Goal: Transaction & Acquisition: Purchase product/service

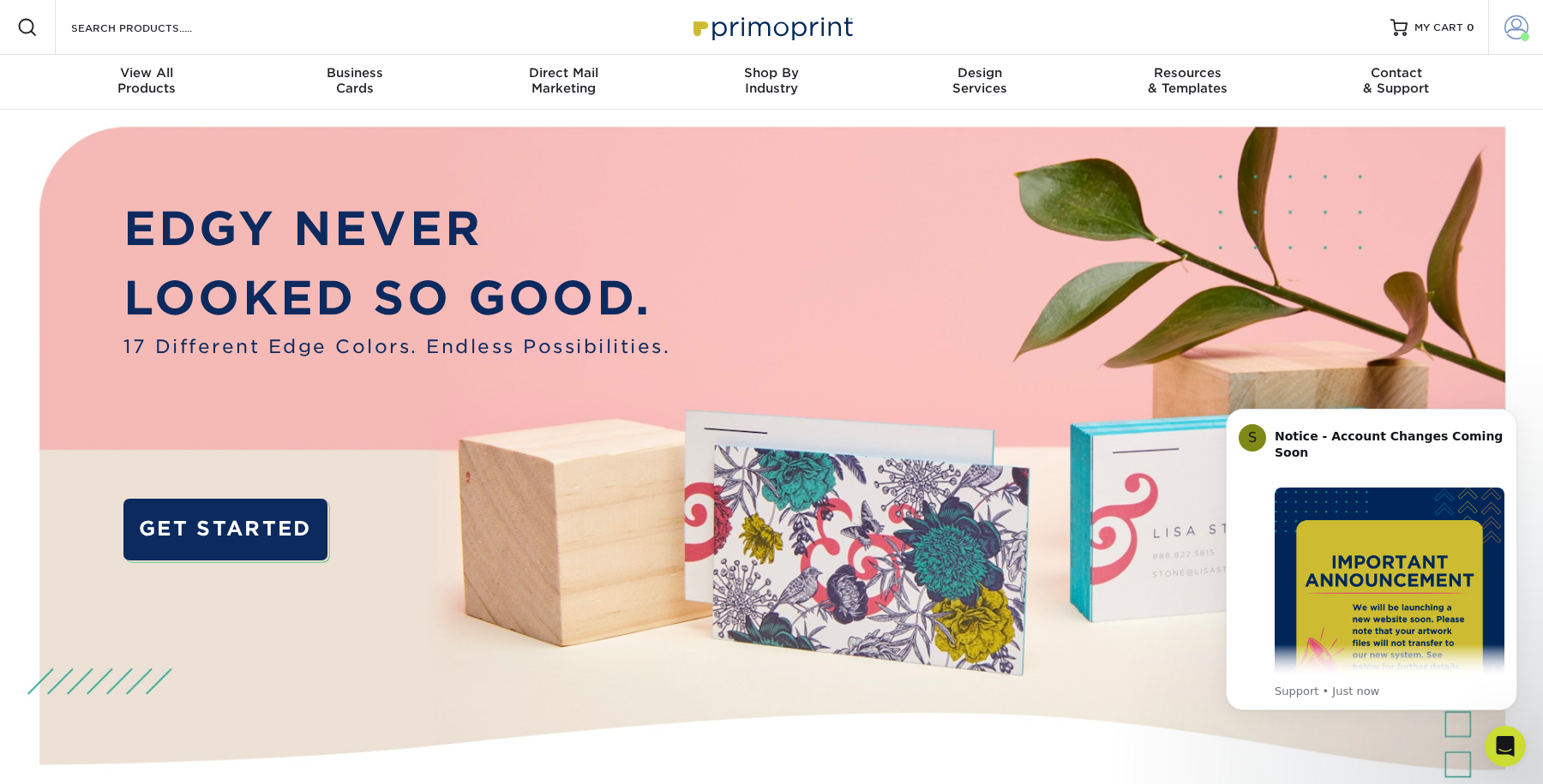
click at [1518, 30] on span at bounding box center [1516, 26] width 24 height 24
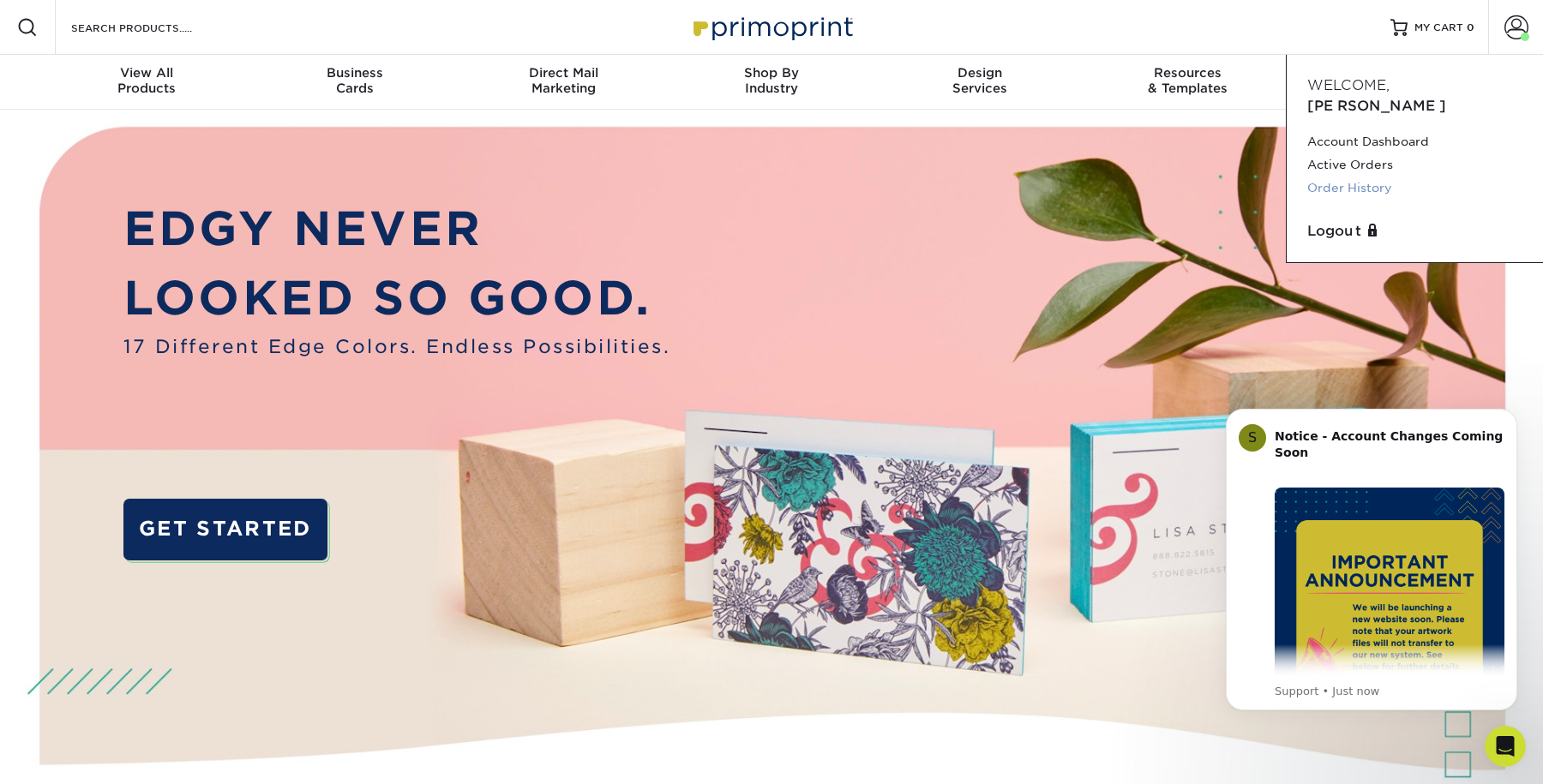
click at [1357, 177] on link "Order History" at bounding box center [1415, 188] width 216 height 24
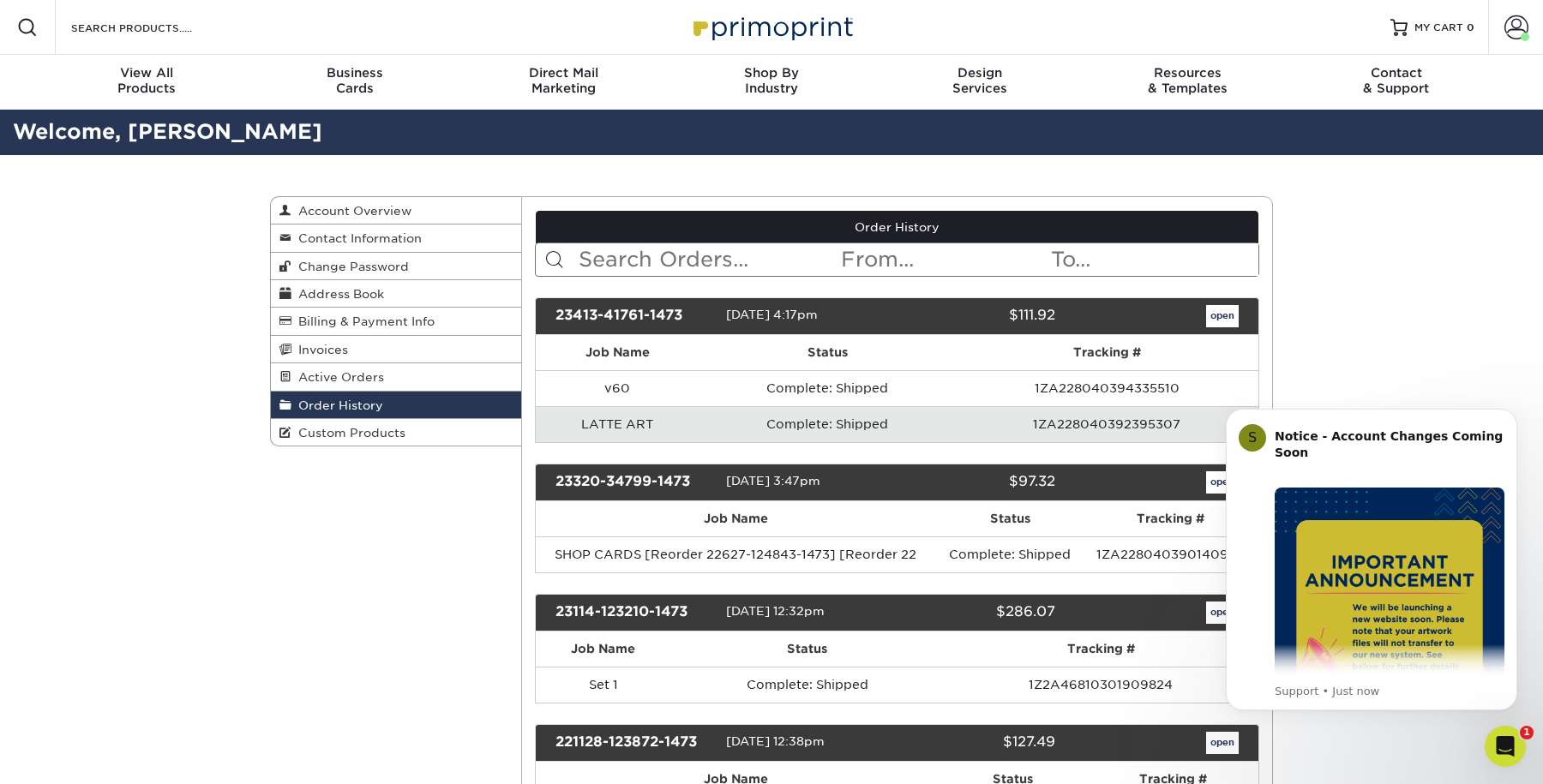
scroll to position [160, 0]
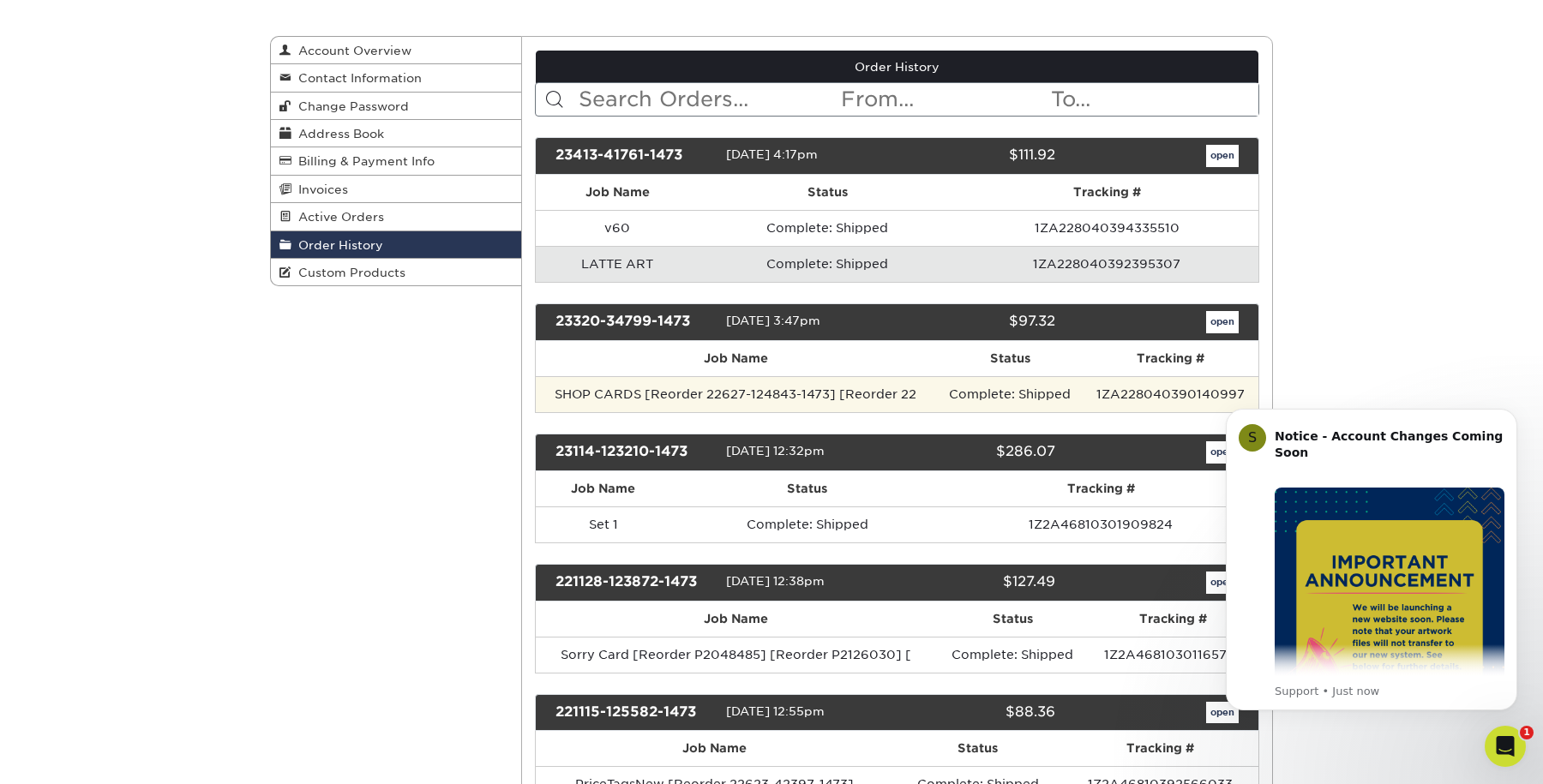
click at [656, 391] on td "SHOP CARDS [Reorder 22627-124843-1473] [Reorder 22" at bounding box center [736, 394] width 401 height 36
click at [617, 390] on td "SHOP CARDS [Reorder 22627-124843-1473] [Reorder 22" at bounding box center [736, 394] width 401 height 36
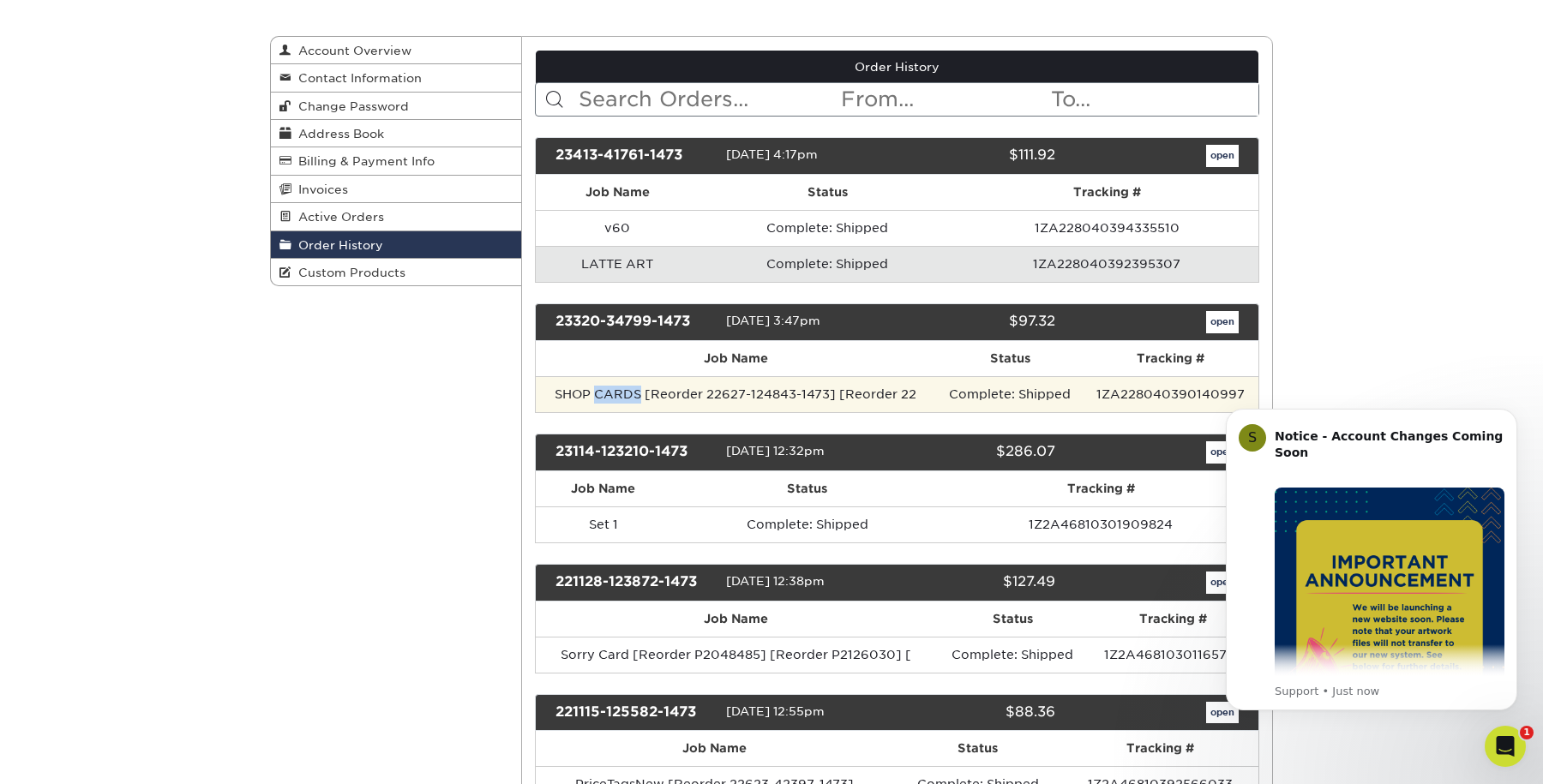
click at [617, 390] on td "SHOP CARDS [Reorder 22627-124843-1473] [Reorder 22" at bounding box center [736, 394] width 401 height 36
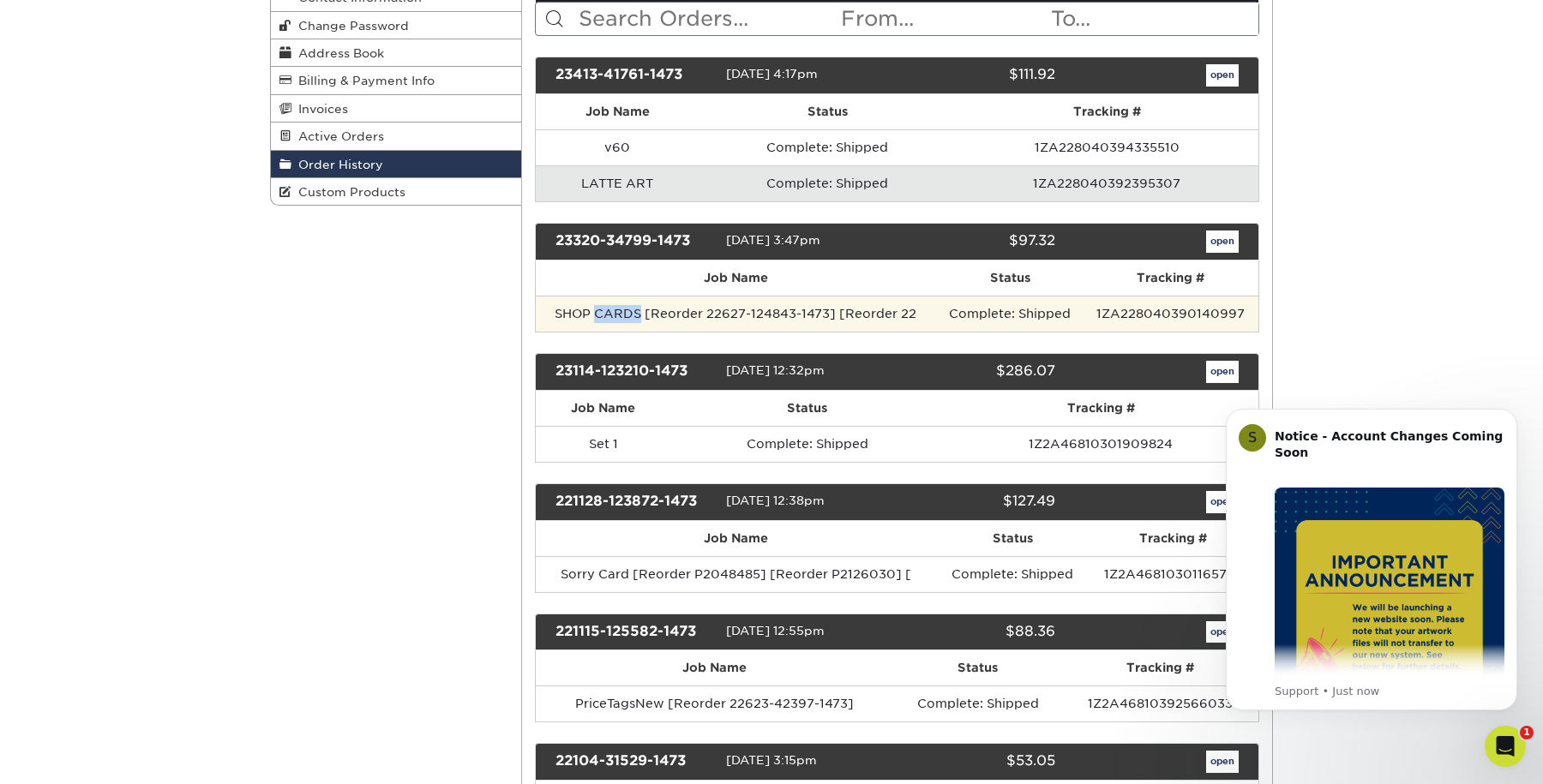
scroll to position [333, 0]
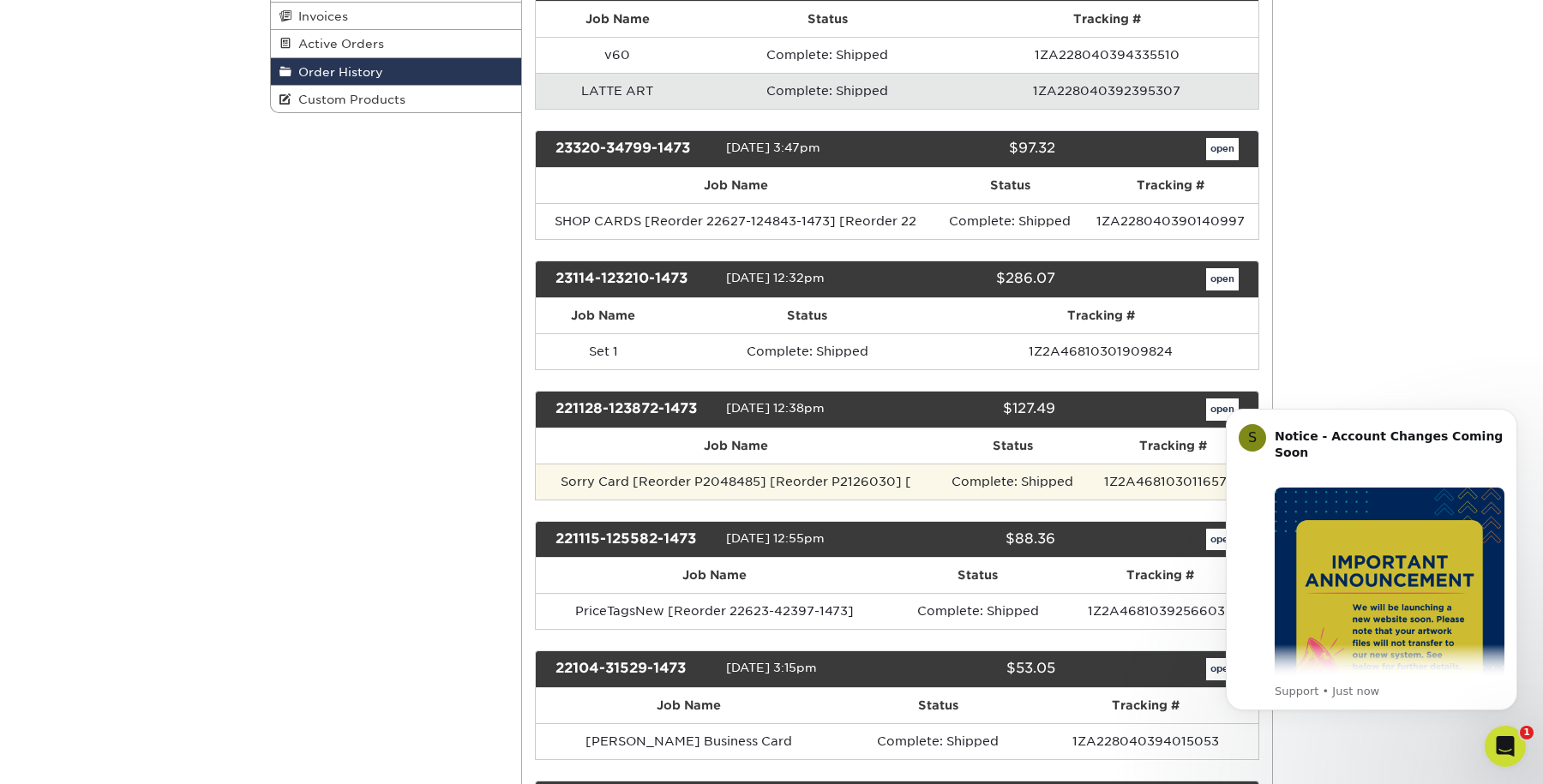
click at [674, 475] on td "Sorry Card [Reorder P2048485] [Reorder P2126030] [" at bounding box center [736, 482] width 401 height 36
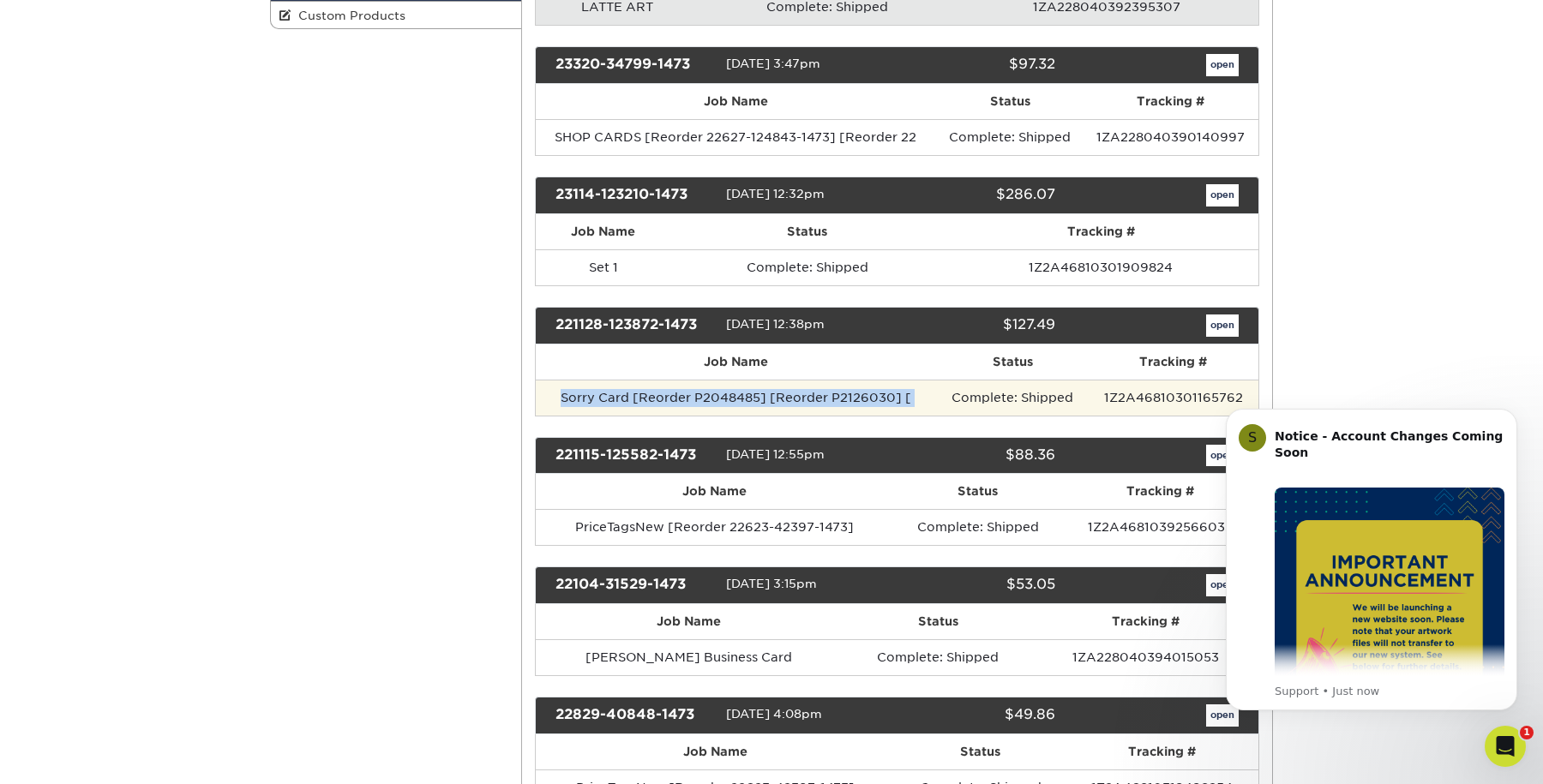
scroll to position [430, 0]
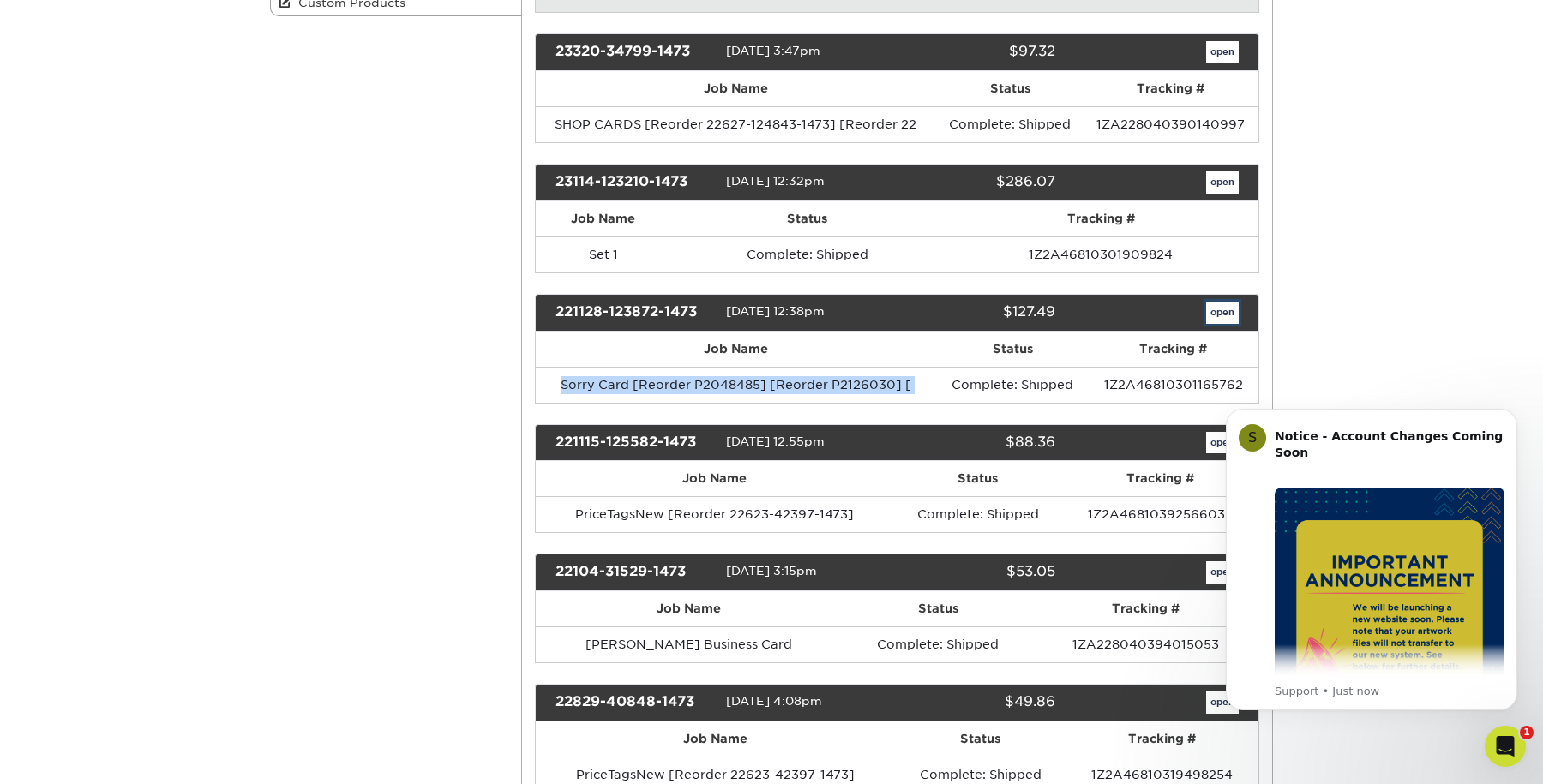
click at [1220, 312] on link "open" at bounding box center [1222, 313] width 33 height 23
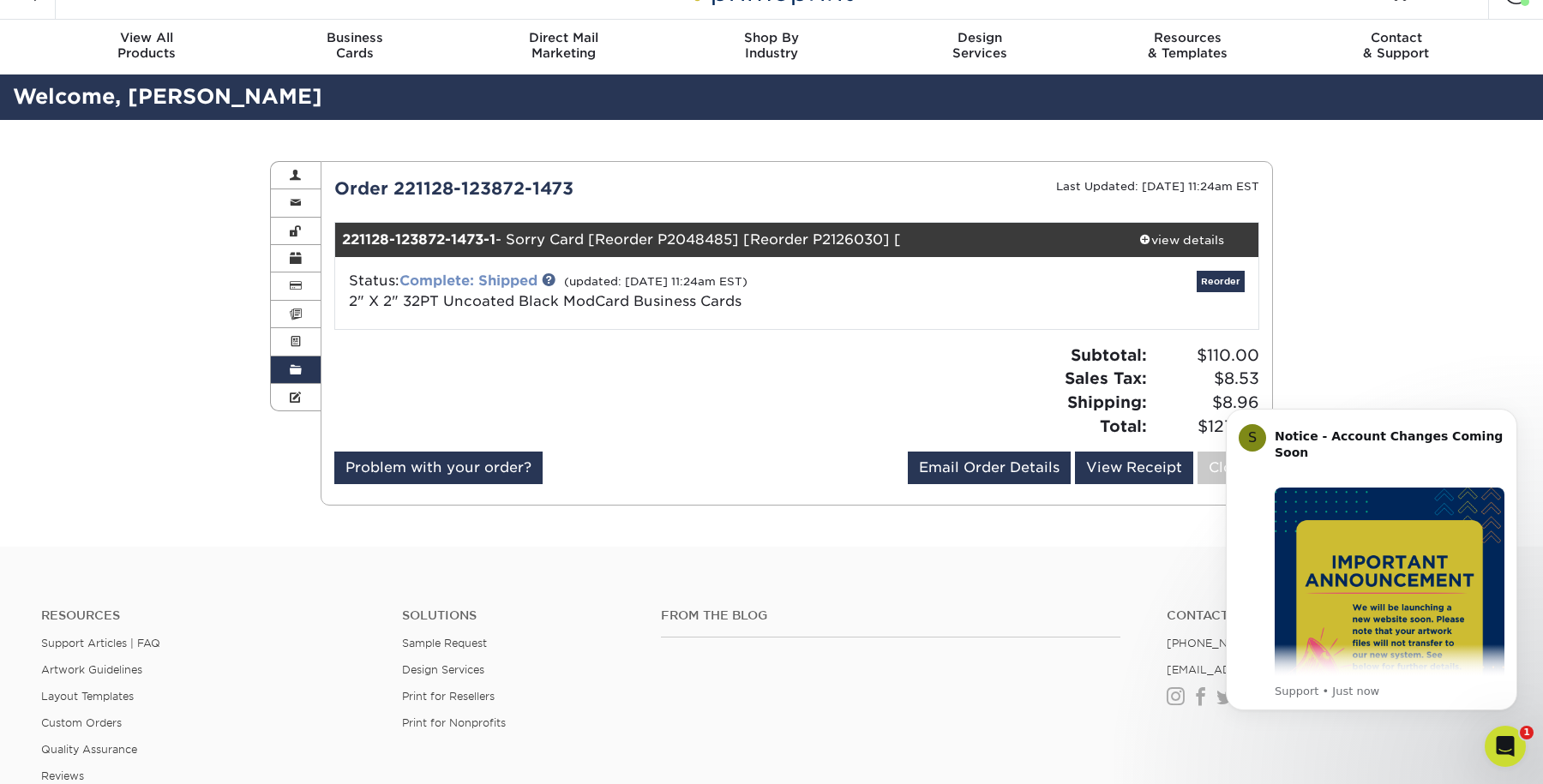
scroll to position [0, 0]
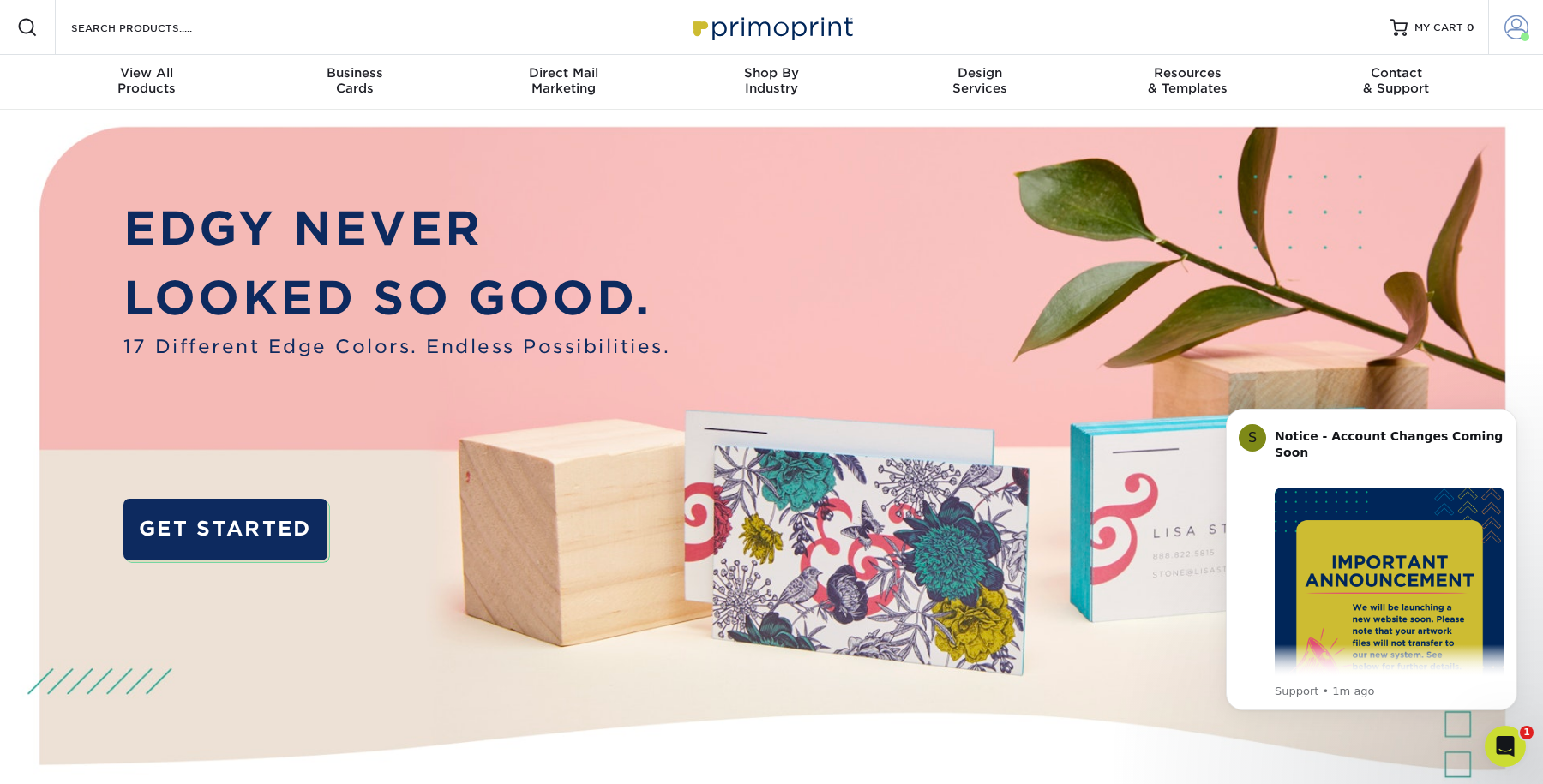
click at [1516, 35] on span at bounding box center [1516, 26] width 24 height 24
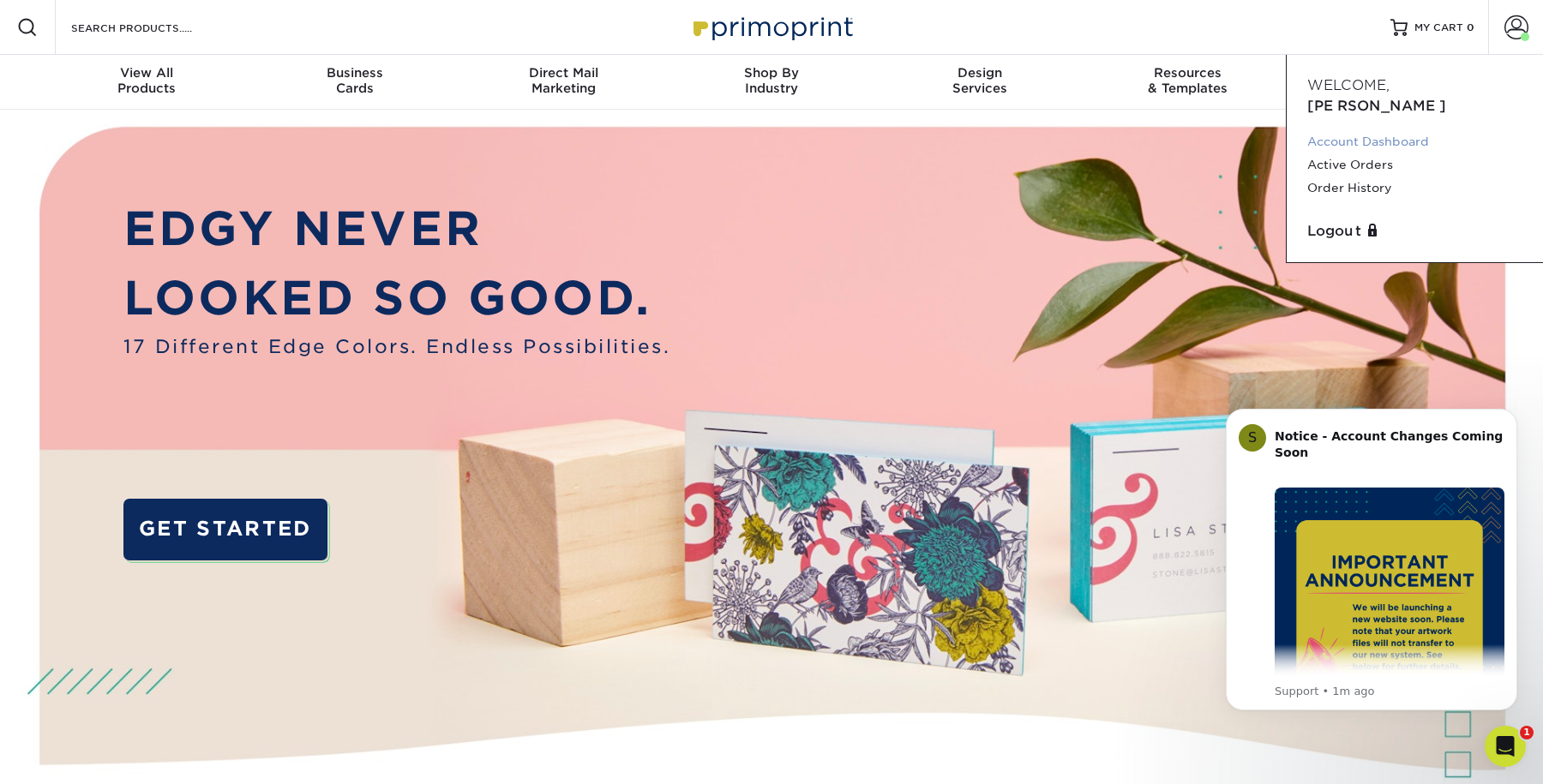
click at [1403, 130] on link "Account Dashboard" at bounding box center [1415, 141] width 216 height 24
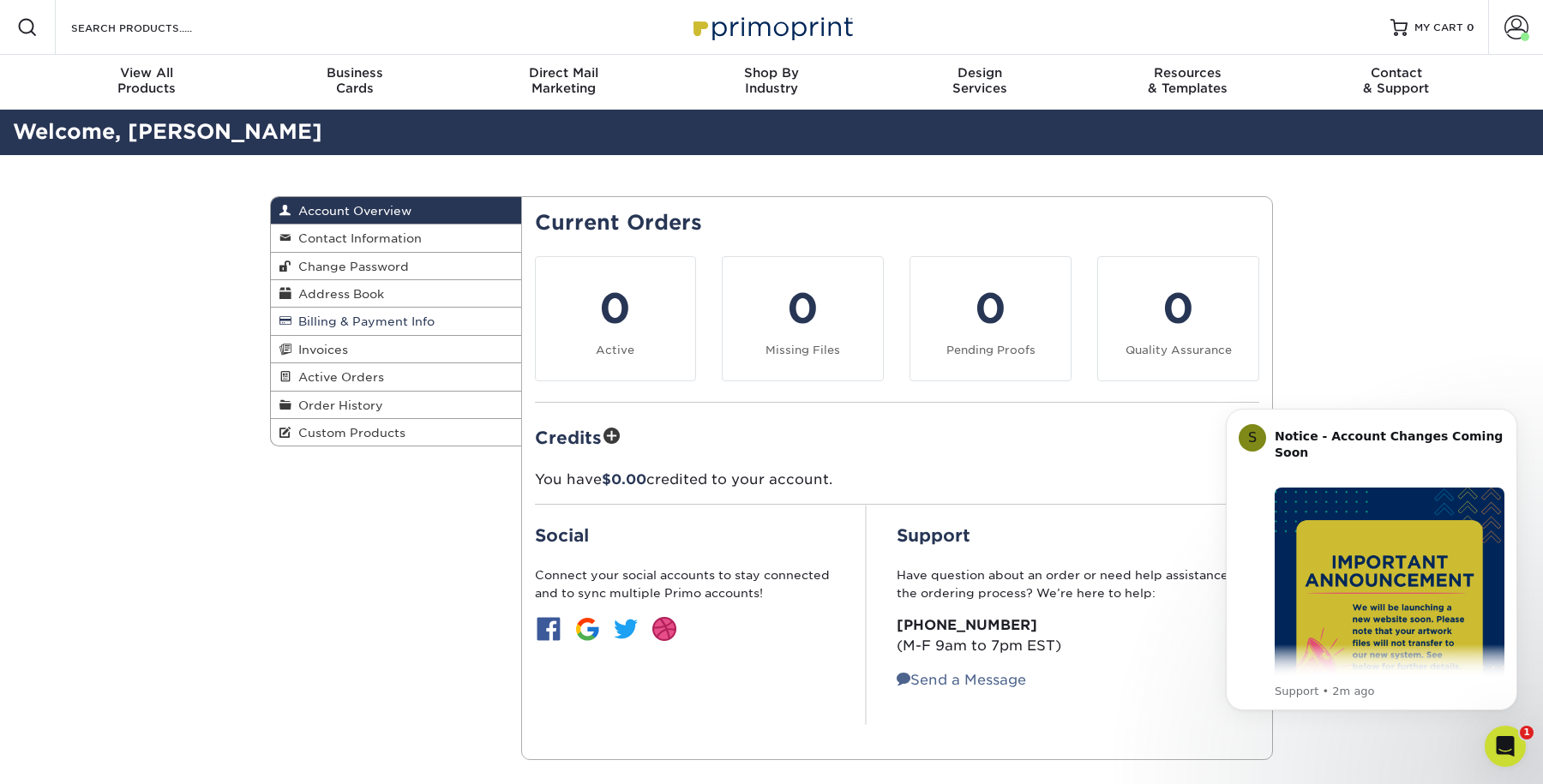
click at [354, 330] on link "Billing & Payment Info" at bounding box center [396, 321] width 250 height 27
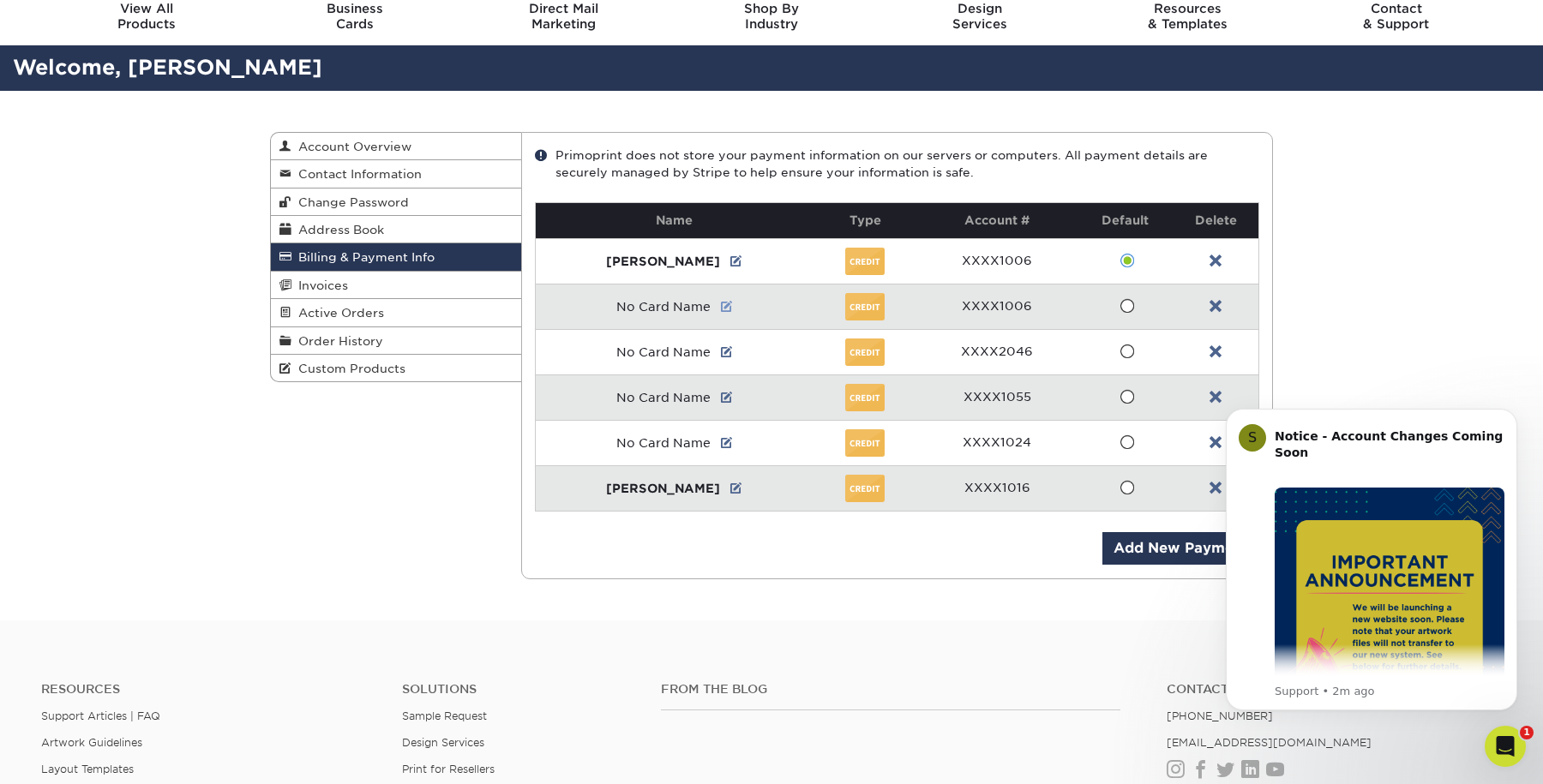
scroll to position [144, 0]
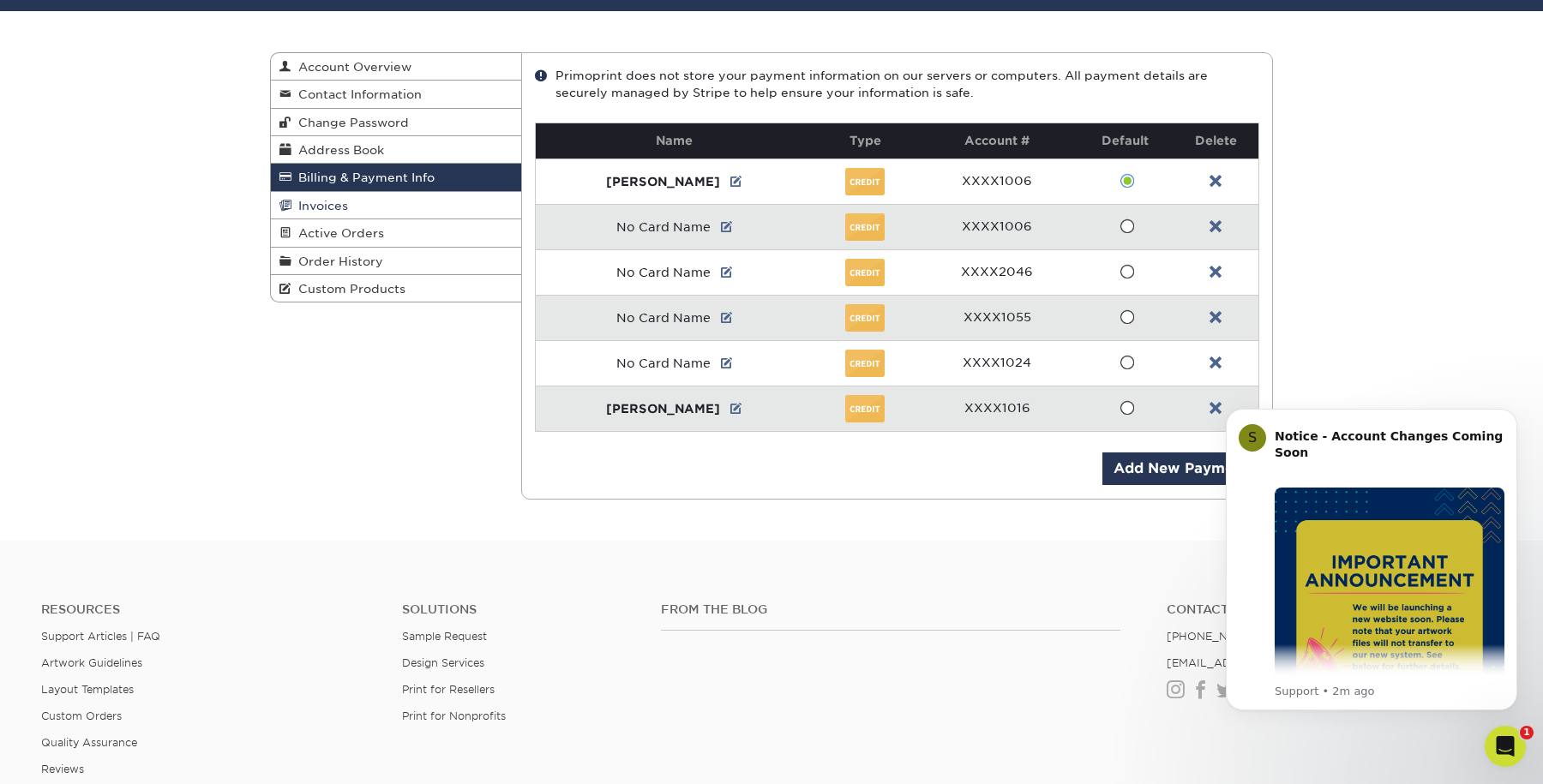
click at [450, 205] on link "Invoices" at bounding box center [396, 205] width 250 height 27
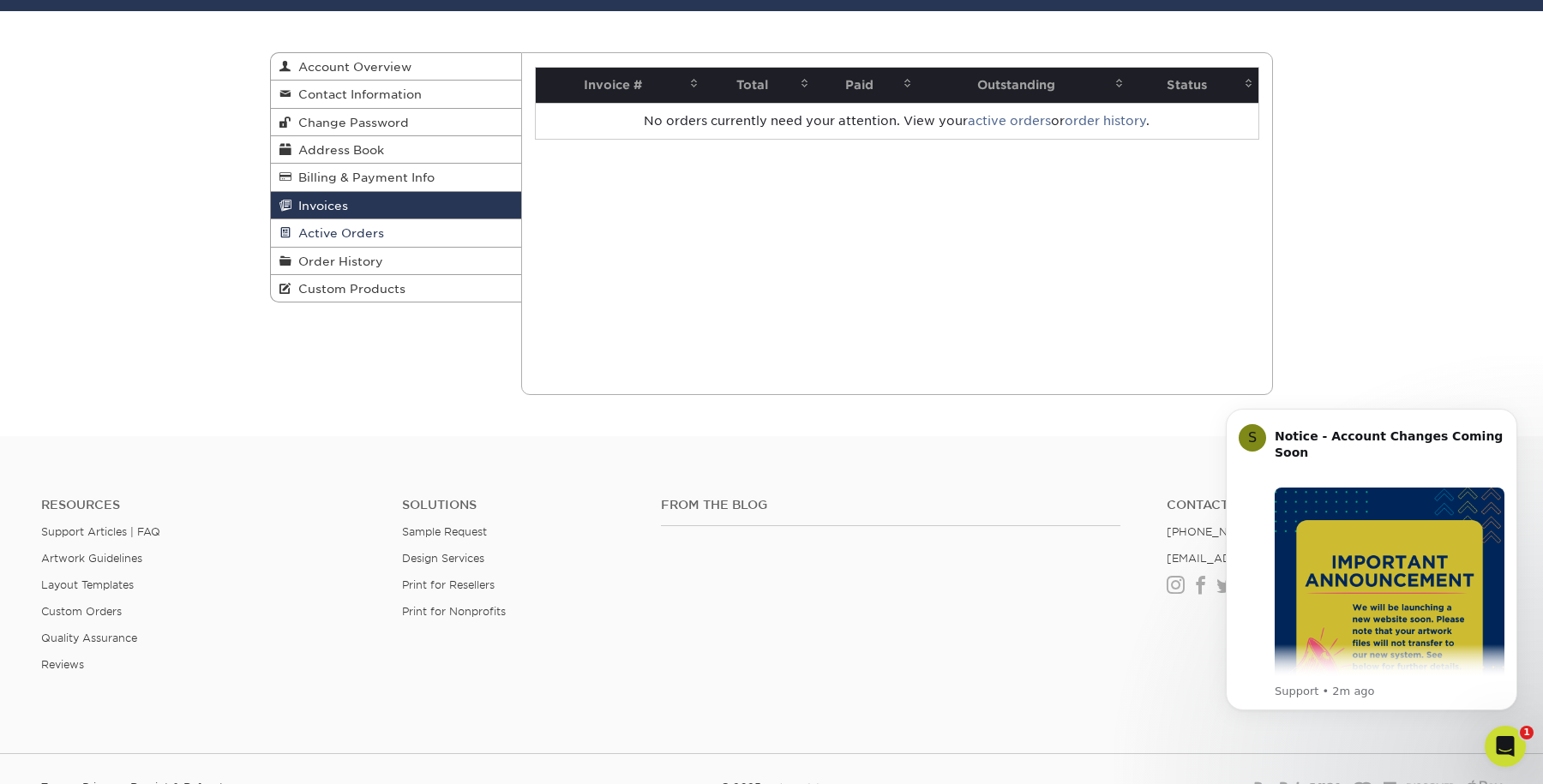
click at [394, 228] on link "Active Orders" at bounding box center [396, 232] width 250 height 27
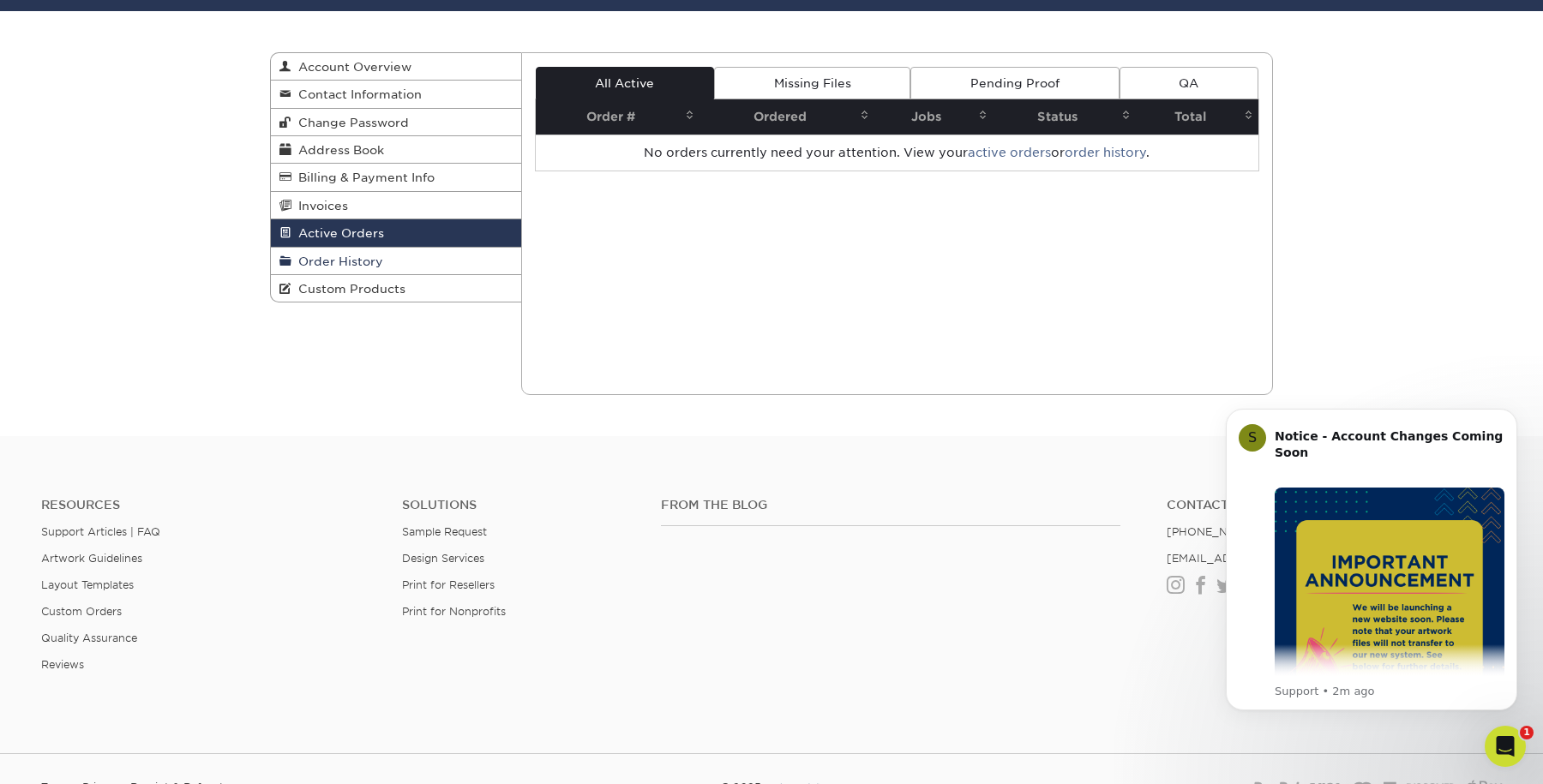
click at [388, 255] on link "Order History" at bounding box center [396, 261] width 250 height 27
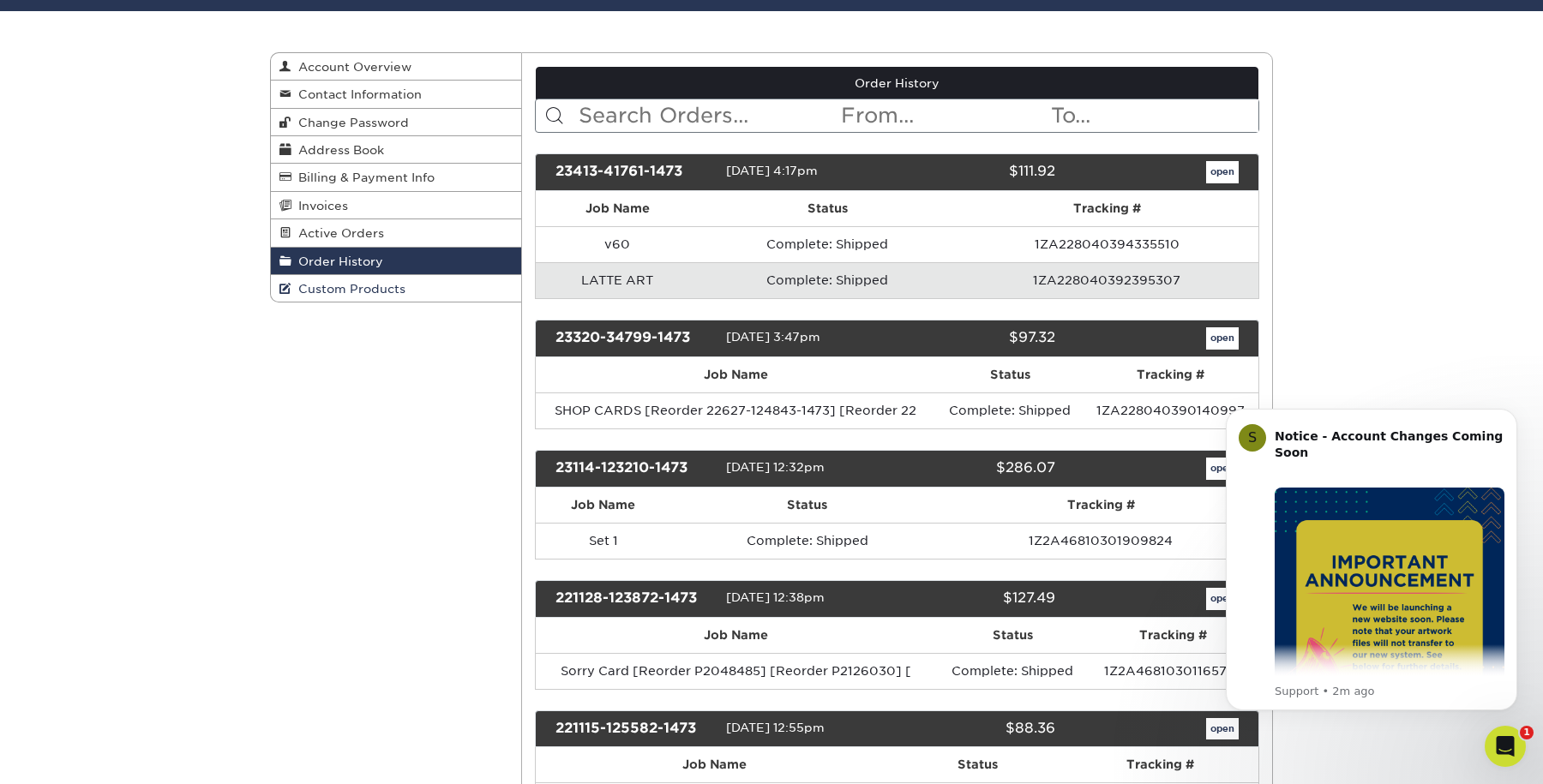
click at [349, 287] on span "Custom Products" at bounding box center [348, 289] width 114 height 14
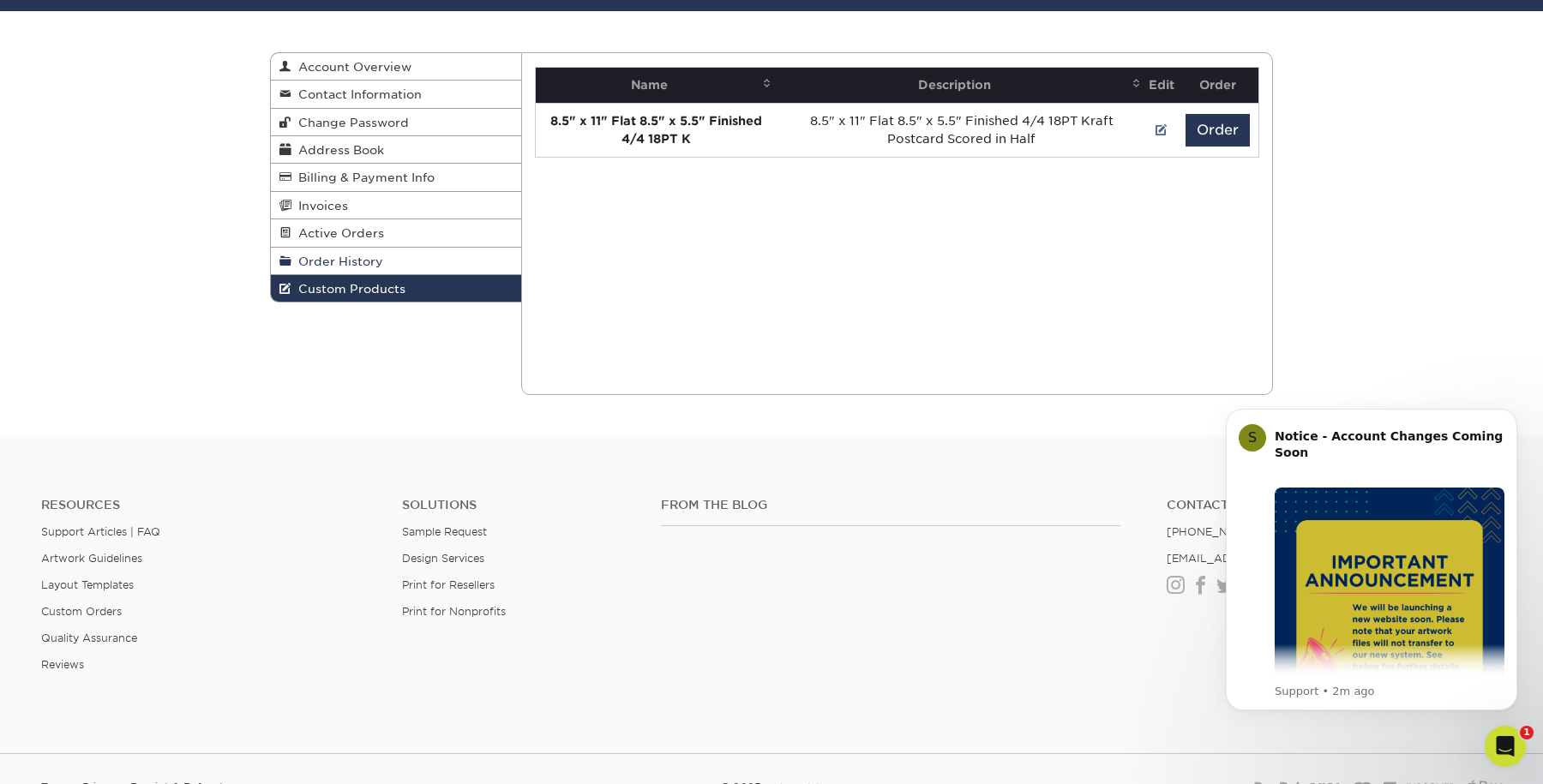
click at [360, 256] on span "Order History" at bounding box center [337, 261] width 91 height 14
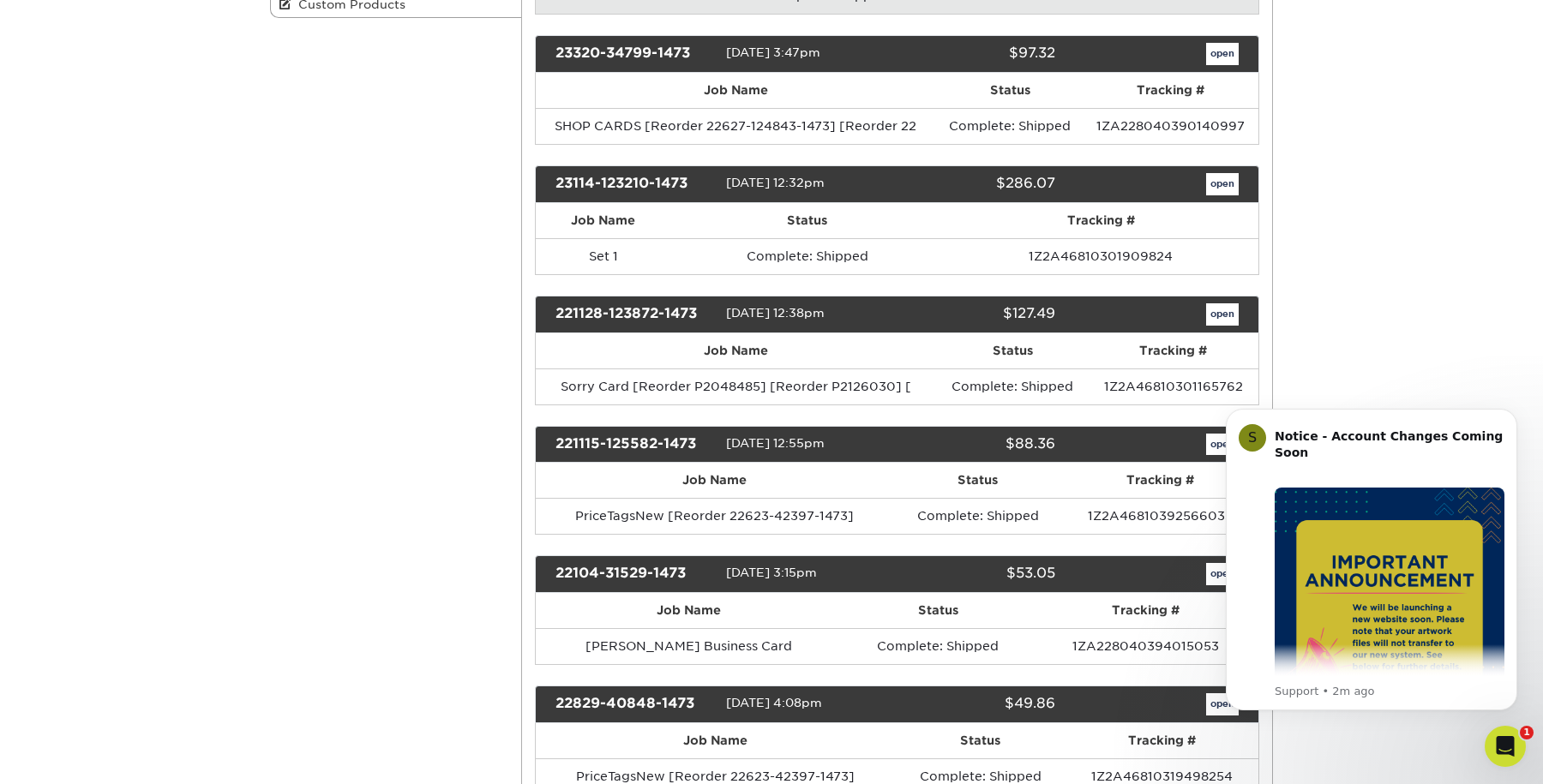
scroll to position [532, 0]
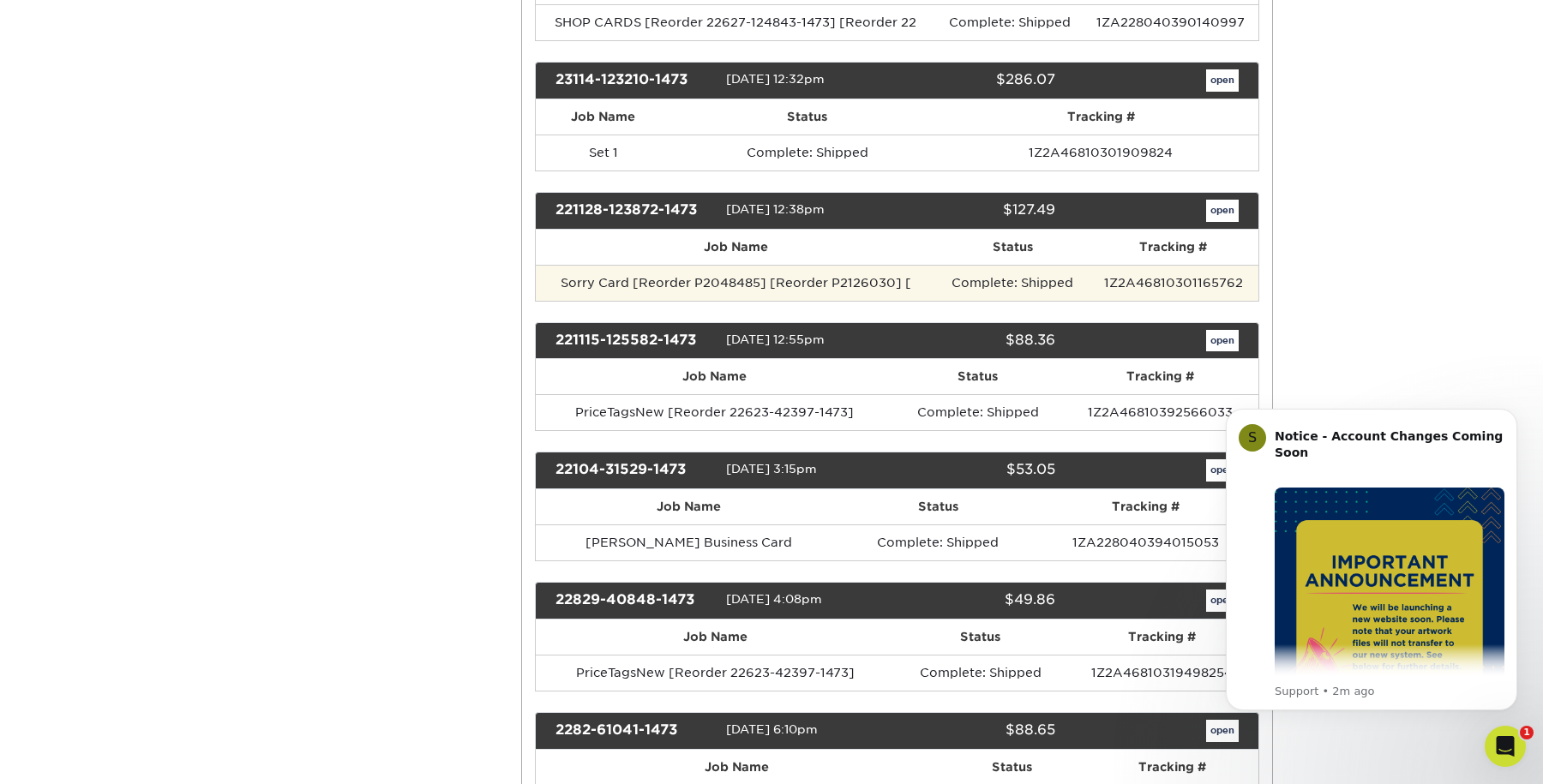
click at [711, 273] on td "Sorry Card [Reorder P2048485] [Reorder P2126030] [" at bounding box center [736, 282] width 401 height 36
click at [687, 287] on td "Sorry Card [Reorder P2048485] [Reorder P2126030] [" at bounding box center [736, 282] width 401 height 36
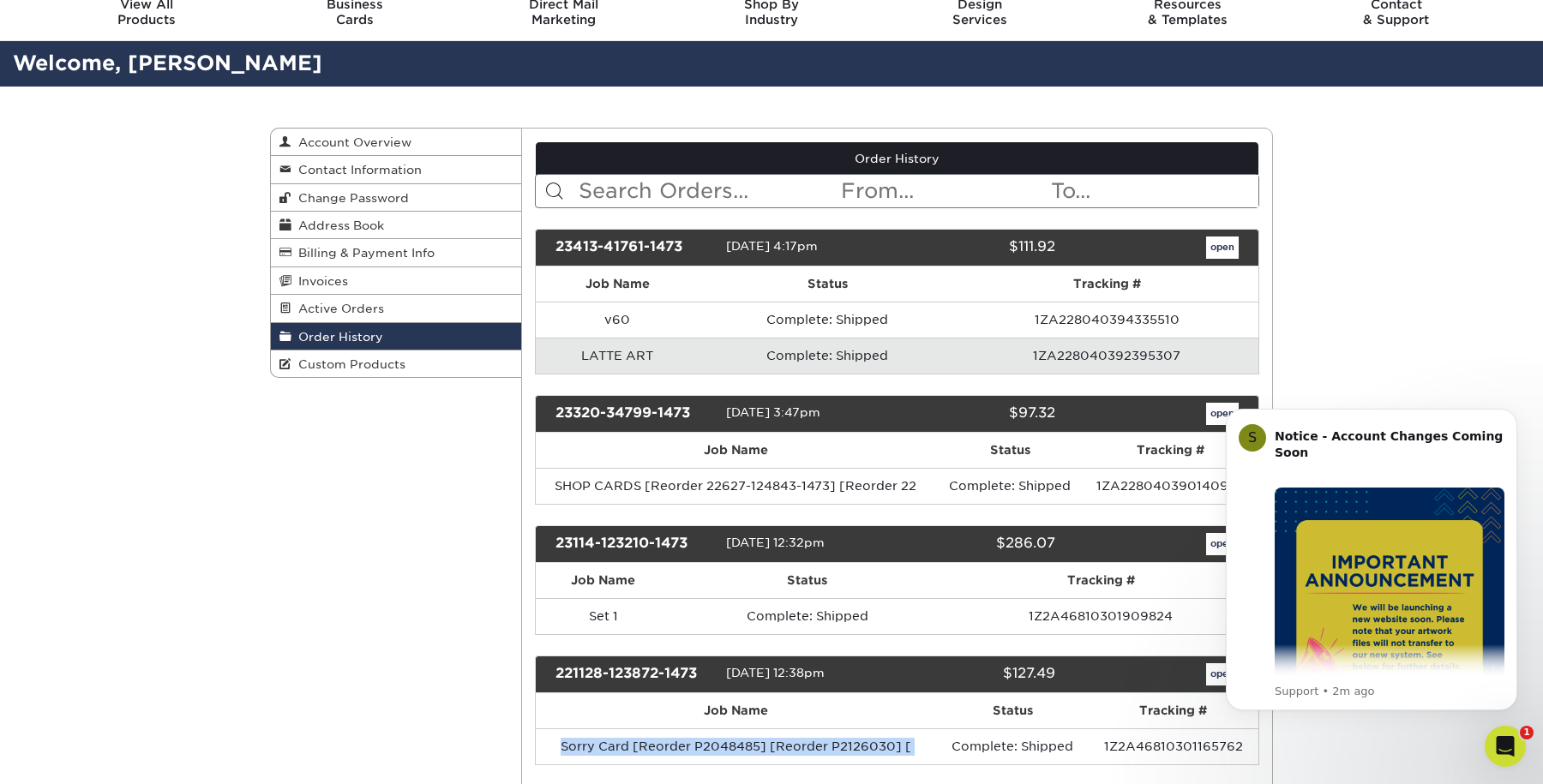
scroll to position [0, 0]
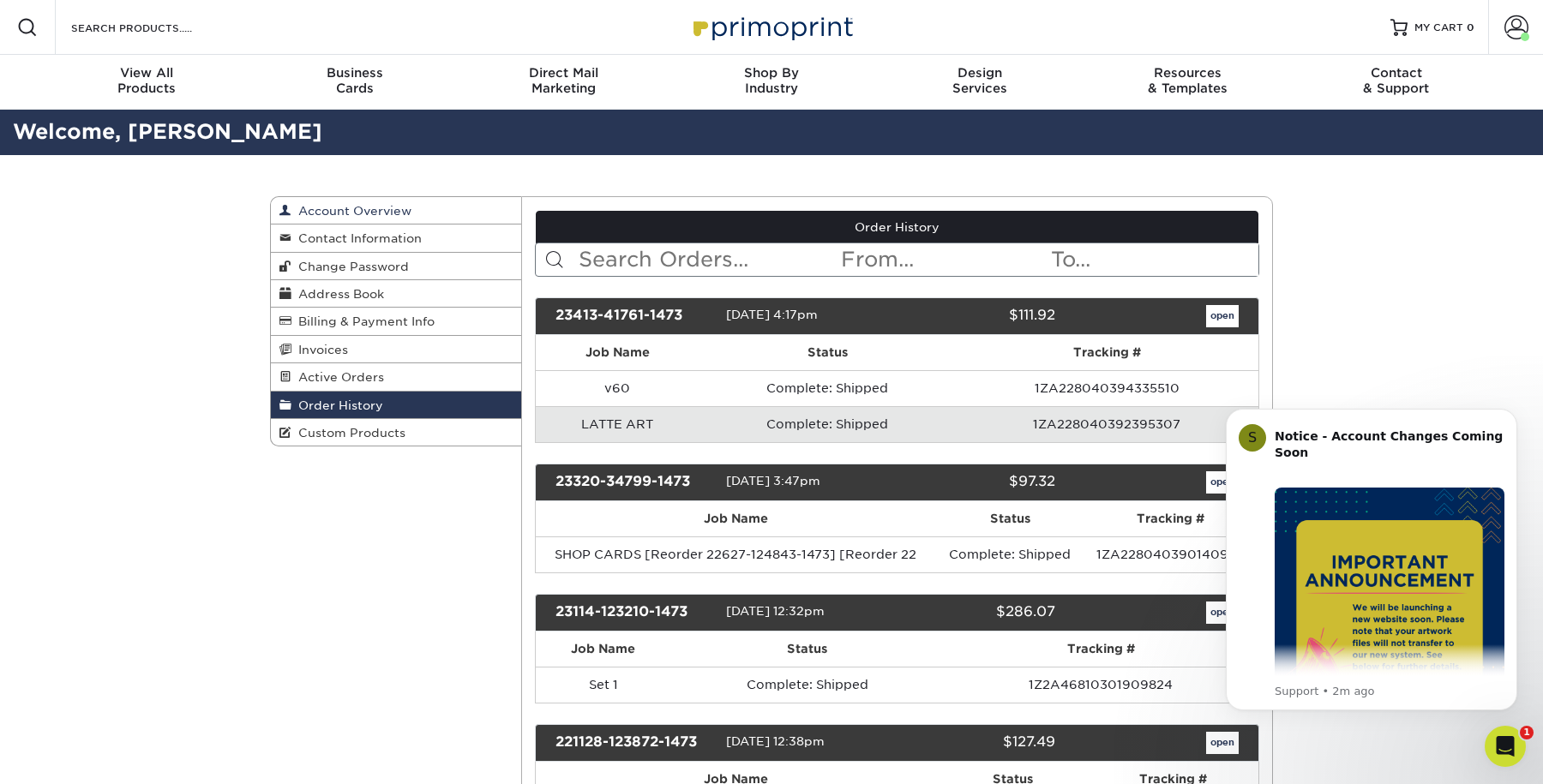
click at [388, 206] on span "Account Overview" at bounding box center [351, 211] width 120 height 14
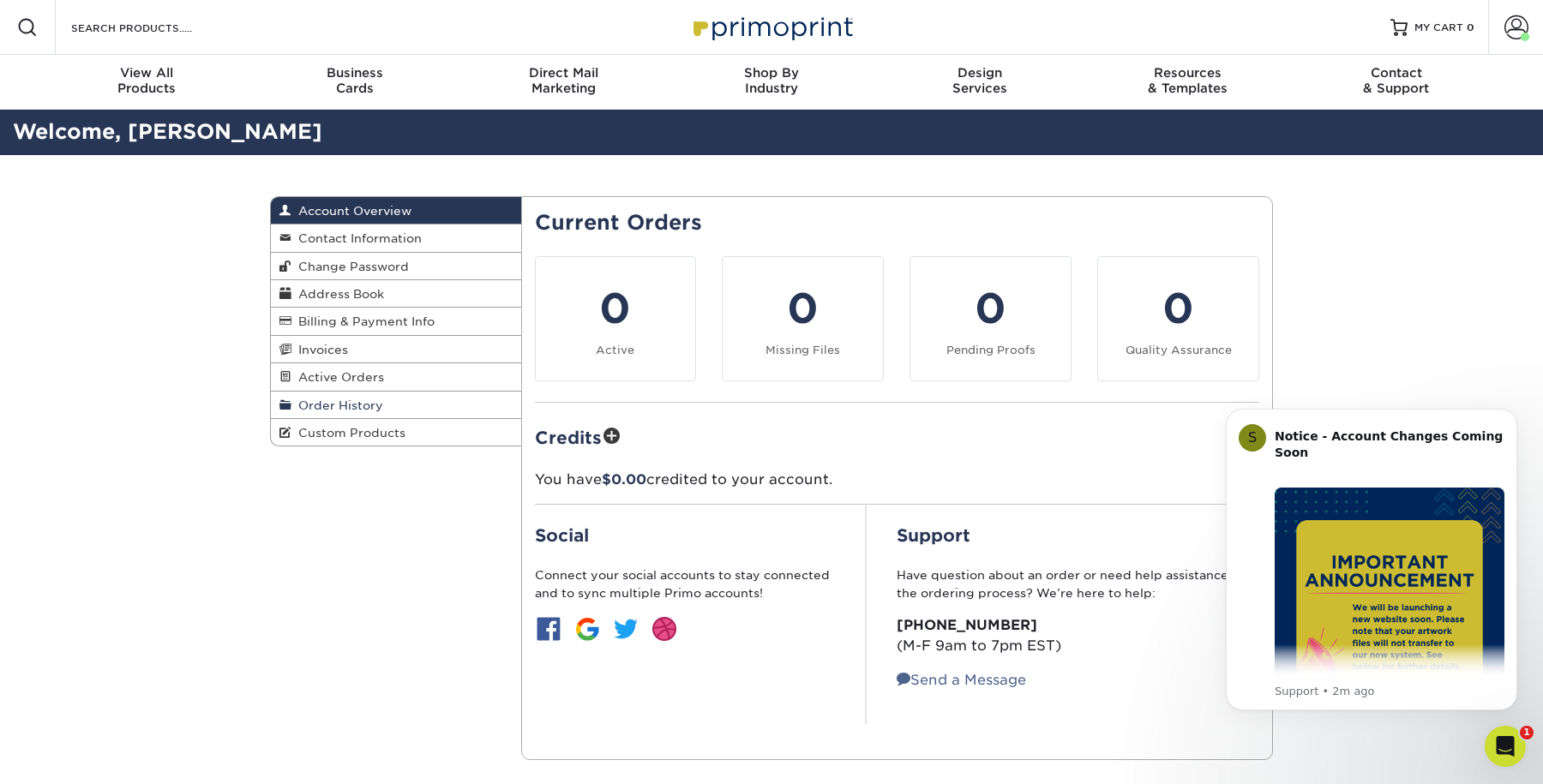
click at [383, 408] on link "Order History" at bounding box center [396, 405] width 250 height 27
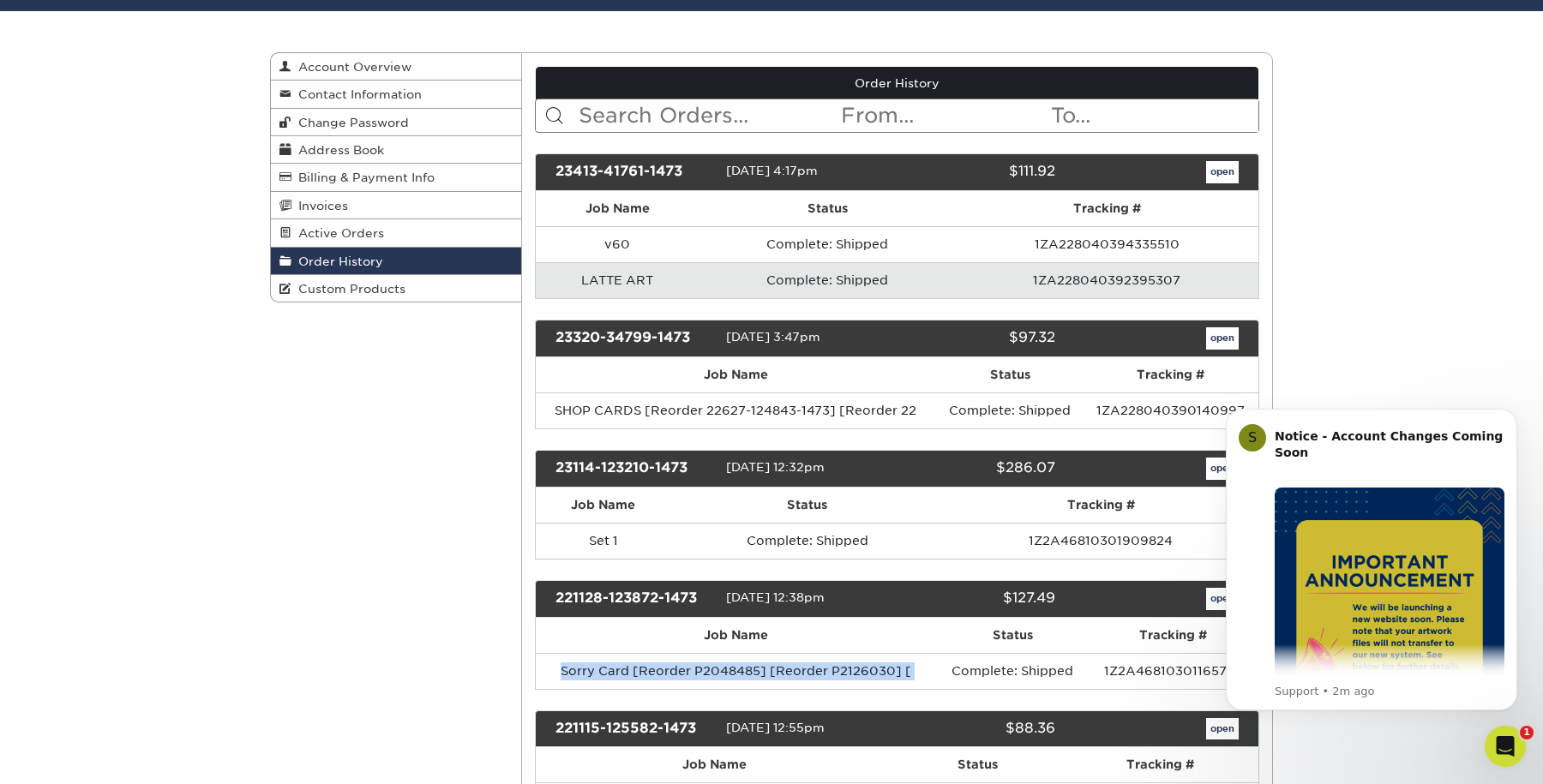
scroll to position [146, 0]
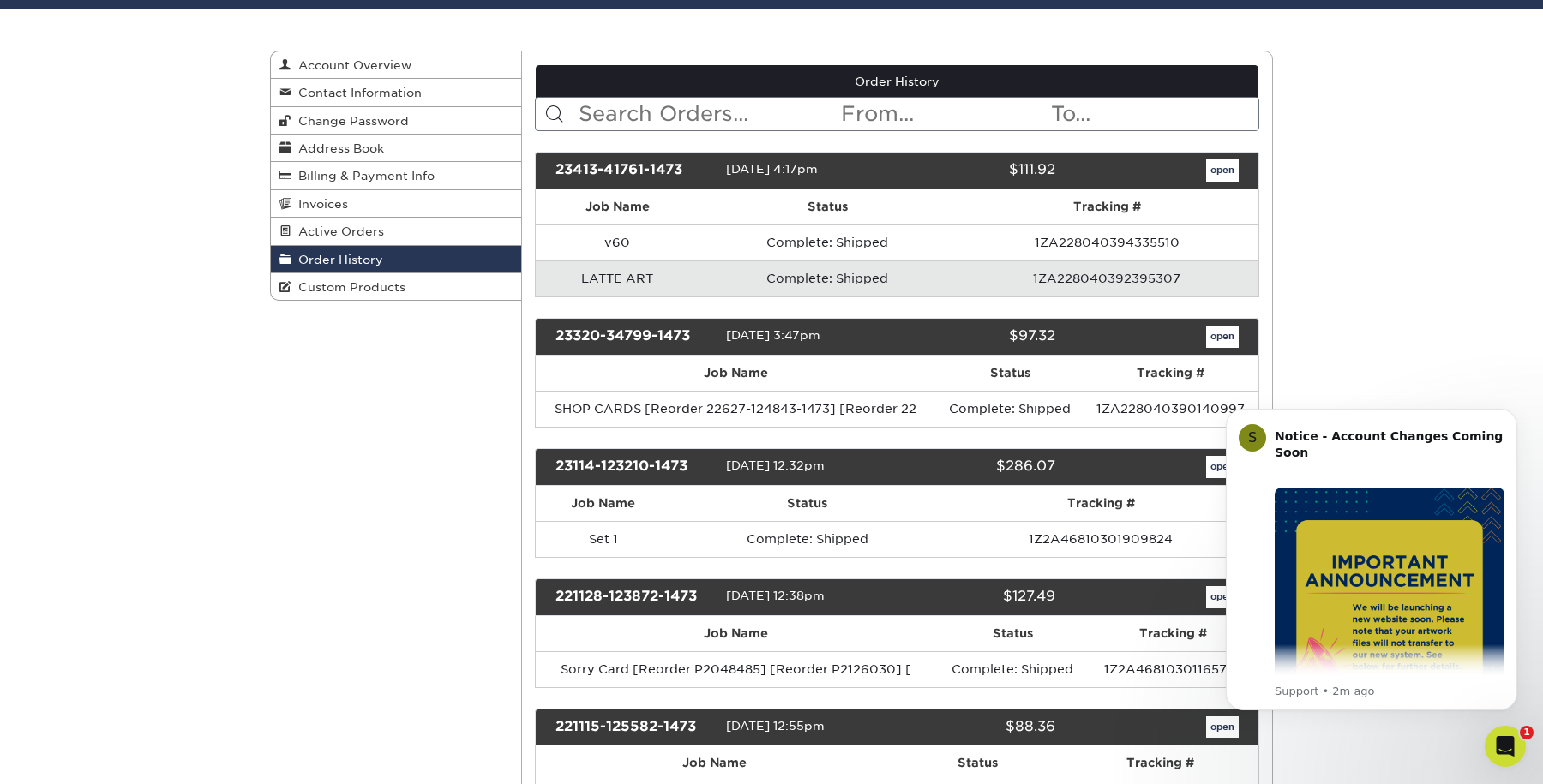
click at [877, 584] on div "221128-123872-1473 11/28/2022 12:38pm $127.49 open" at bounding box center [897, 598] width 725 height 38
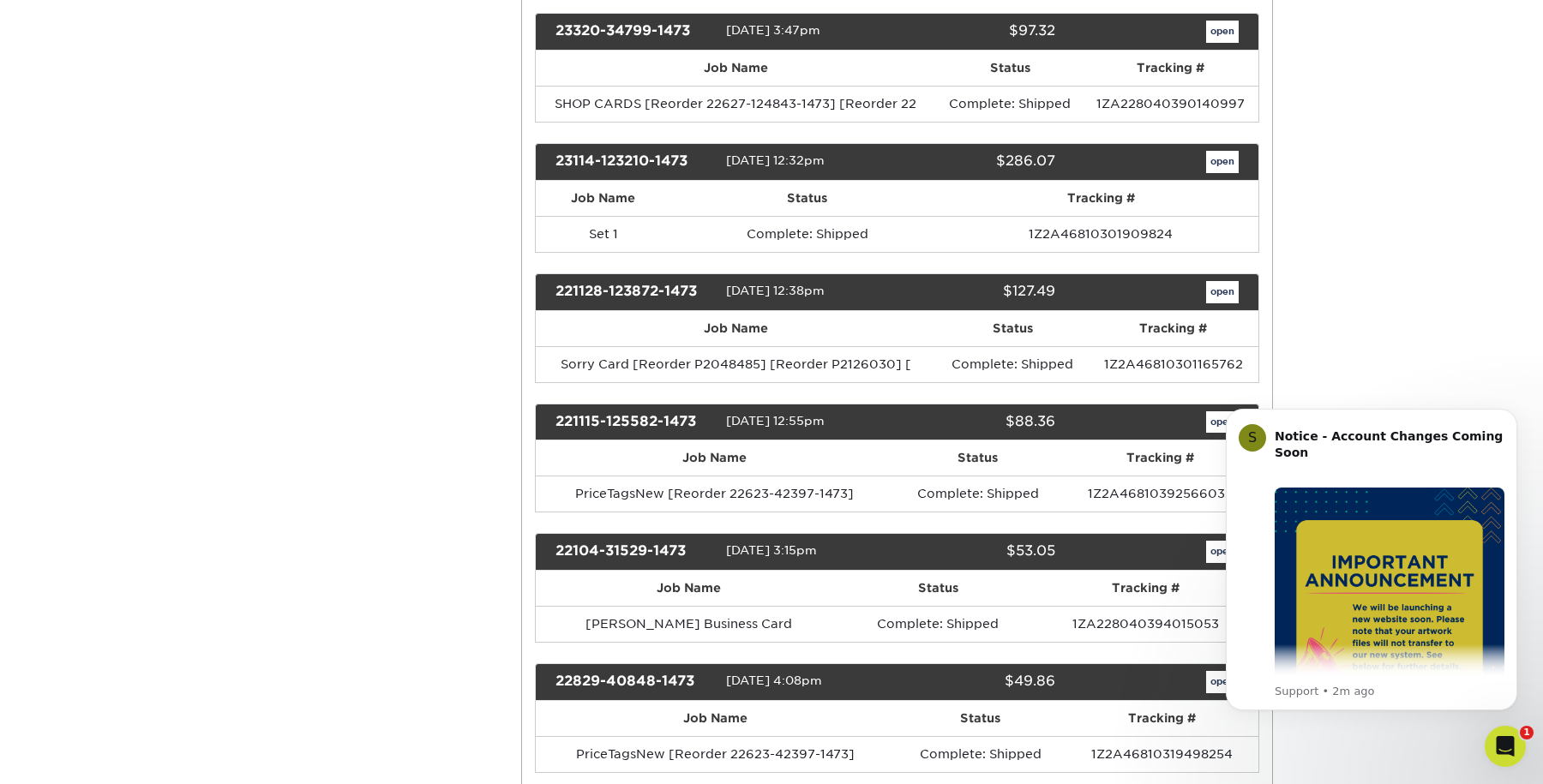
scroll to position [465, 0]
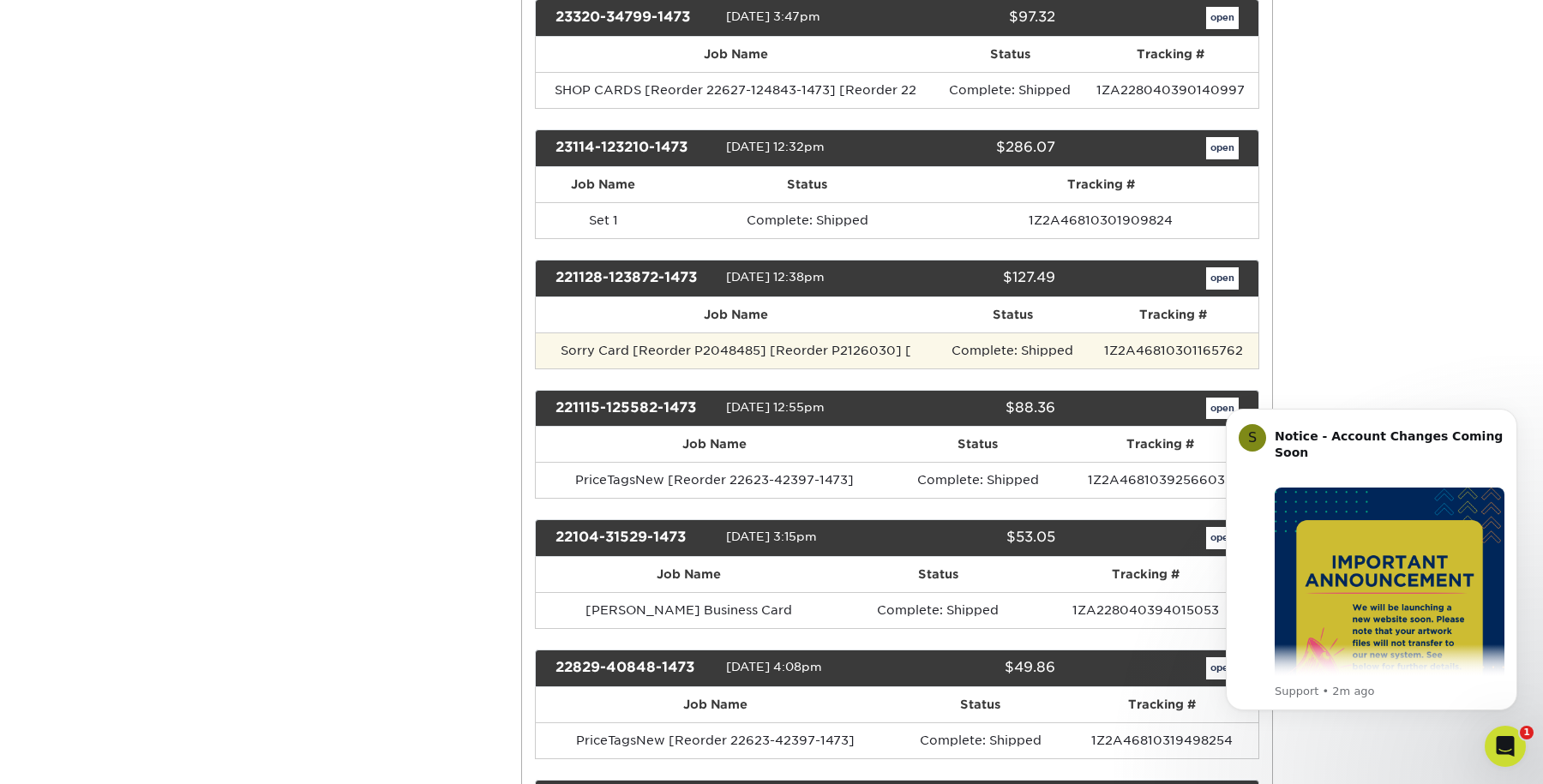
click at [1027, 343] on td "Complete: Shipped" at bounding box center [1012, 350] width 152 height 36
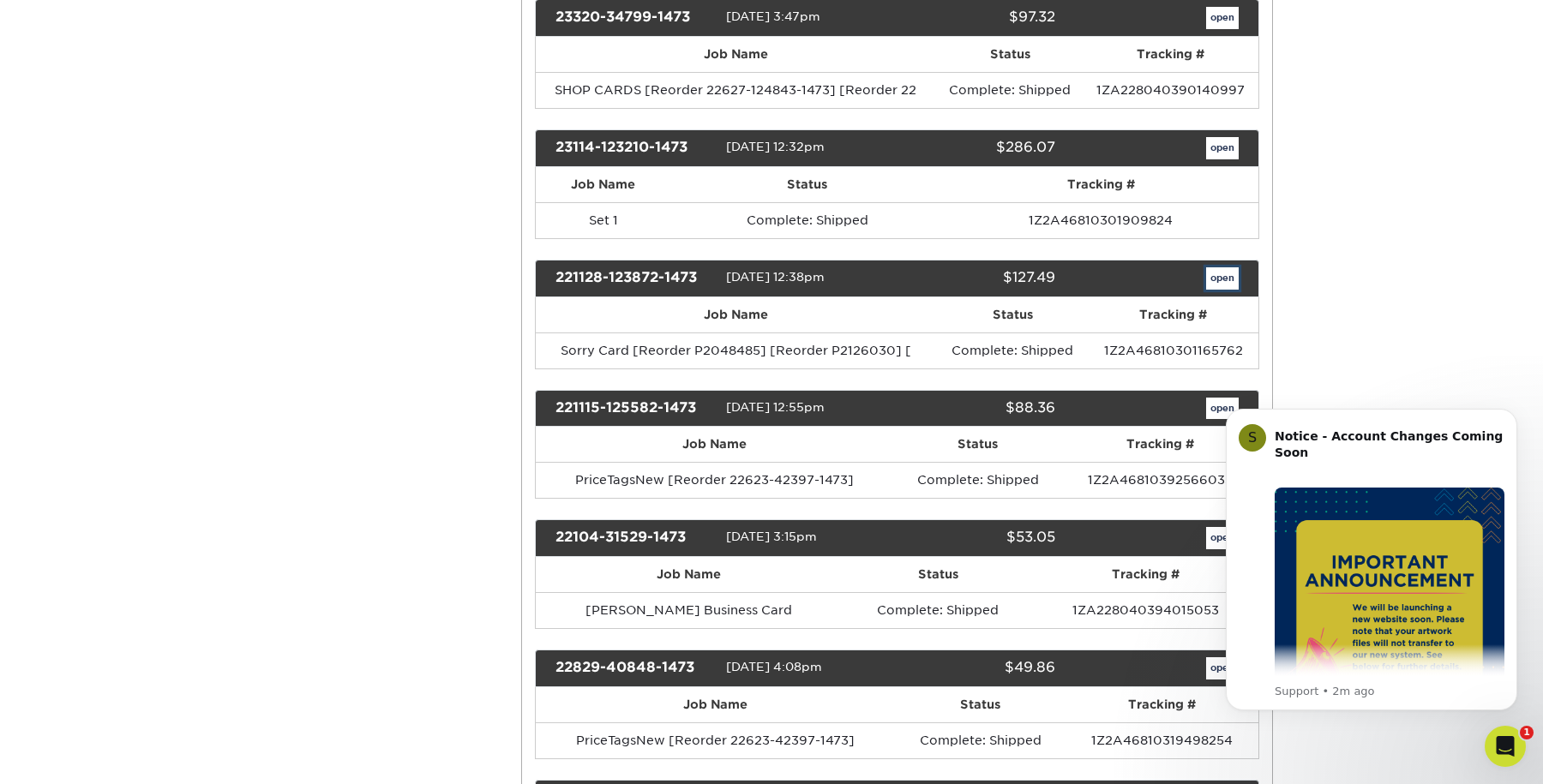
click at [1233, 277] on link "open" at bounding box center [1222, 279] width 33 height 23
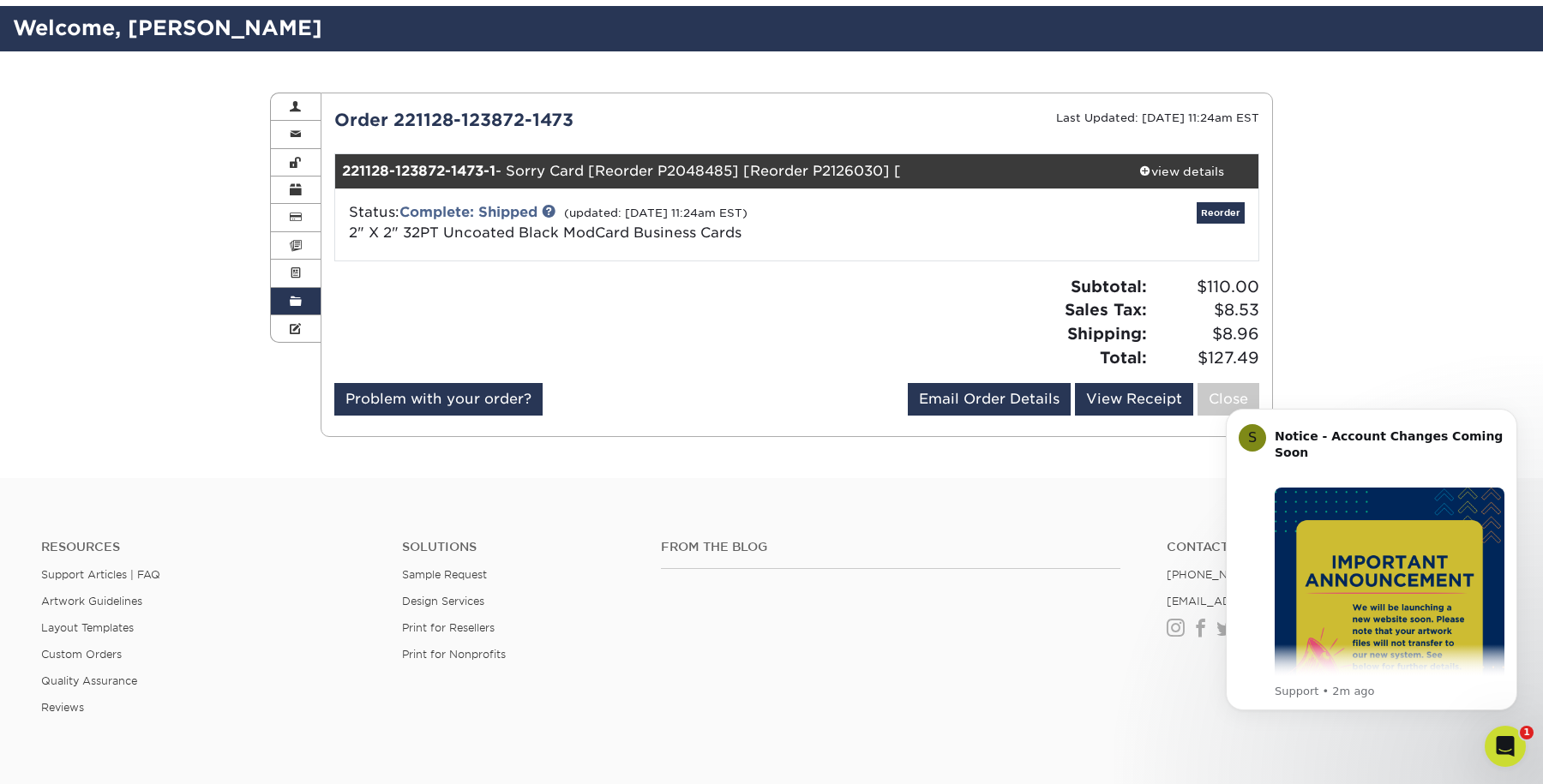
scroll to position [195, 0]
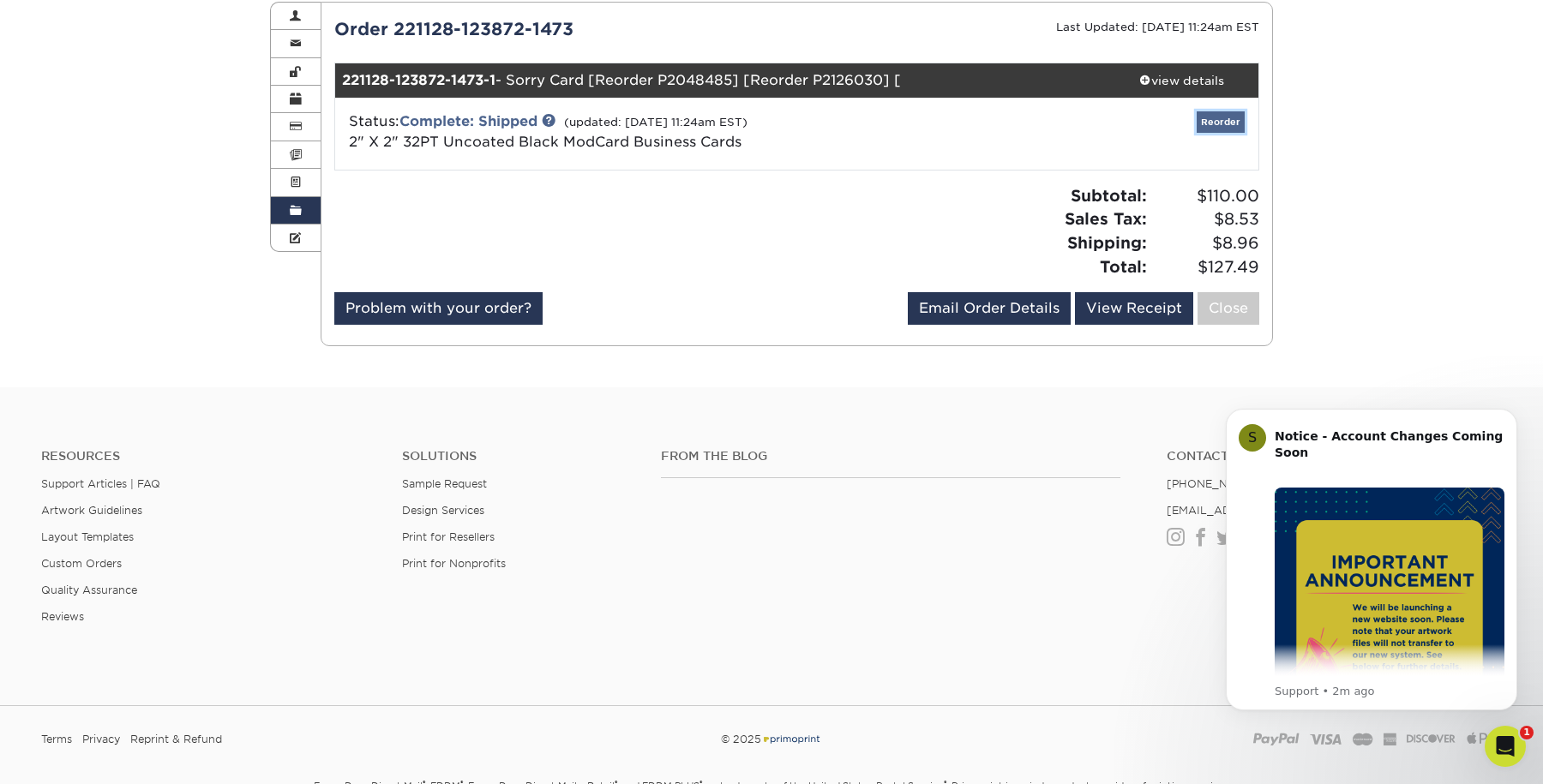
click at [1226, 124] on link "Reorder" at bounding box center [1220, 121] width 48 height 22
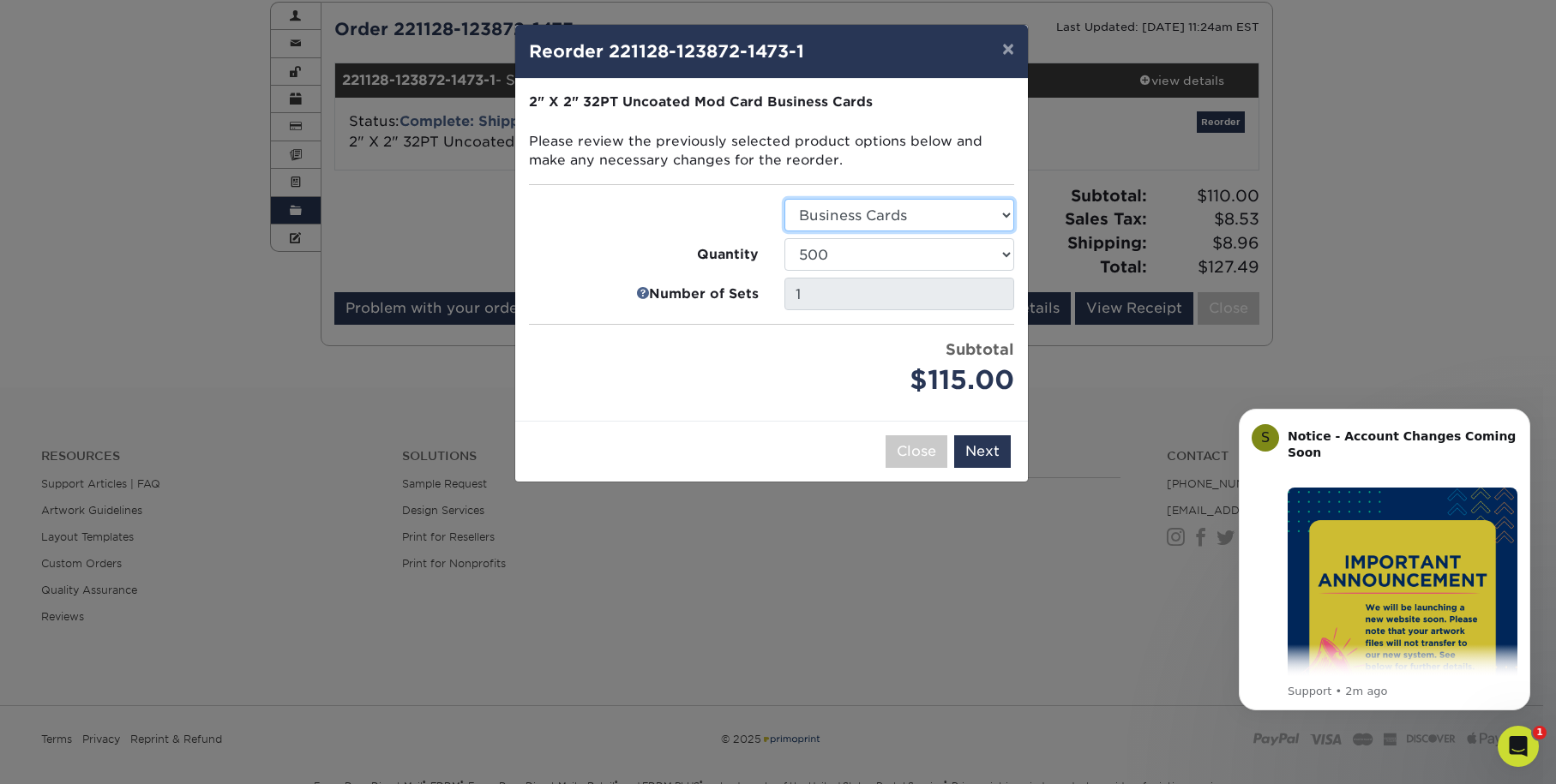
click at [977, 216] on select "Select Option Business Cards" at bounding box center [899, 215] width 230 height 33
click at [981, 448] on button "Next" at bounding box center [982, 452] width 56 height 33
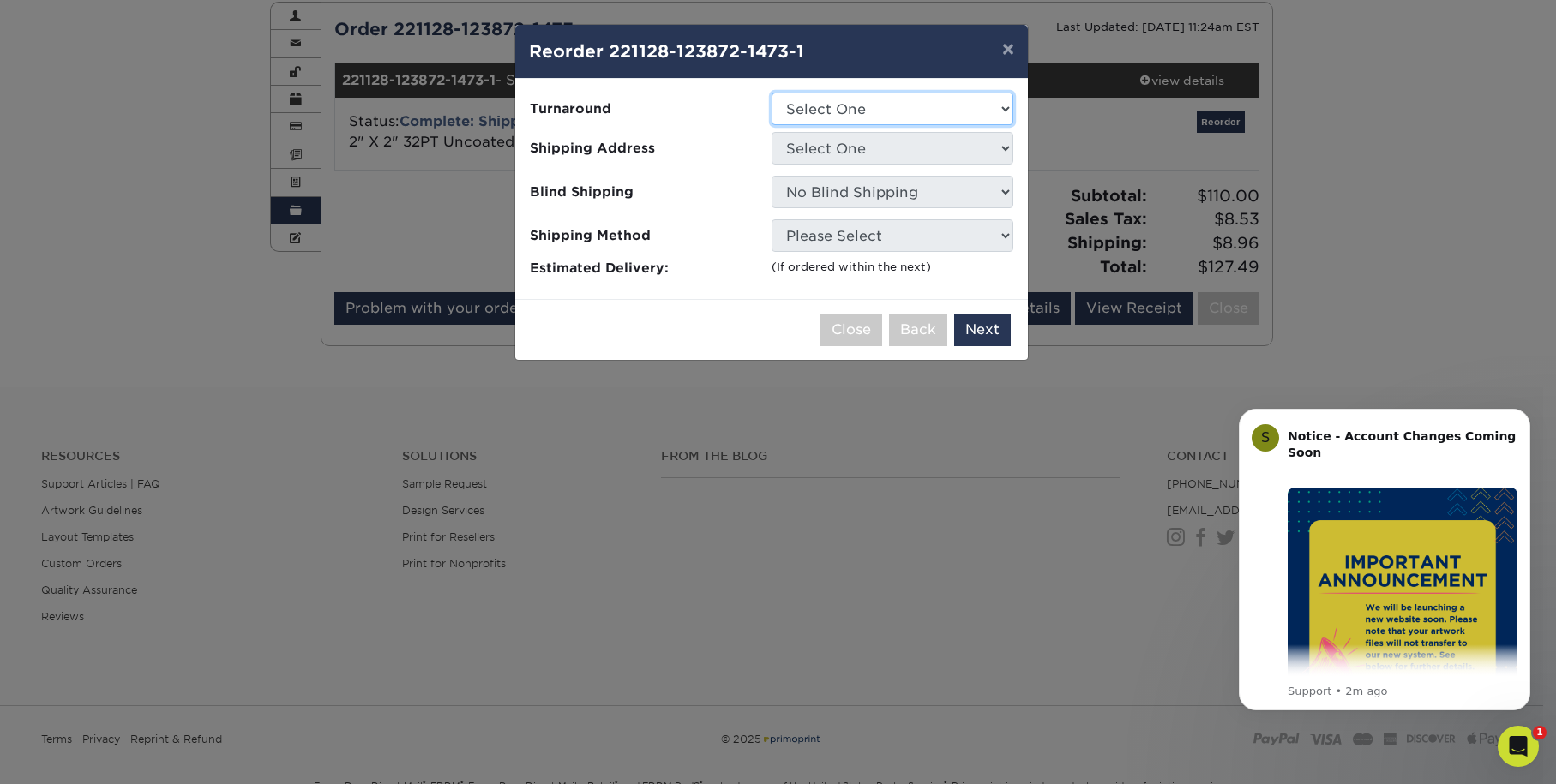
click at [893, 95] on select "Select One 2-4 Business Days" at bounding box center [892, 108] width 242 height 33
select select "65c081ac-810d-4d2f-bd26-00352cc95eed"
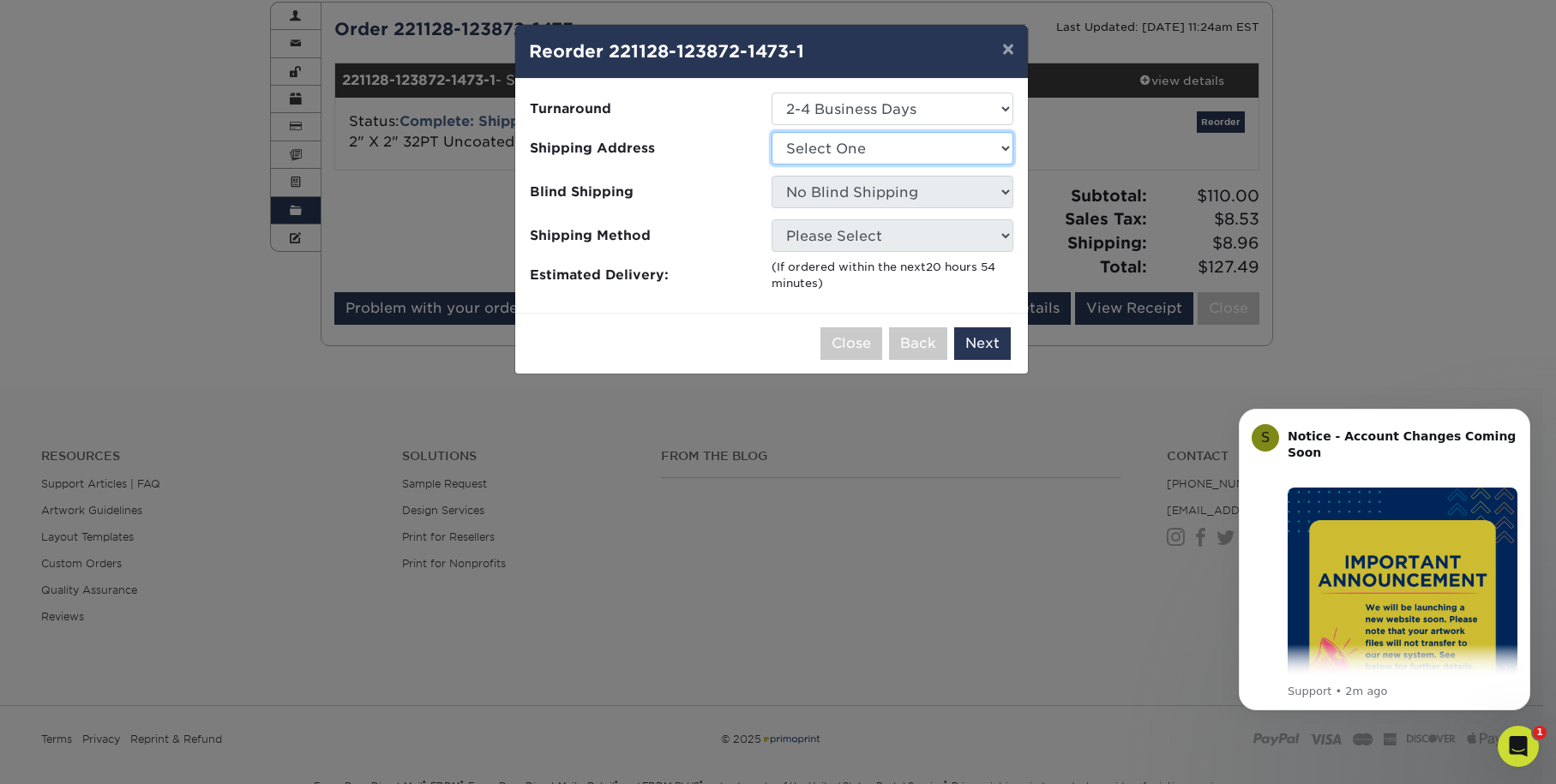
click at [869, 150] on select "Select One Escondido Shop Workshop" at bounding box center [892, 148] width 242 height 33
select select "234092"
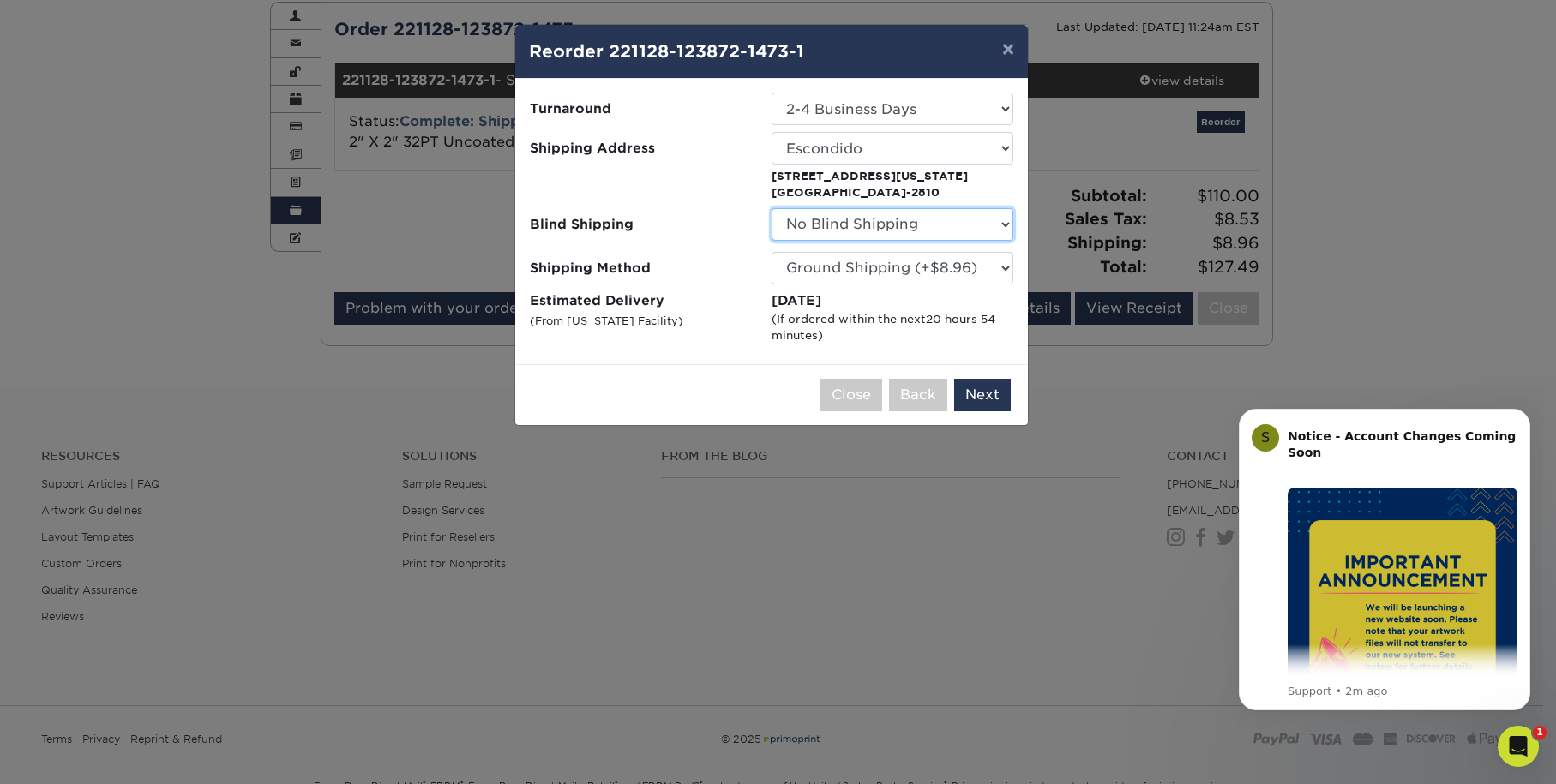
click at [942, 223] on select "No Blind Shipping Escondido Shop Workshop" at bounding box center [892, 224] width 242 height 33
click at [969, 261] on select "Please Select Ground Shipping (+$8.96) 3 Day Shipping Service (+$15.34) 2 Day A…" at bounding box center [892, 268] width 242 height 33
click at [987, 260] on select "Please Select Ground Shipping (+$8.96) 3 Day Shipping Service (+$15.34) 2 Day A…" at bounding box center [892, 268] width 242 height 33
click at [993, 396] on button "Next" at bounding box center [982, 394] width 56 height 33
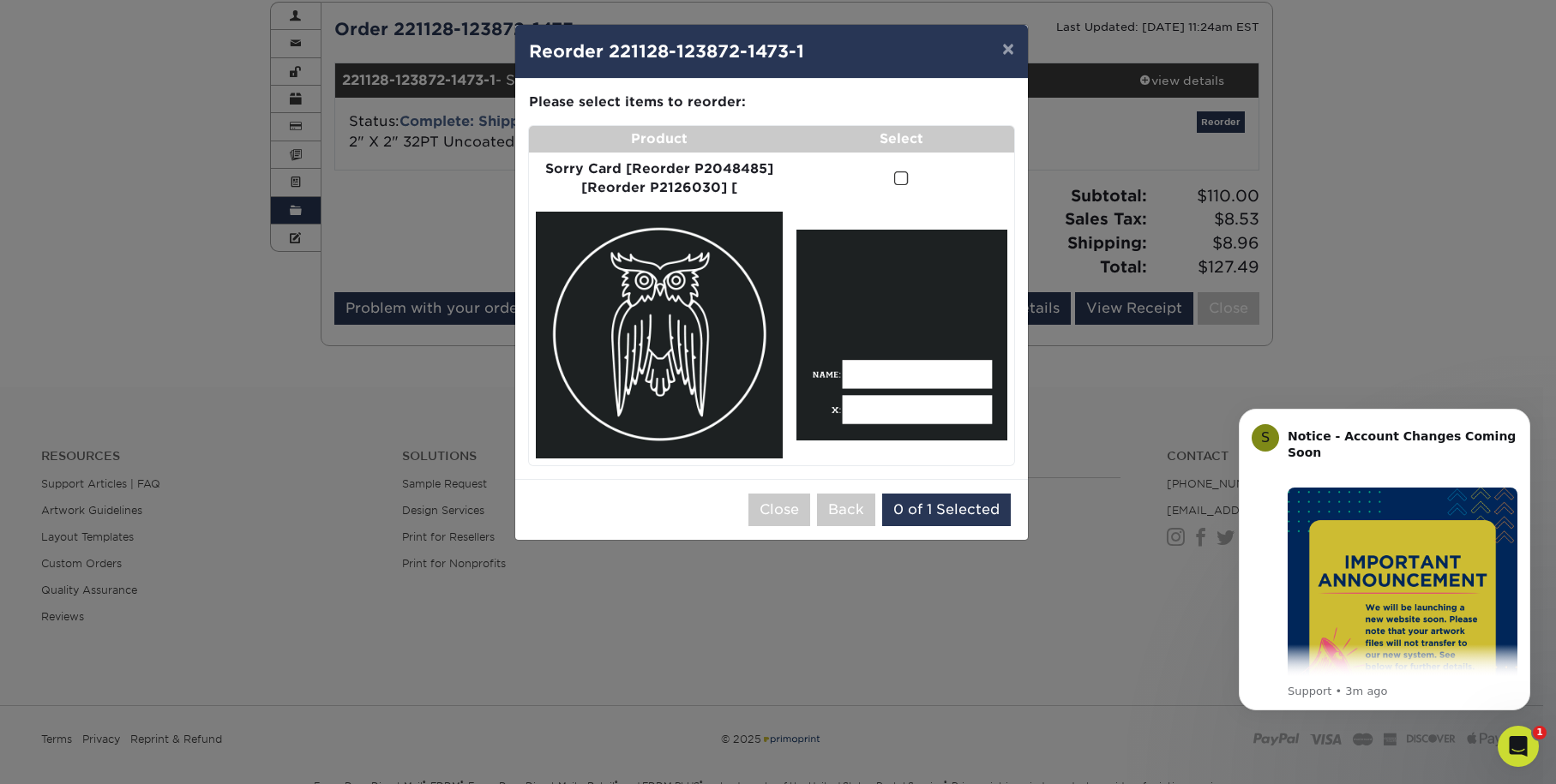
click at [902, 177] on span at bounding box center [901, 178] width 14 height 16
click at [0, 0] on input "checkbox" at bounding box center [0, 0] width 0 height 0
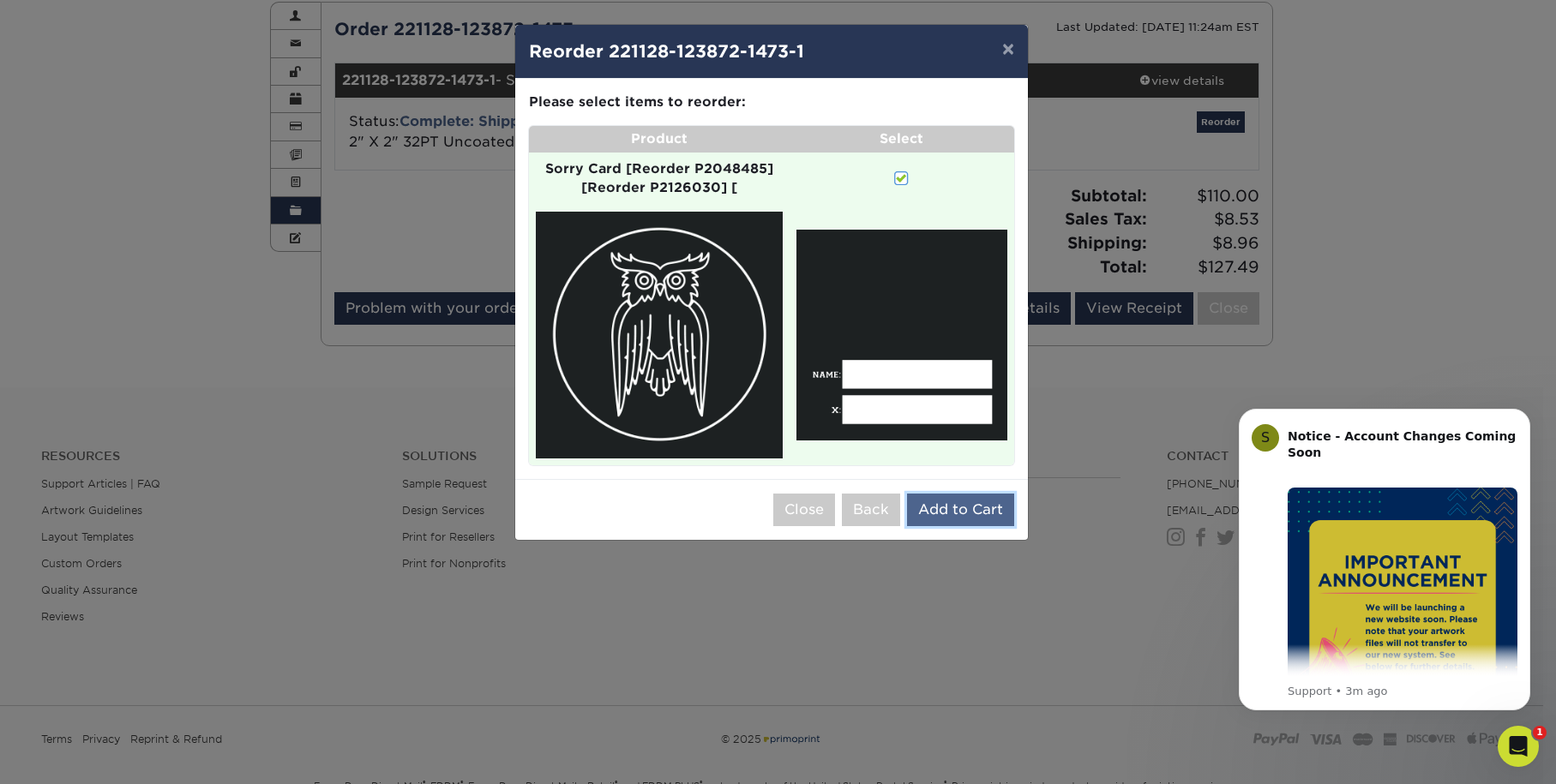
click at [983, 510] on button "Add to Cart" at bounding box center [960, 509] width 107 height 33
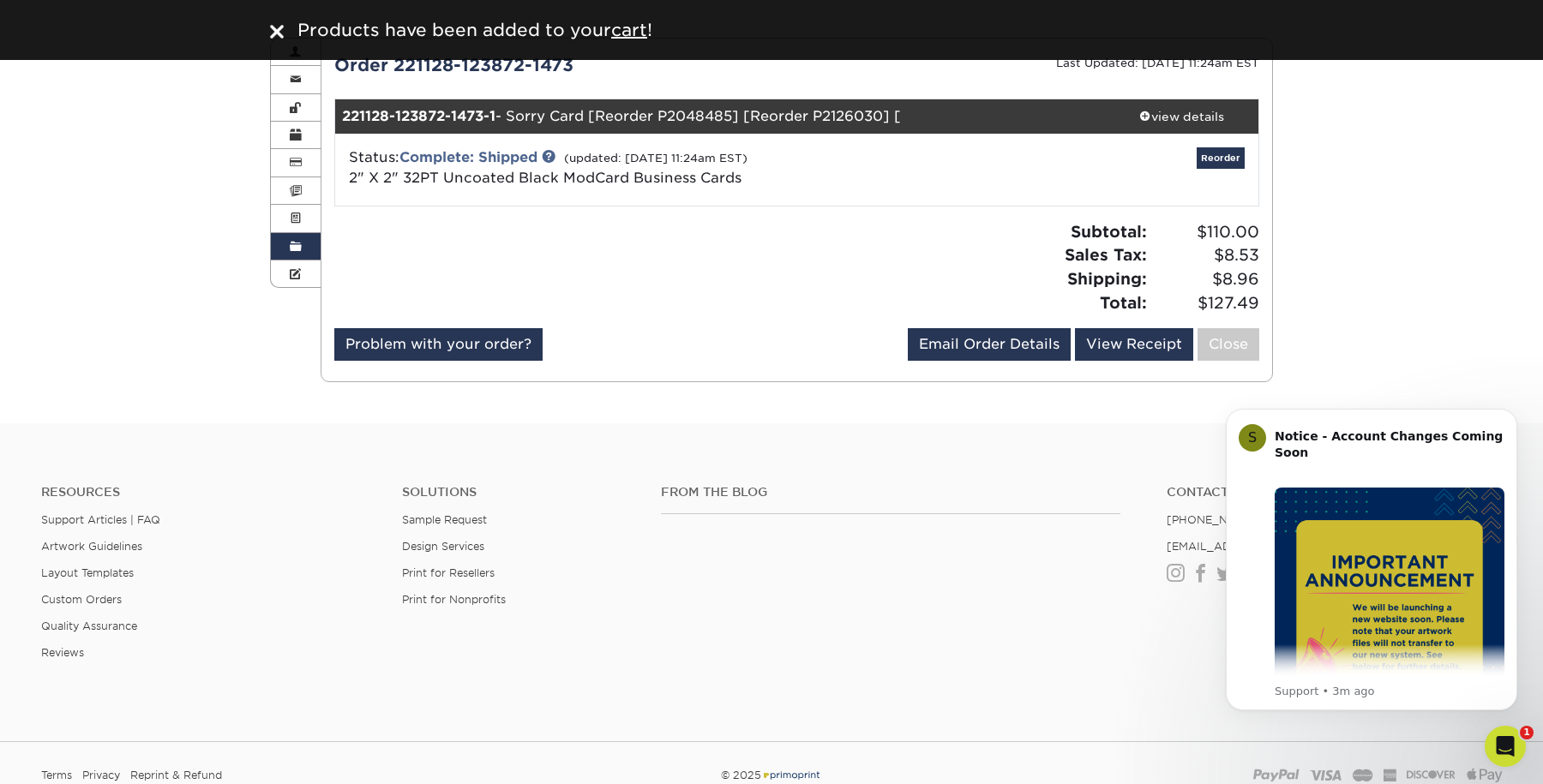
scroll to position [0, 0]
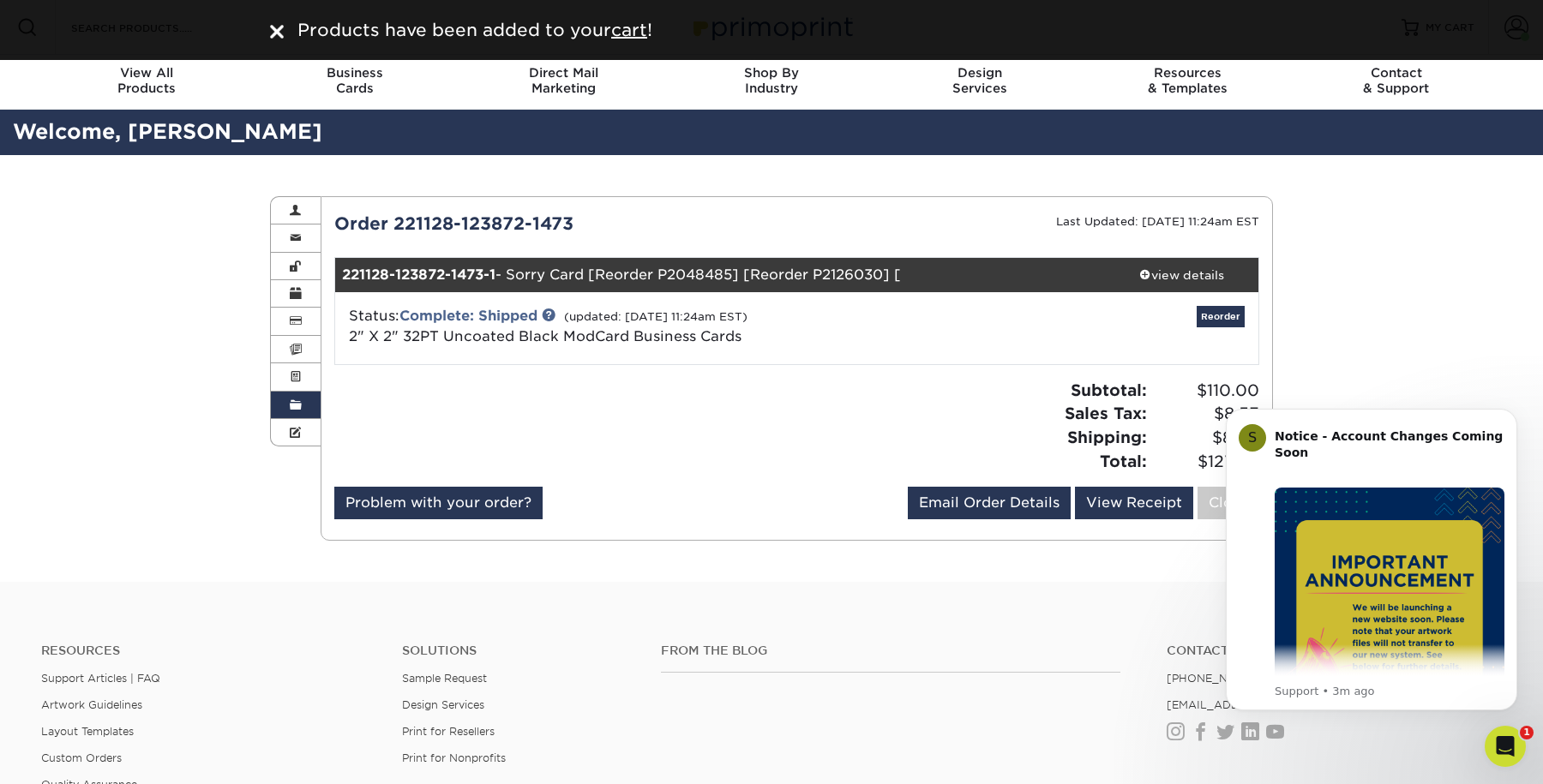
click at [302, 396] on link "Order History" at bounding box center [296, 405] width 50 height 27
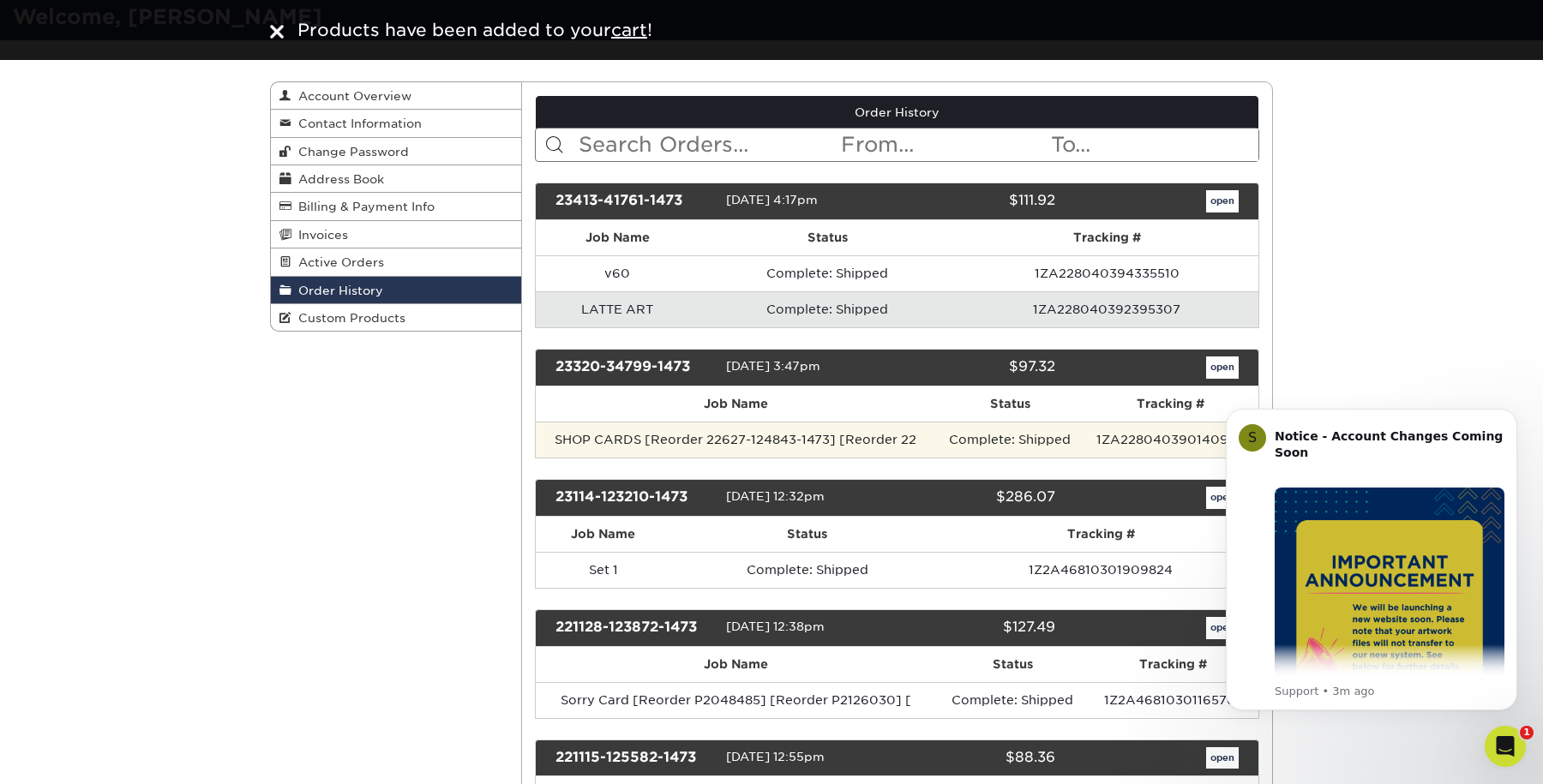
scroll to position [188, 0]
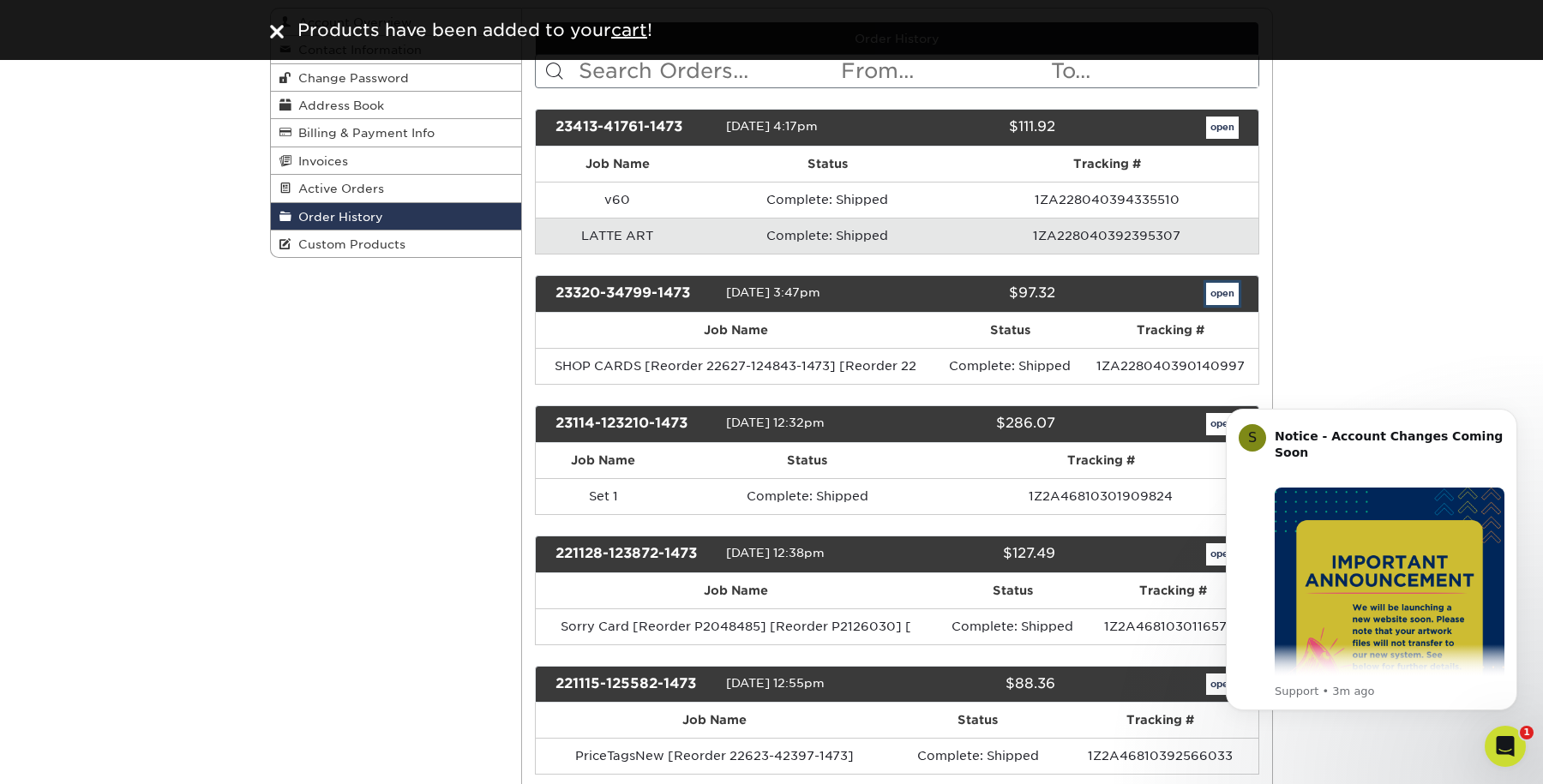
click at [1219, 302] on link "open" at bounding box center [1222, 294] width 33 height 23
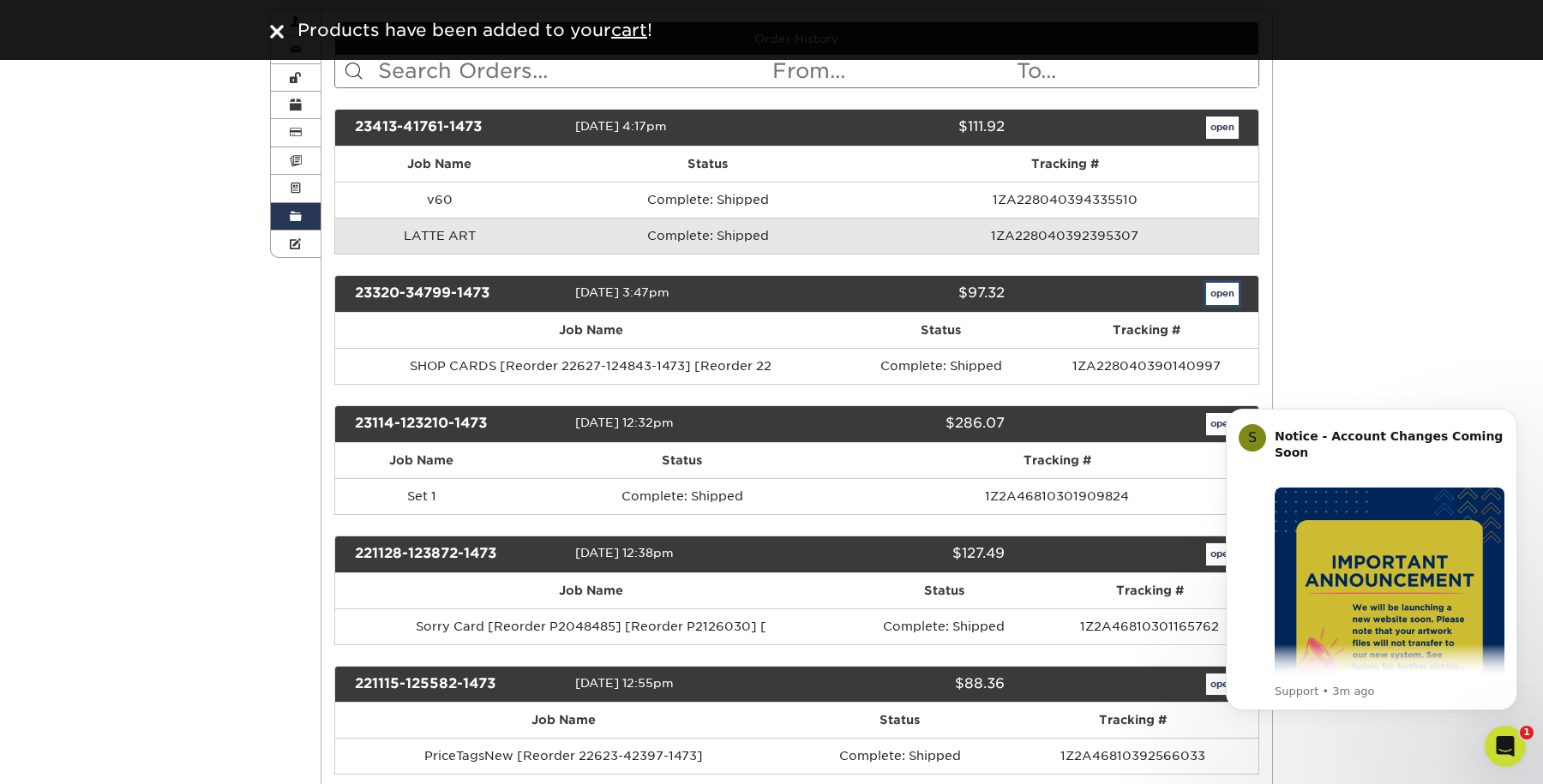
scroll to position [0, 0]
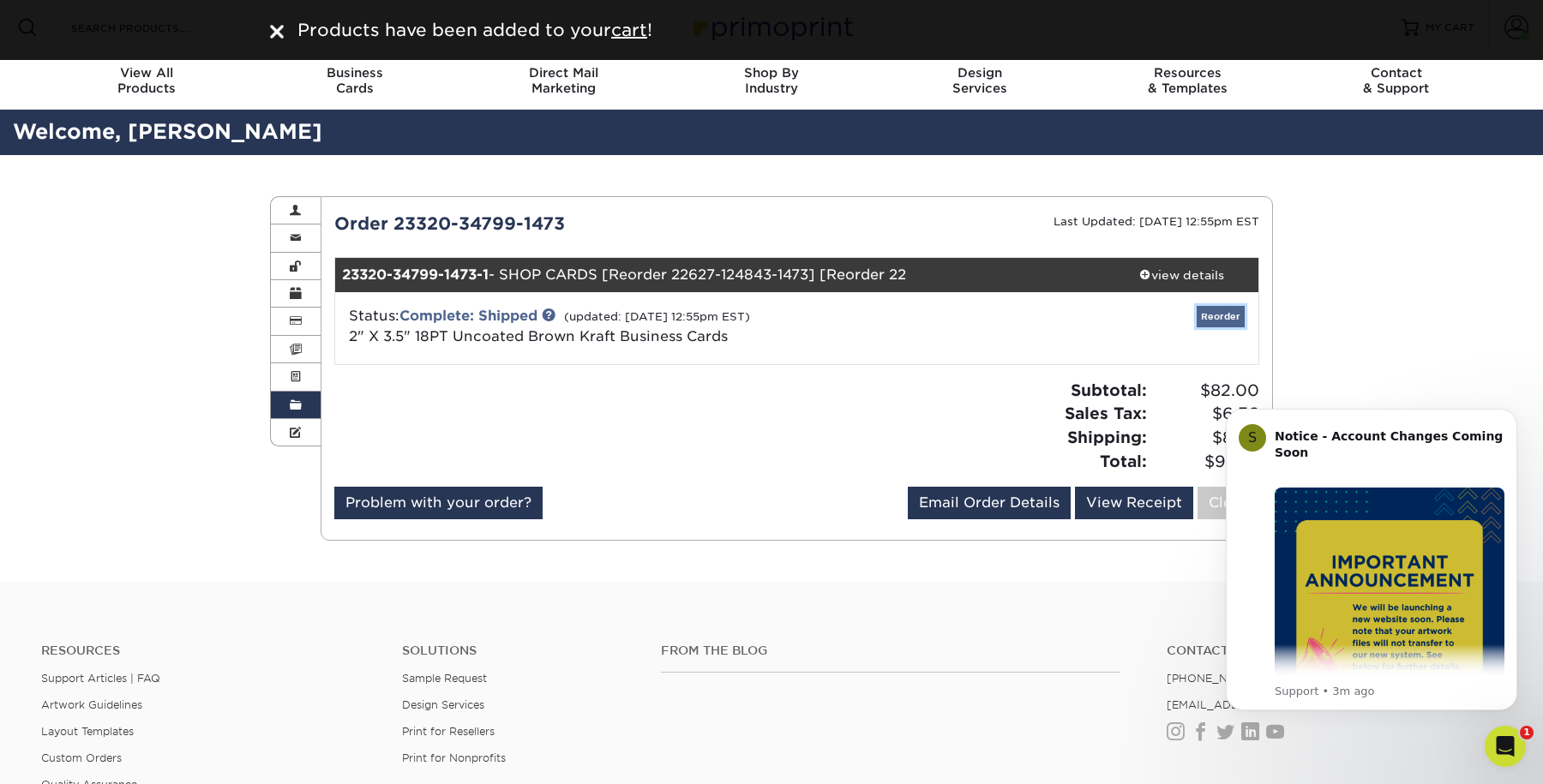
click at [1214, 320] on link "Reorder" at bounding box center [1220, 316] width 48 height 22
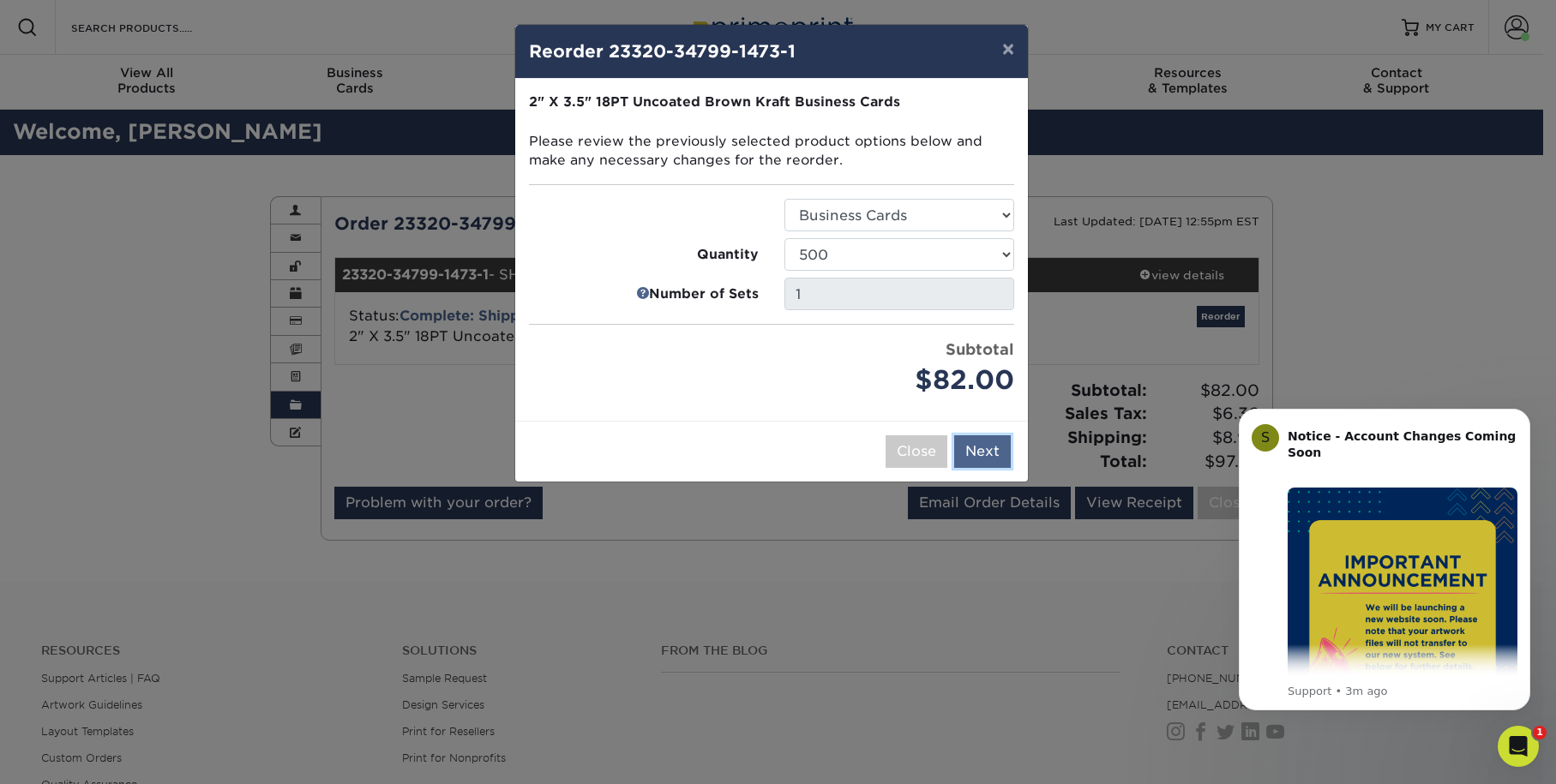
click at [987, 456] on button "Next" at bounding box center [982, 452] width 56 height 33
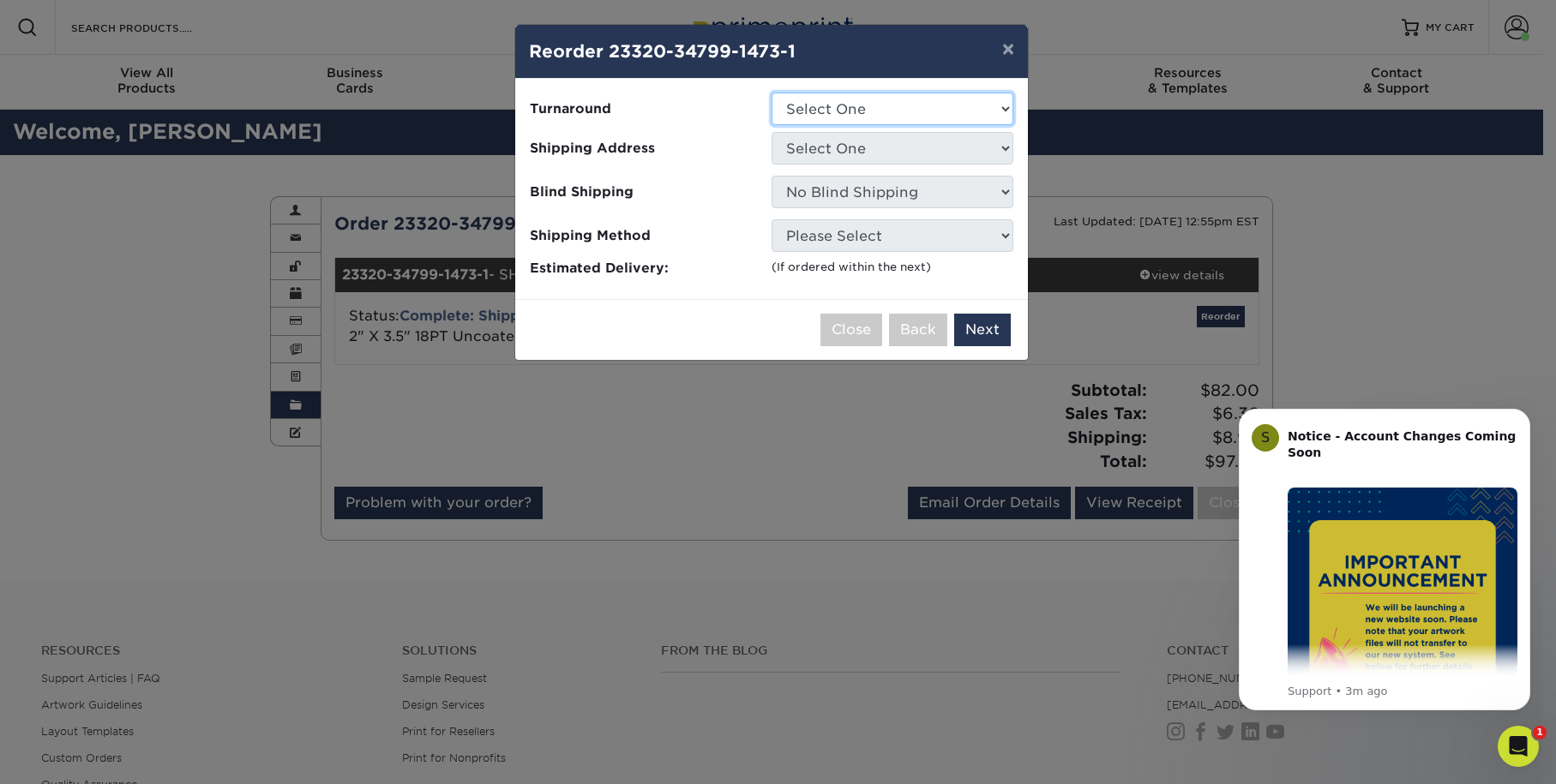
click at [946, 102] on select "Select One 2-4 Business Days" at bounding box center [892, 108] width 242 height 33
select select "664e0fbc-ad01-41b0-8fc7-cf76a8e90638"
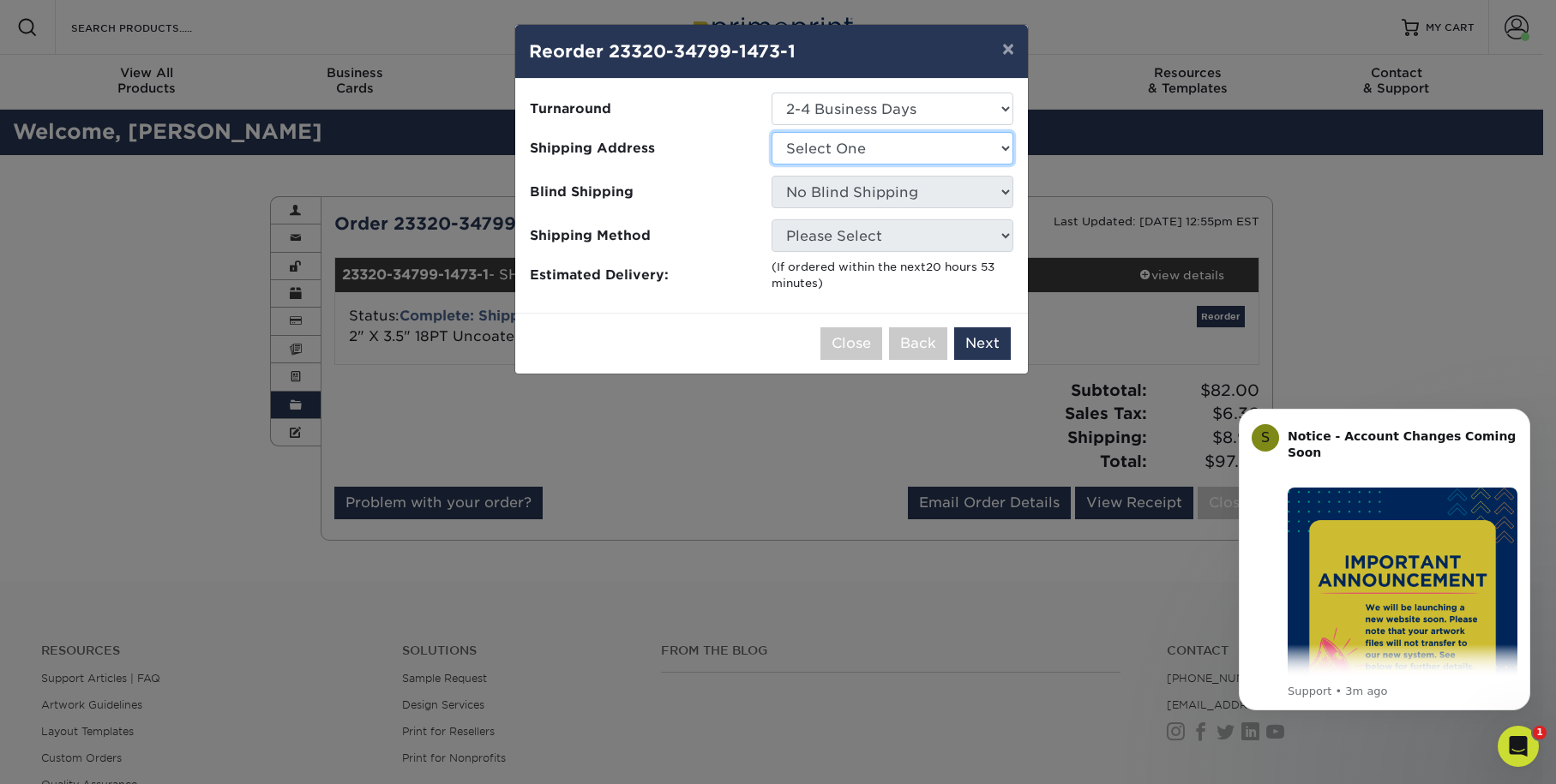
click at [886, 152] on select "Select One Escondido Shop Workshop" at bounding box center [892, 148] width 242 height 33
select select "234092"
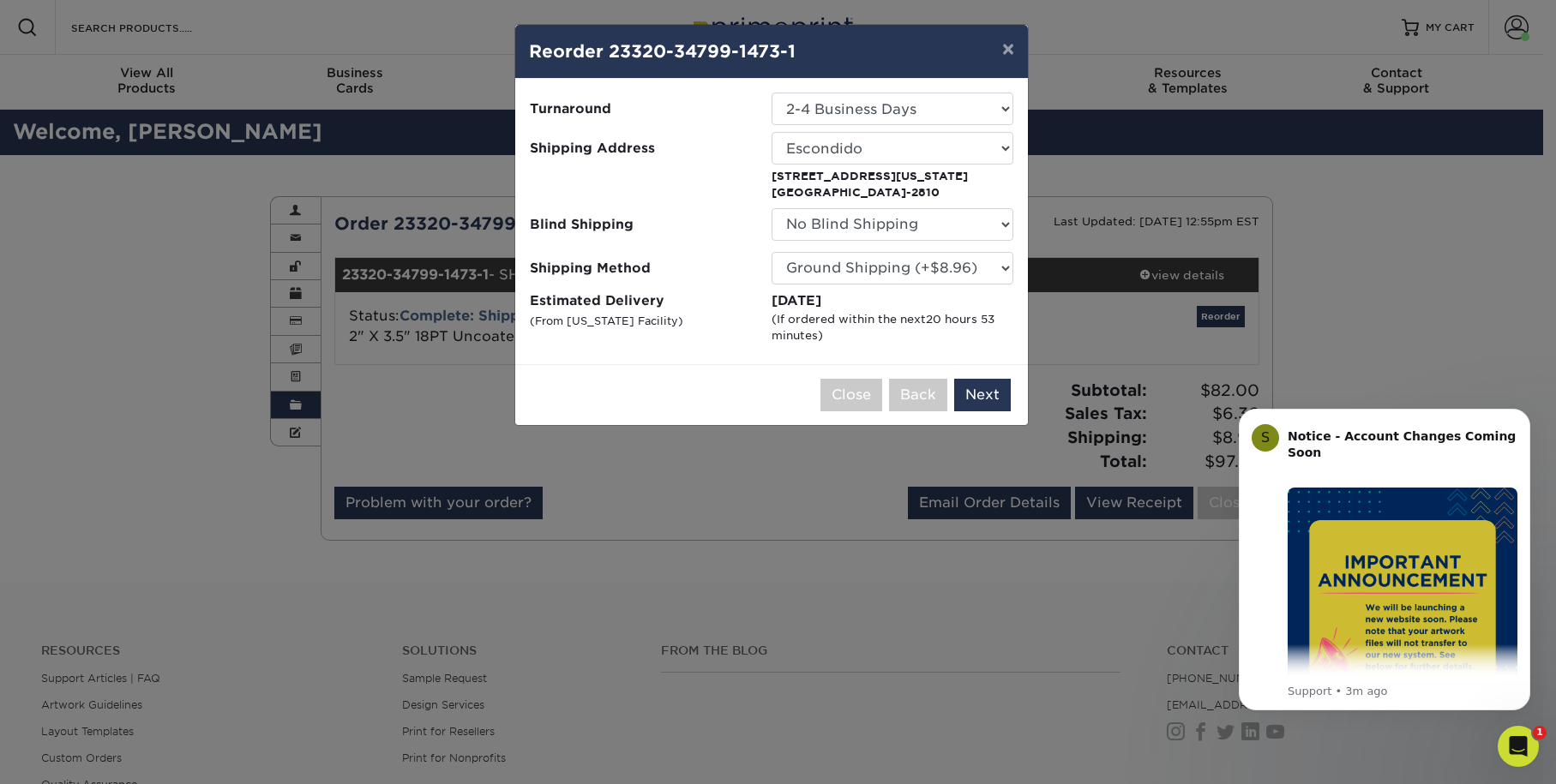
click at [1014, 390] on div "Close Back Next Add to Cart" at bounding box center [771, 394] width 513 height 61
click at [1000, 394] on button "Next" at bounding box center [982, 394] width 56 height 33
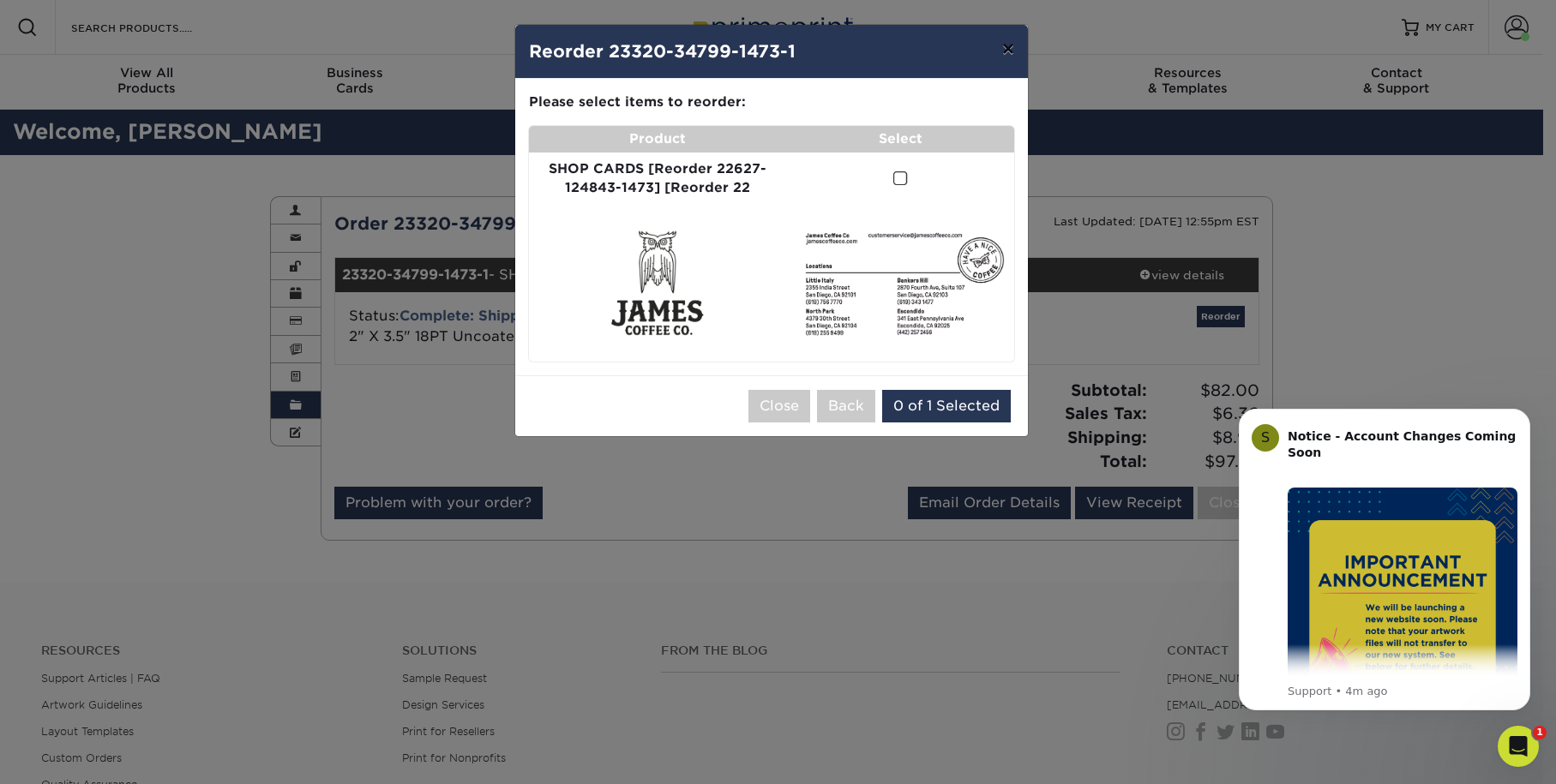
click at [1004, 53] on button "×" at bounding box center [1008, 48] width 40 height 48
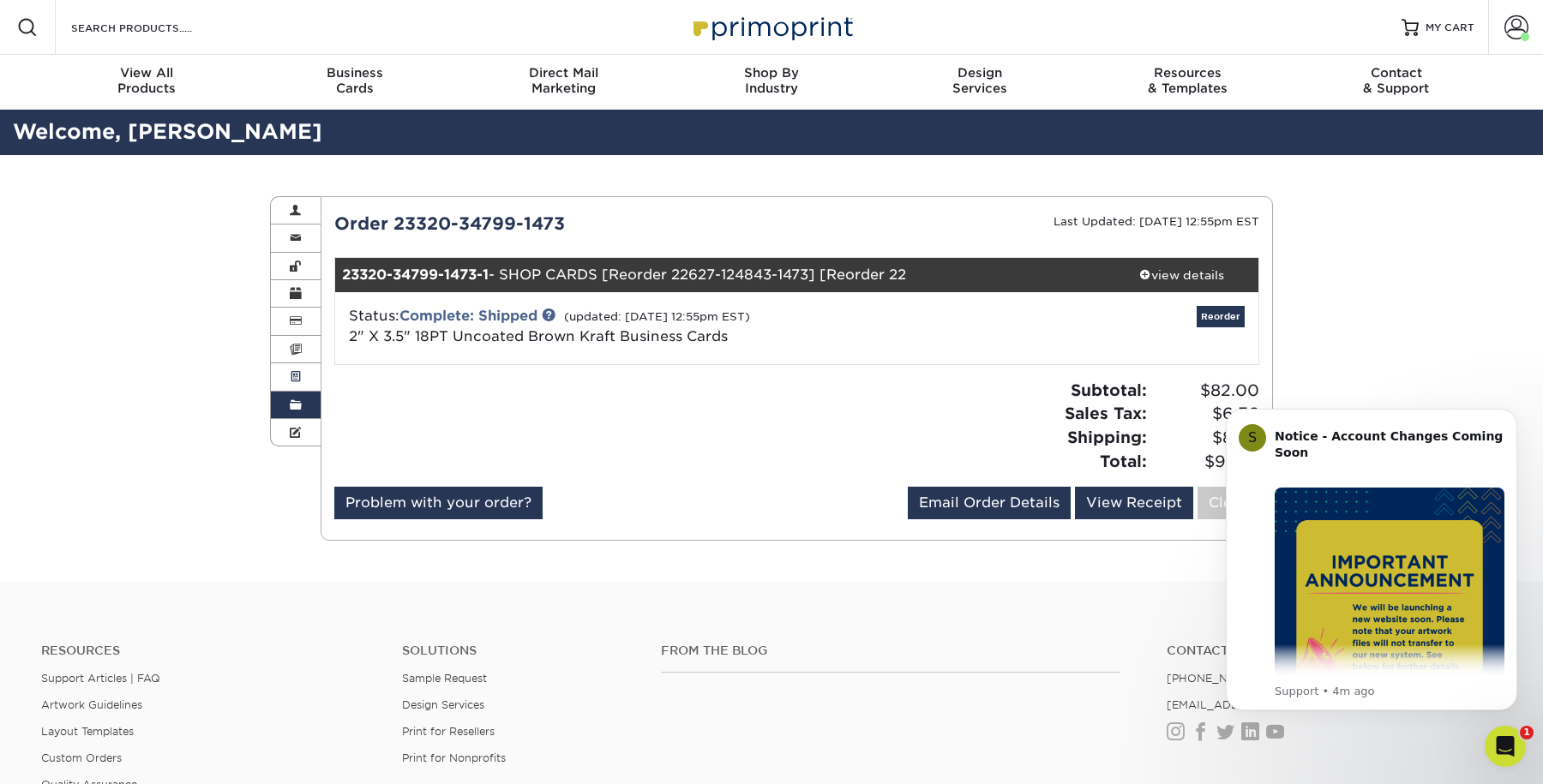
click at [311, 370] on link "Active Orders" at bounding box center [296, 376] width 50 height 27
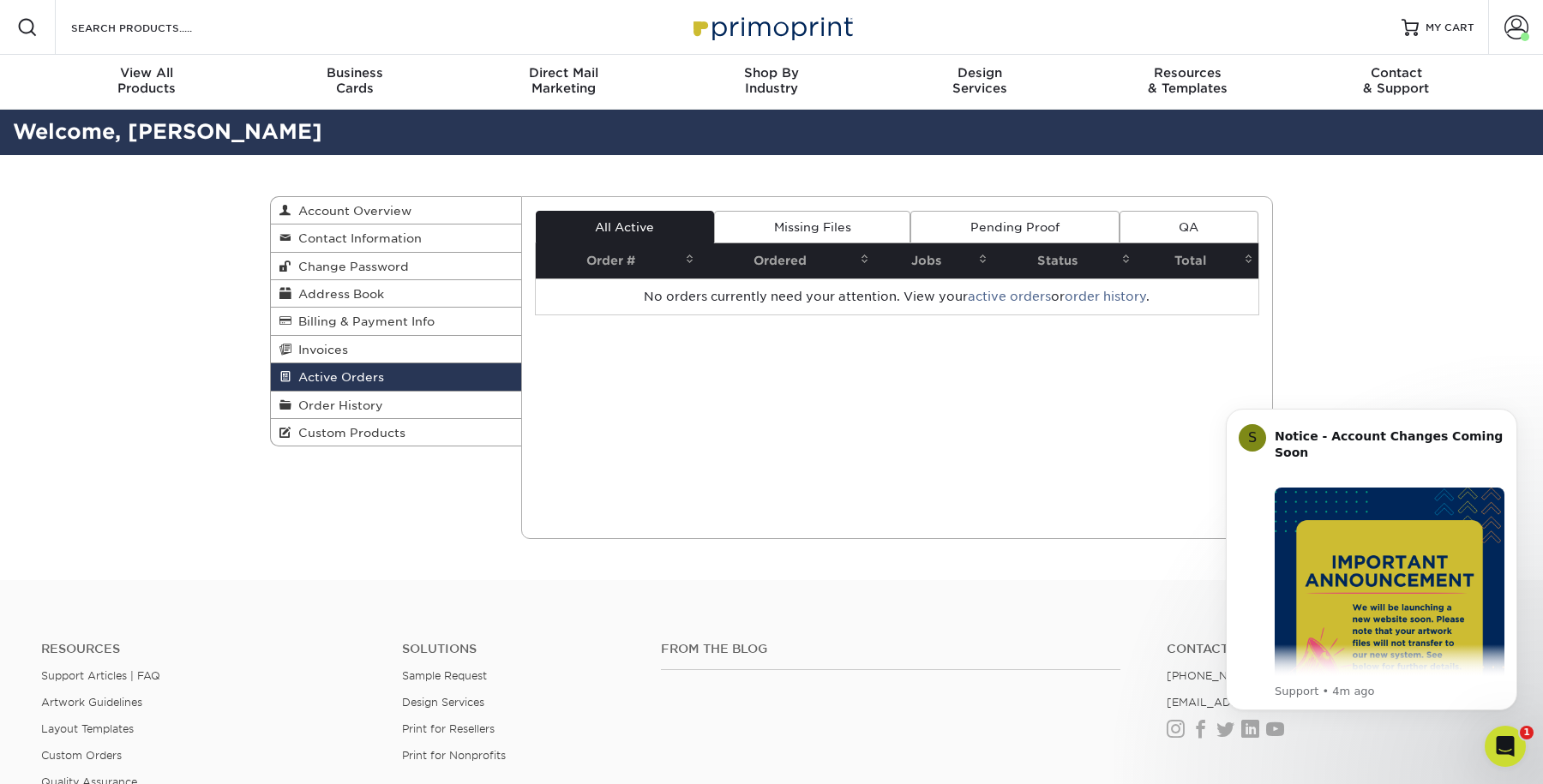
click at [1037, 220] on link "Pending Proof" at bounding box center [1014, 227] width 208 height 33
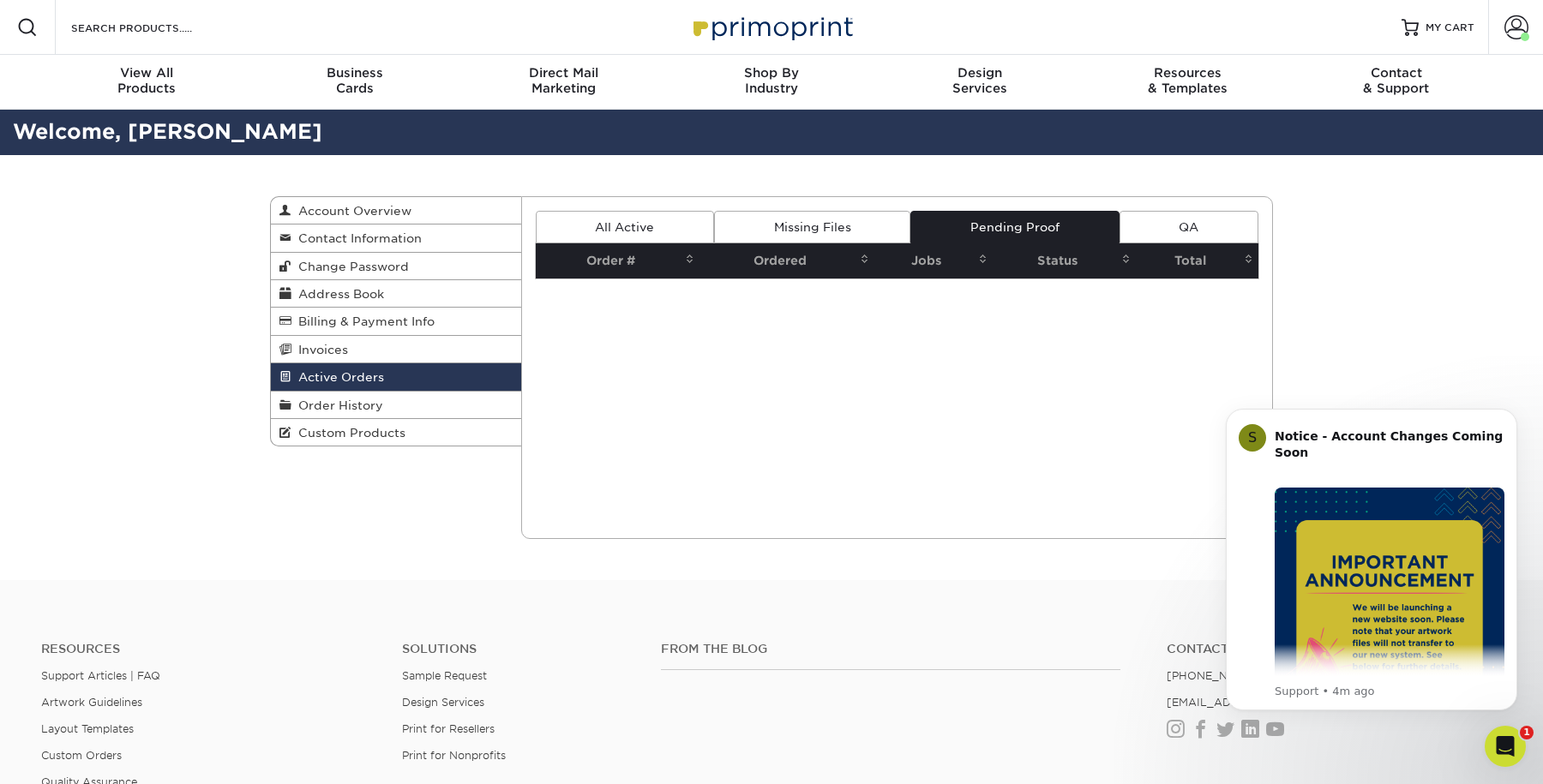
click at [890, 226] on link "Missing Files" at bounding box center [812, 227] width 197 height 33
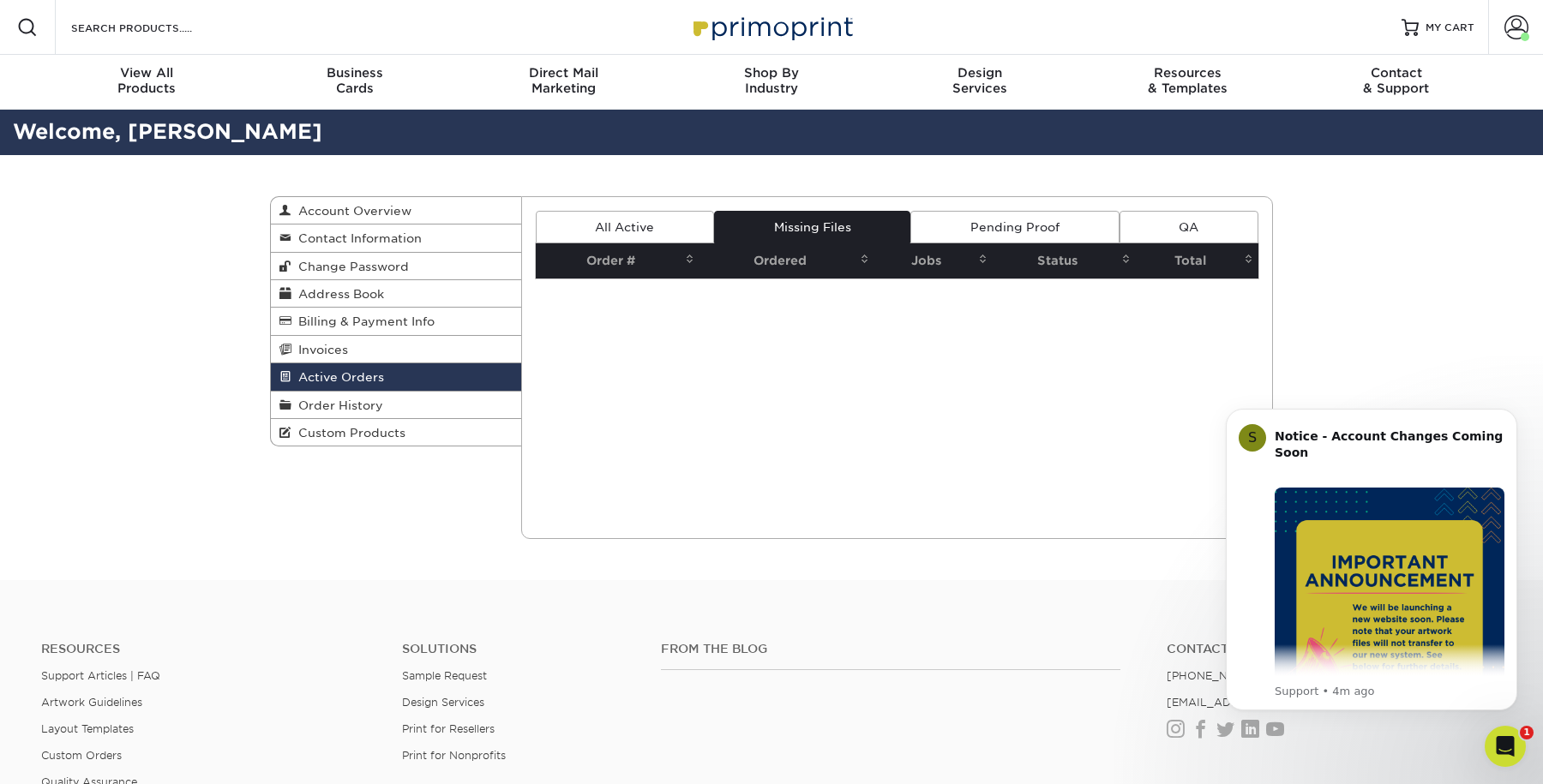
click at [1196, 217] on link "QA" at bounding box center [1189, 227] width 139 height 33
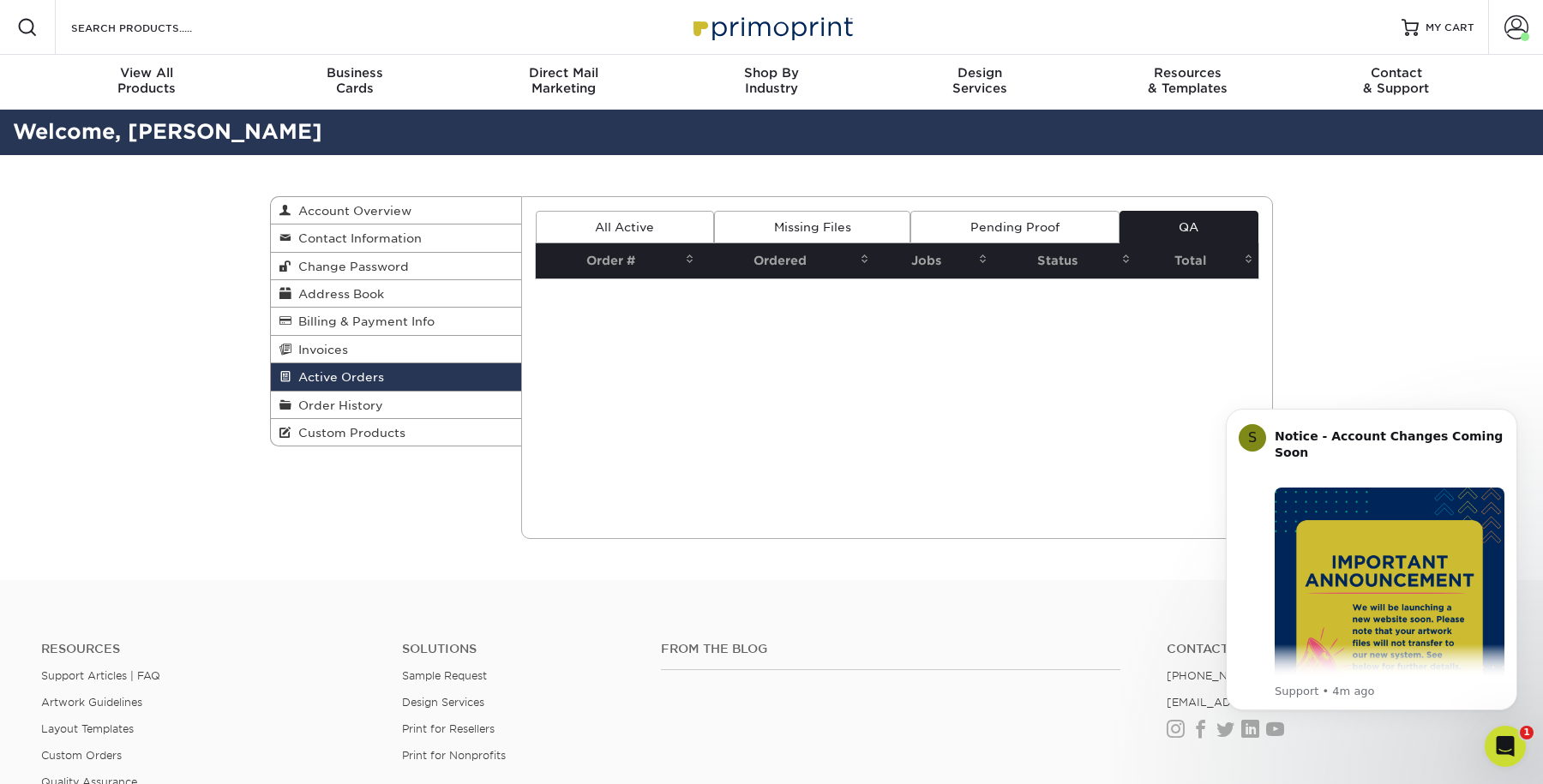
click at [1075, 226] on link "Pending Proof" at bounding box center [1014, 227] width 208 height 33
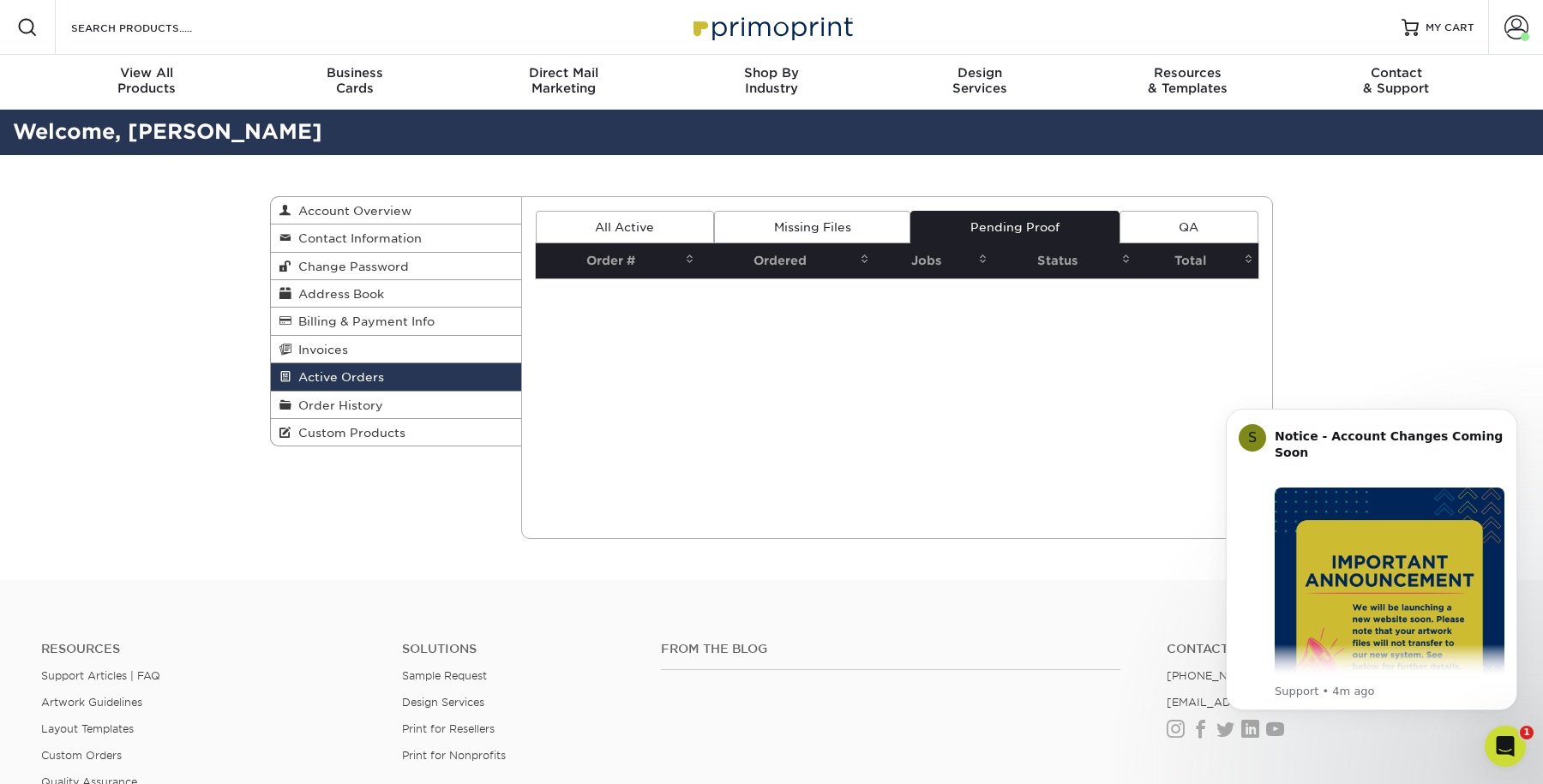
click at [691, 223] on link "All Active" at bounding box center [624, 227] width 178 height 33
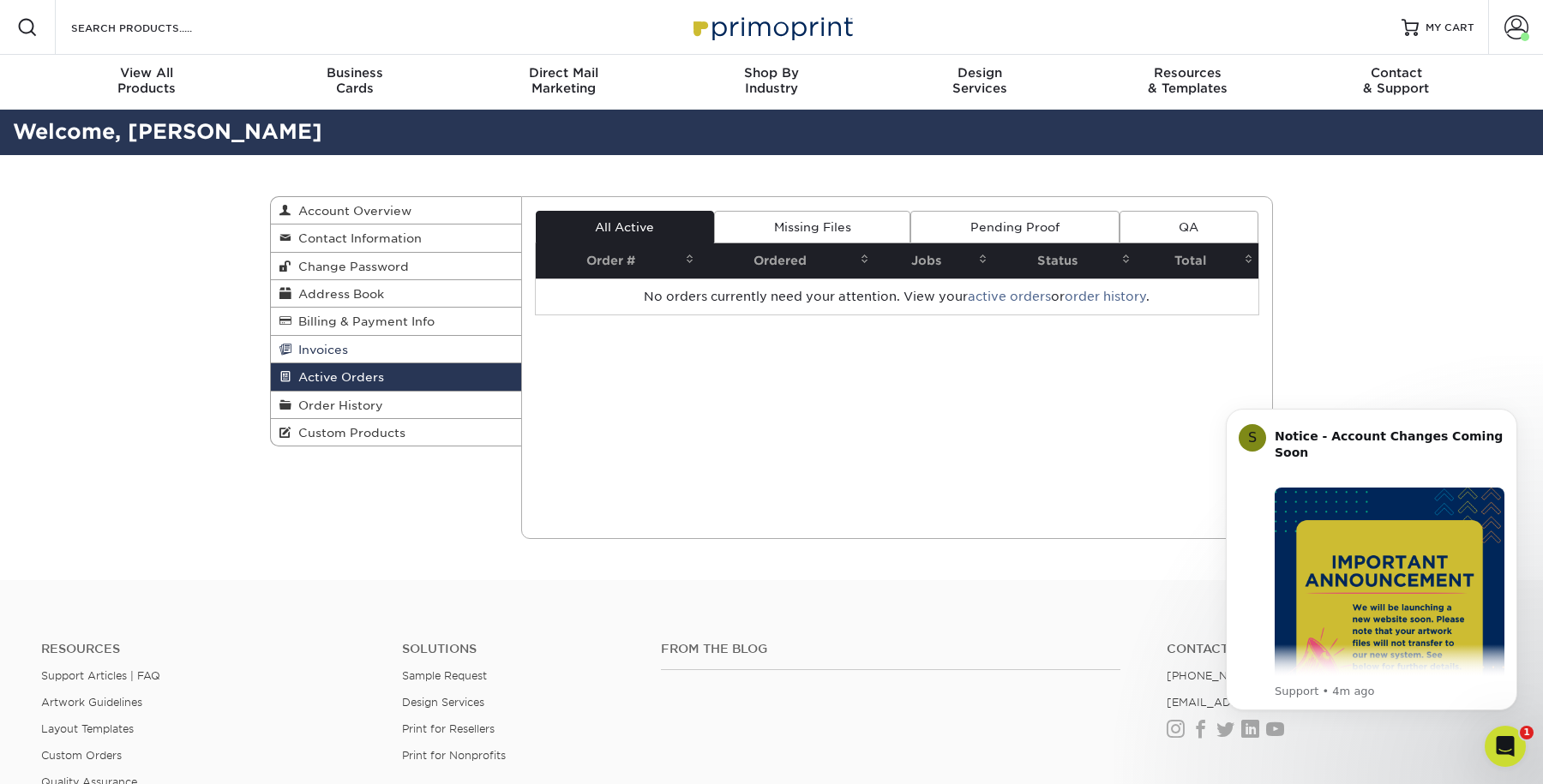
click at [426, 344] on link "Invoices" at bounding box center [396, 349] width 250 height 27
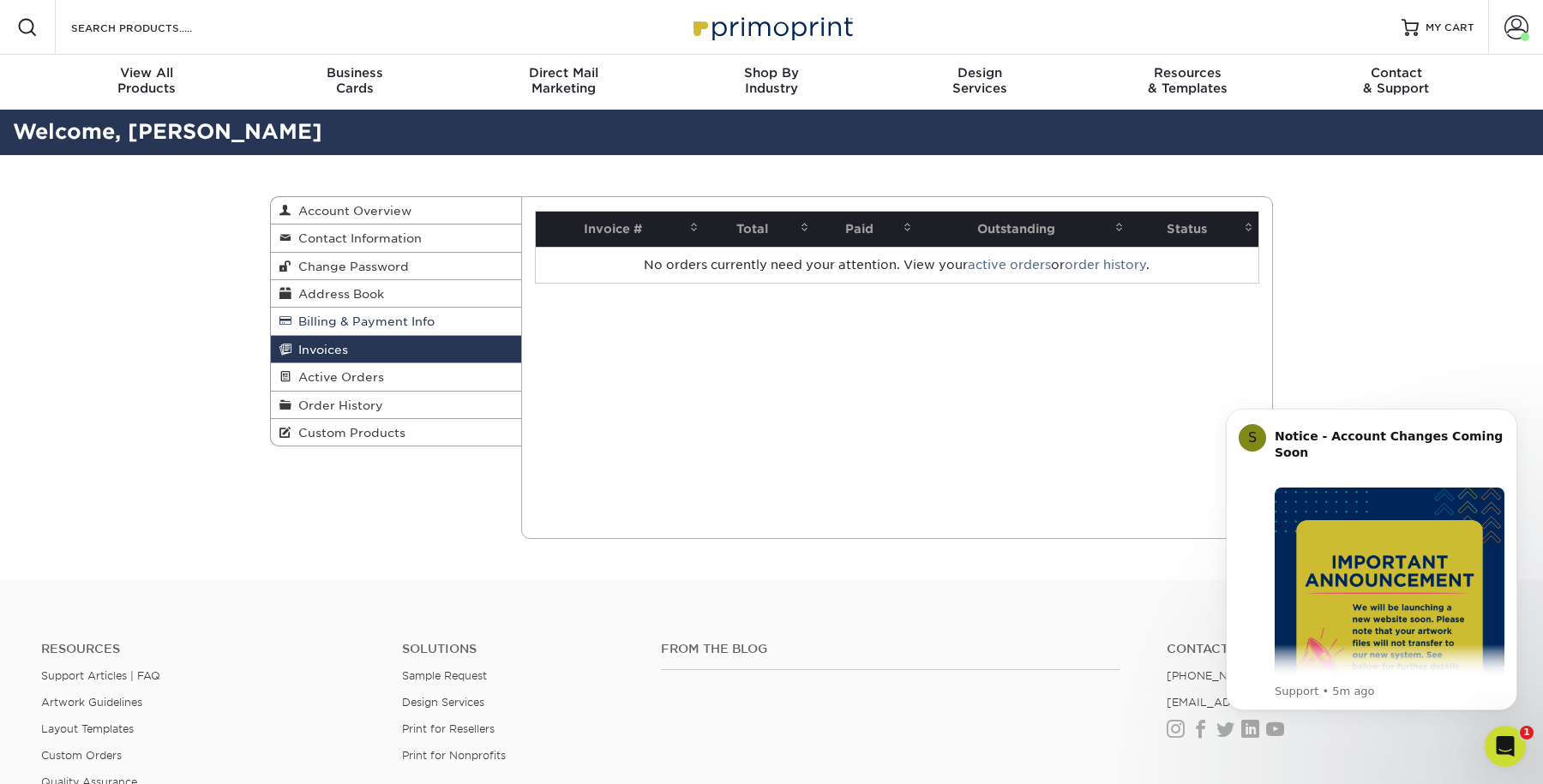
click at [415, 324] on span "Billing & Payment Info" at bounding box center [363, 321] width 143 height 14
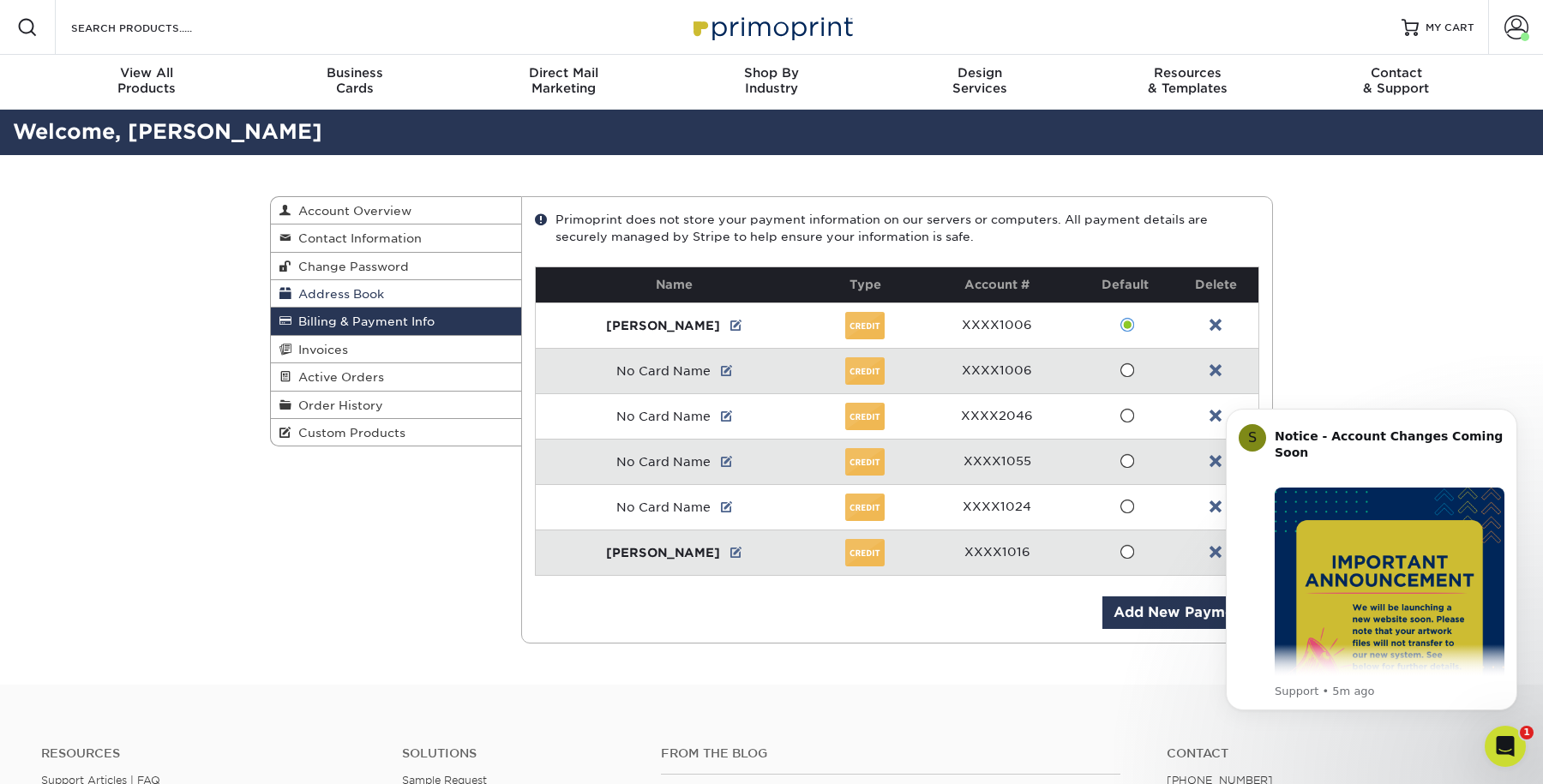
click at [442, 290] on link "Address Book" at bounding box center [396, 294] width 250 height 27
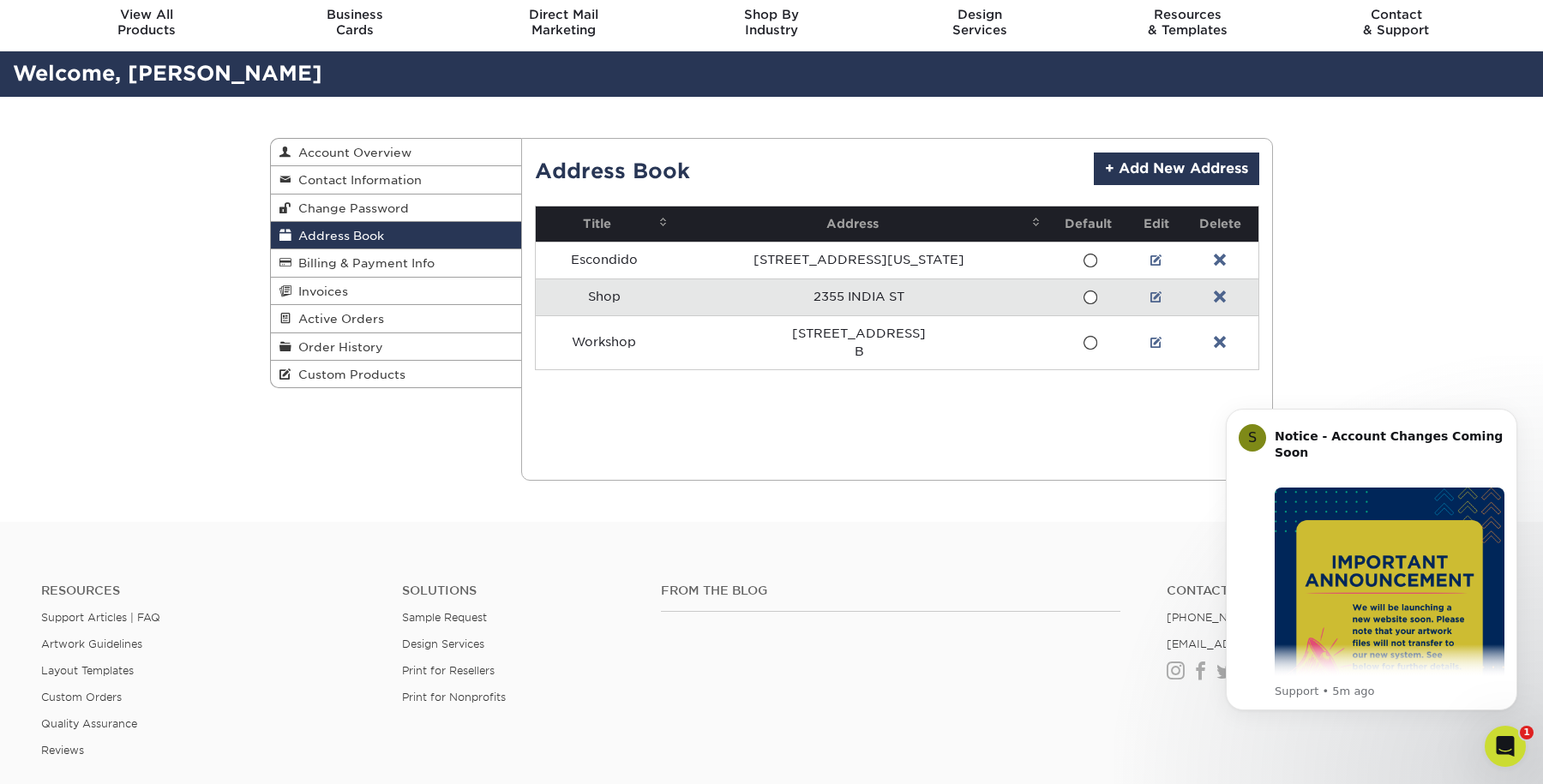
scroll to position [169, 0]
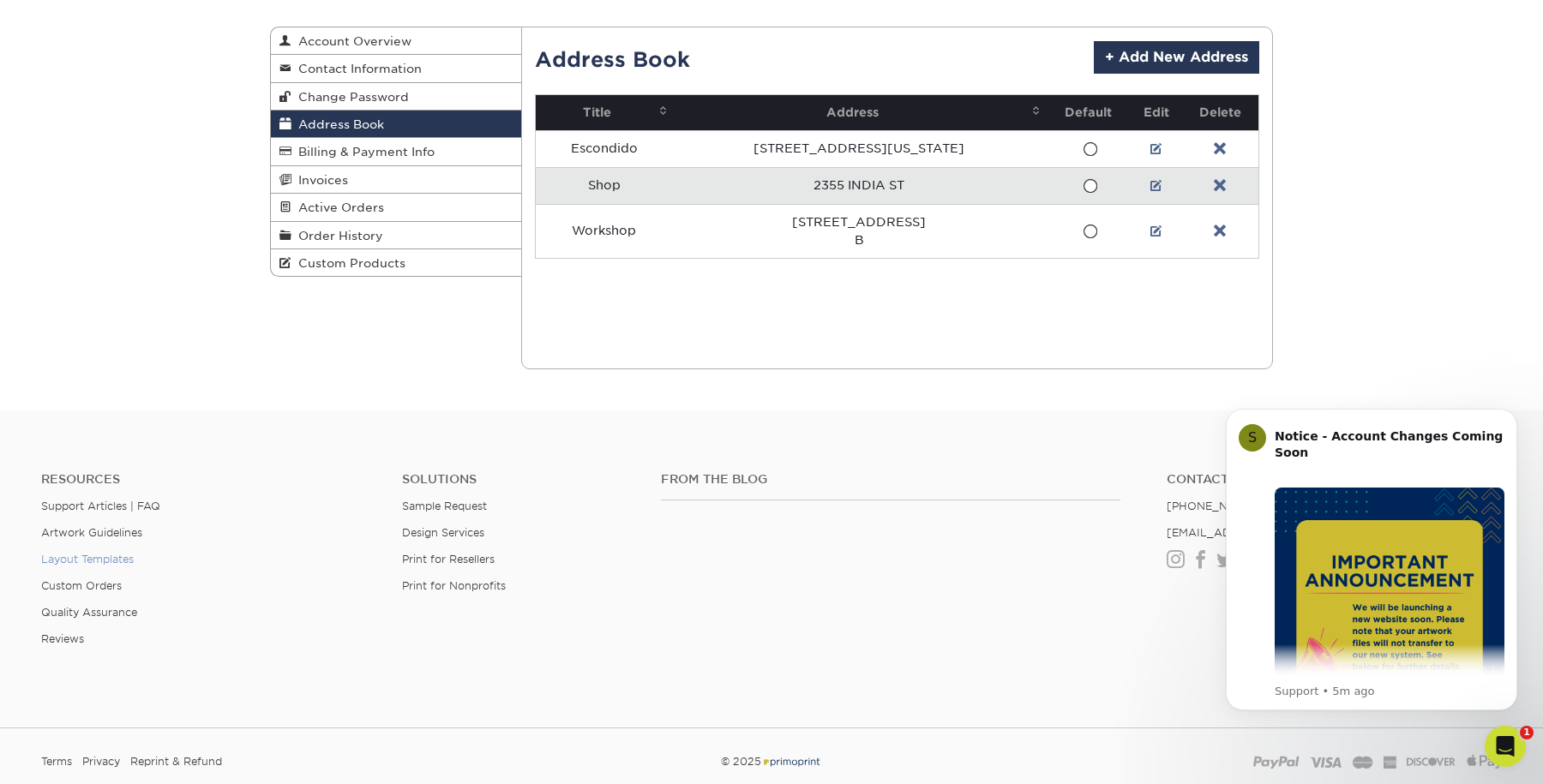
click at [112, 556] on link "Layout Templates" at bounding box center [88, 559] width 92 height 13
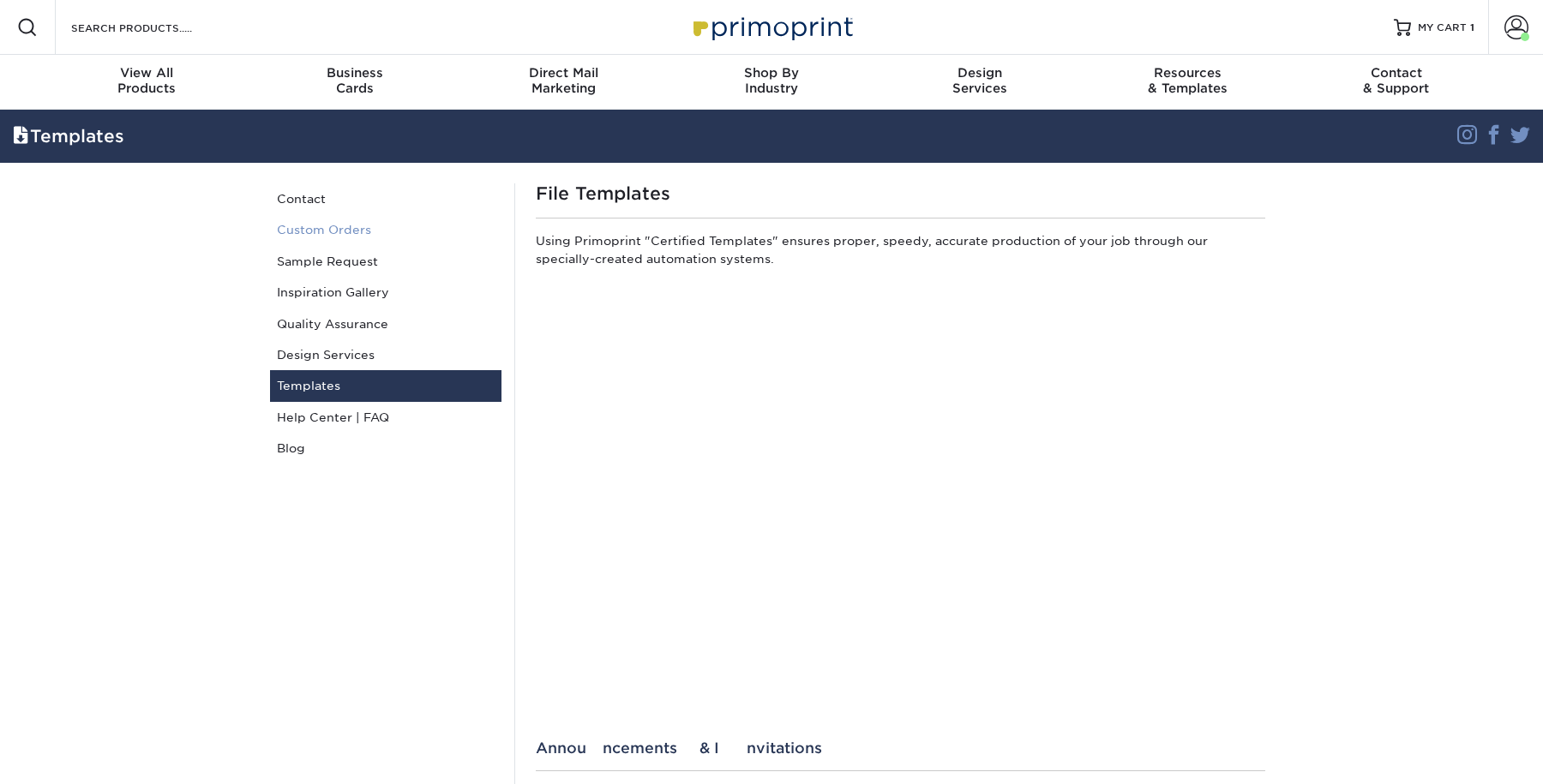
click at [331, 225] on link "Custom Orders" at bounding box center [386, 230] width 232 height 31
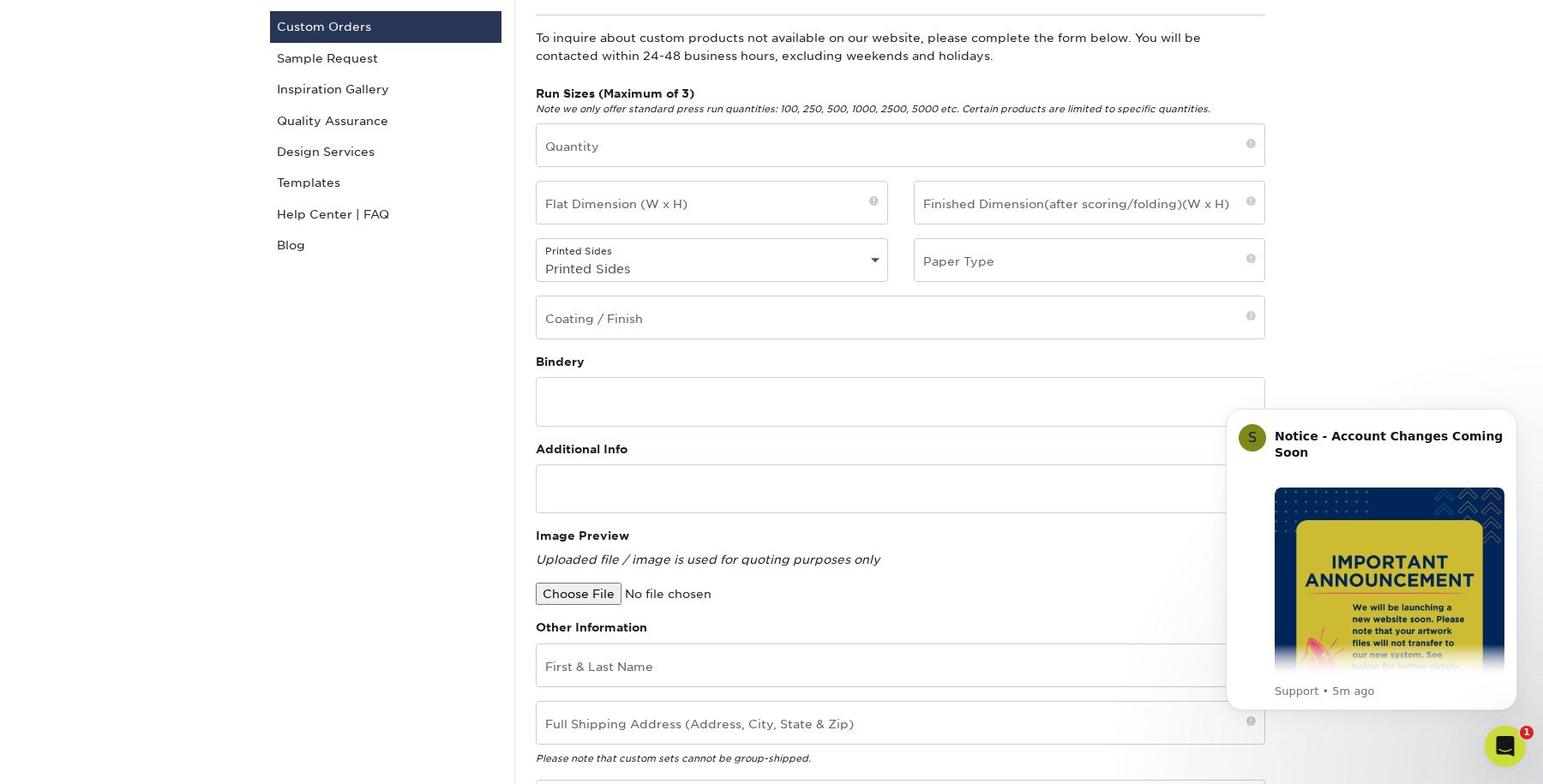
scroll to position [48, 0]
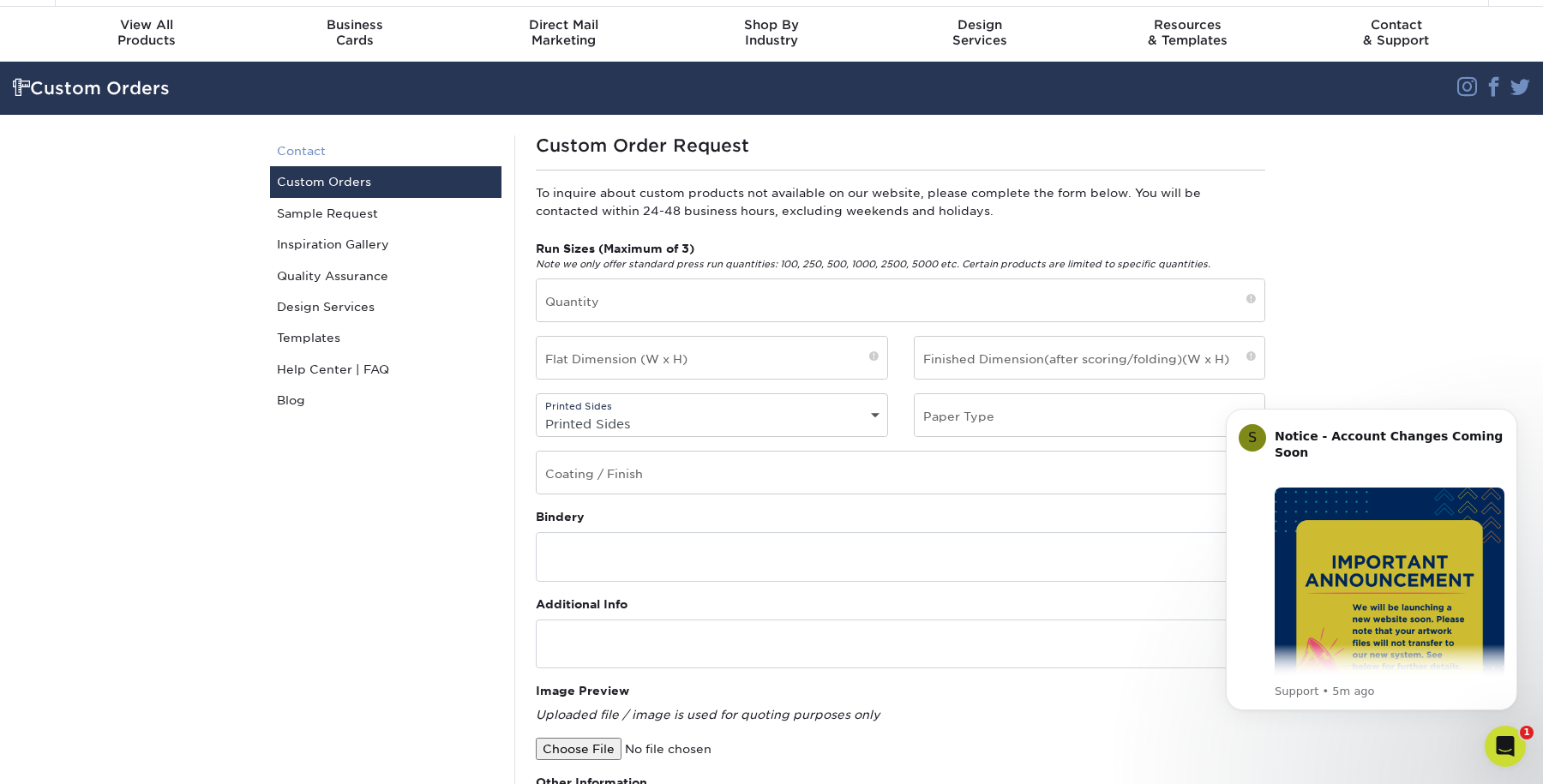
click at [353, 149] on link "Contact" at bounding box center [386, 151] width 232 height 31
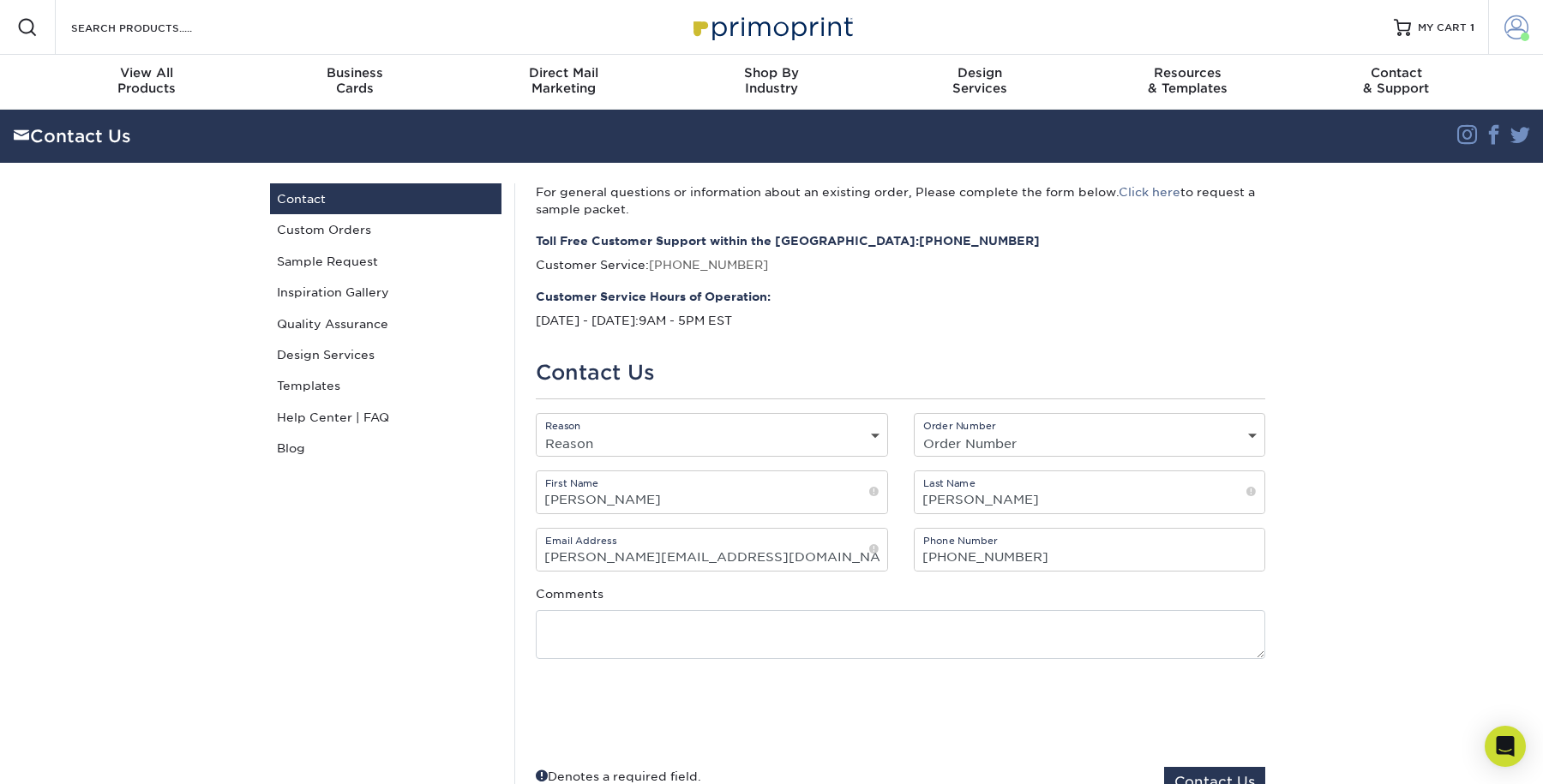
click at [1500, 38] on link "Account" at bounding box center [1516, 27] width 55 height 55
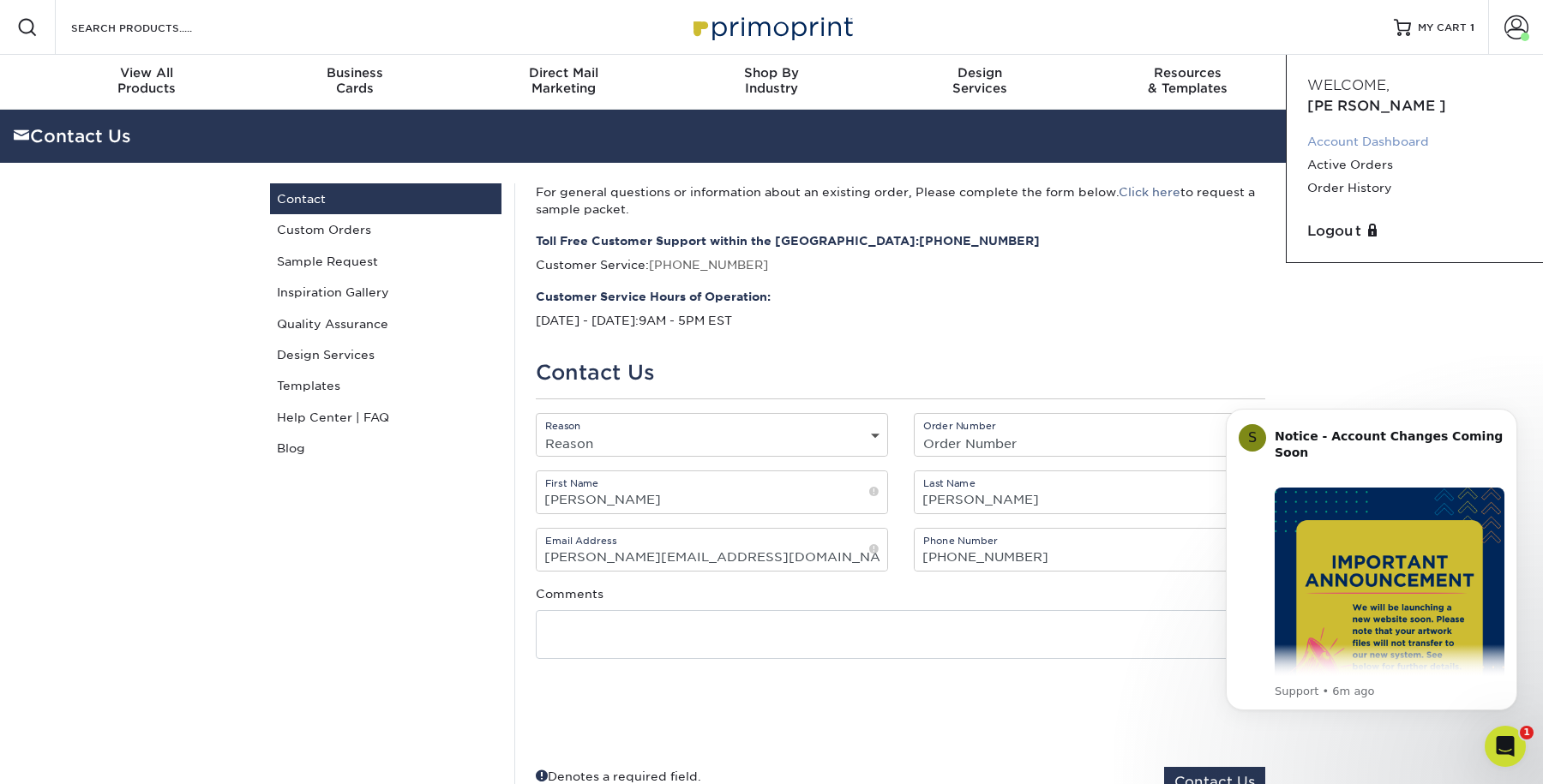
click at [1366, 130] on link "Account Dashboard" at bounding box center [1415, 141] width 216 height 24
click at [336, 200] on link "Contact" at bounding box center [386, 199] width 232 height 31
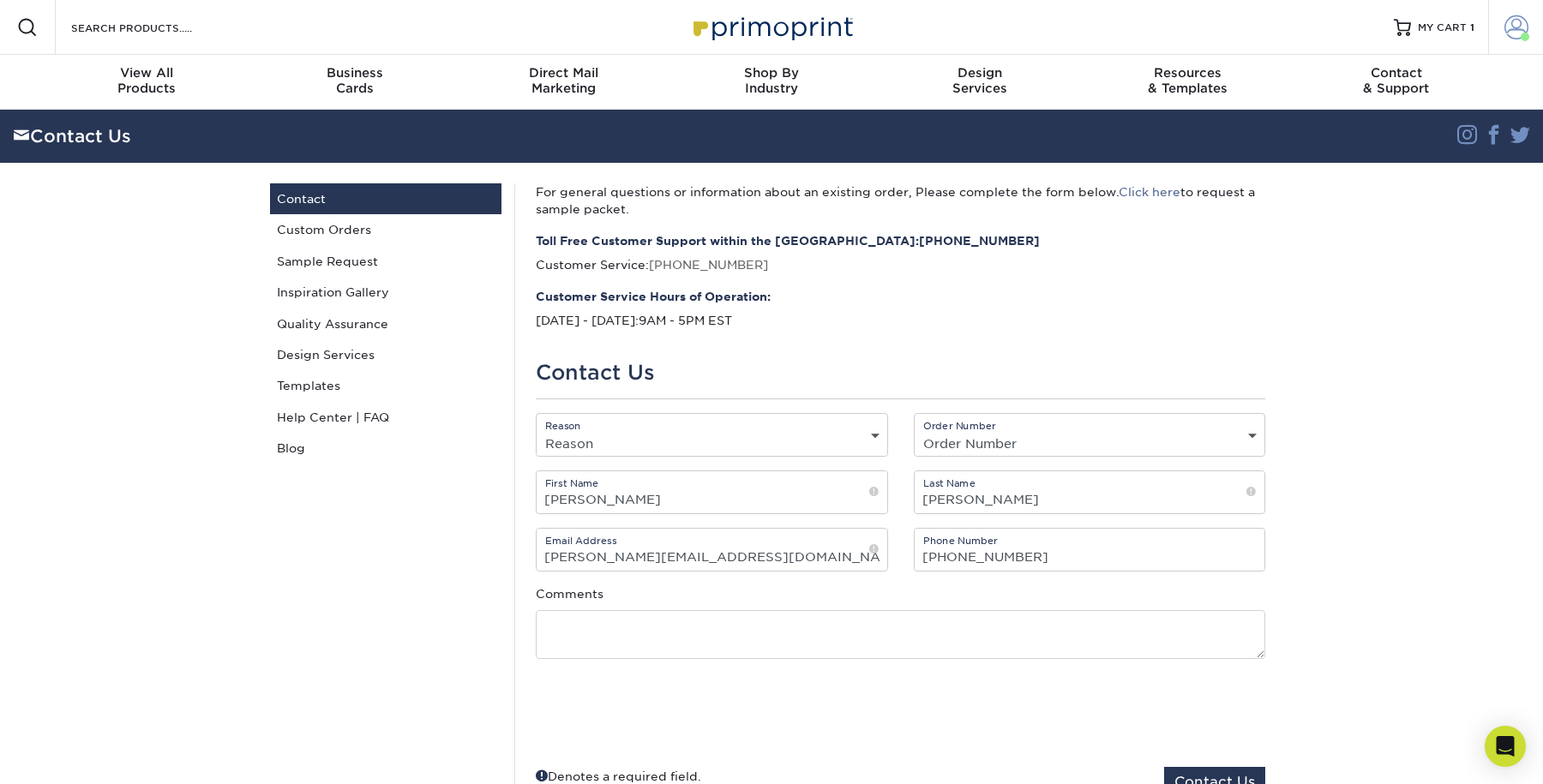
click at [1521, 24] on span at bounding box center [1516, 26] width 24 height 24
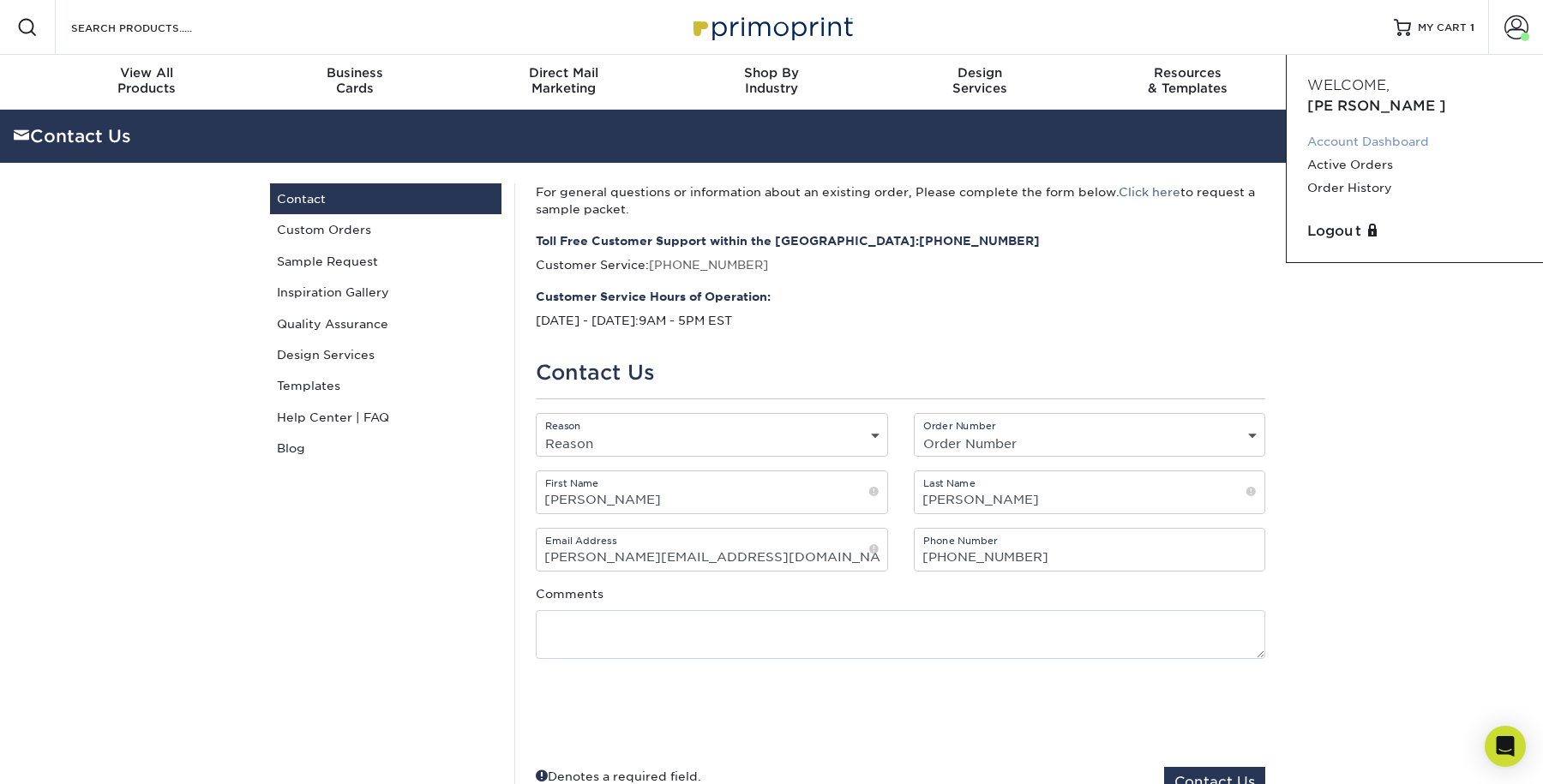
click at [1419, 130] on link "Account Dashboard" at bounding box center [1415, 141] width 216 height 24
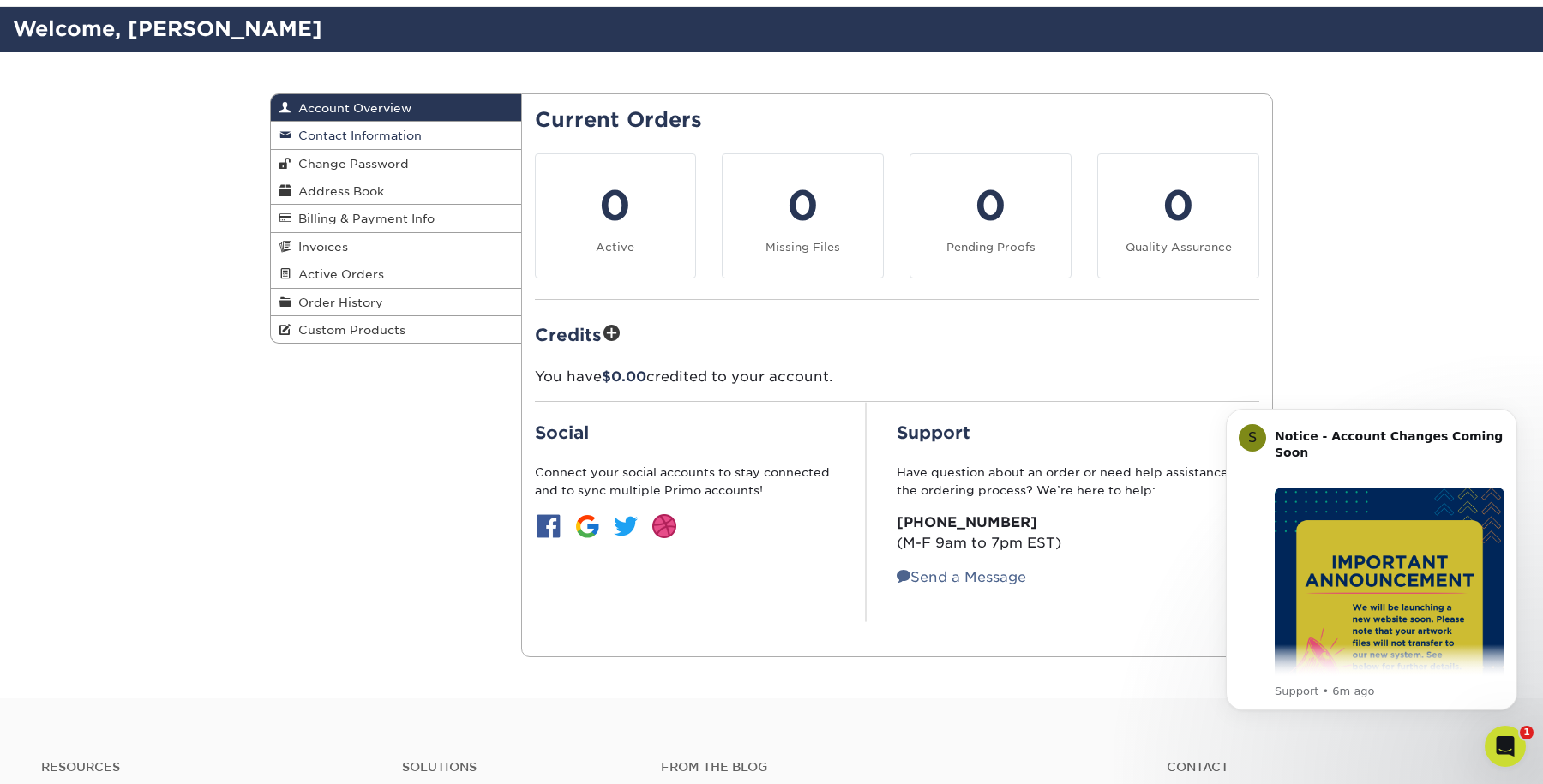
click at [434, 130] on link "Contact Information" at bounding box center [396, 135] width 250 height 27
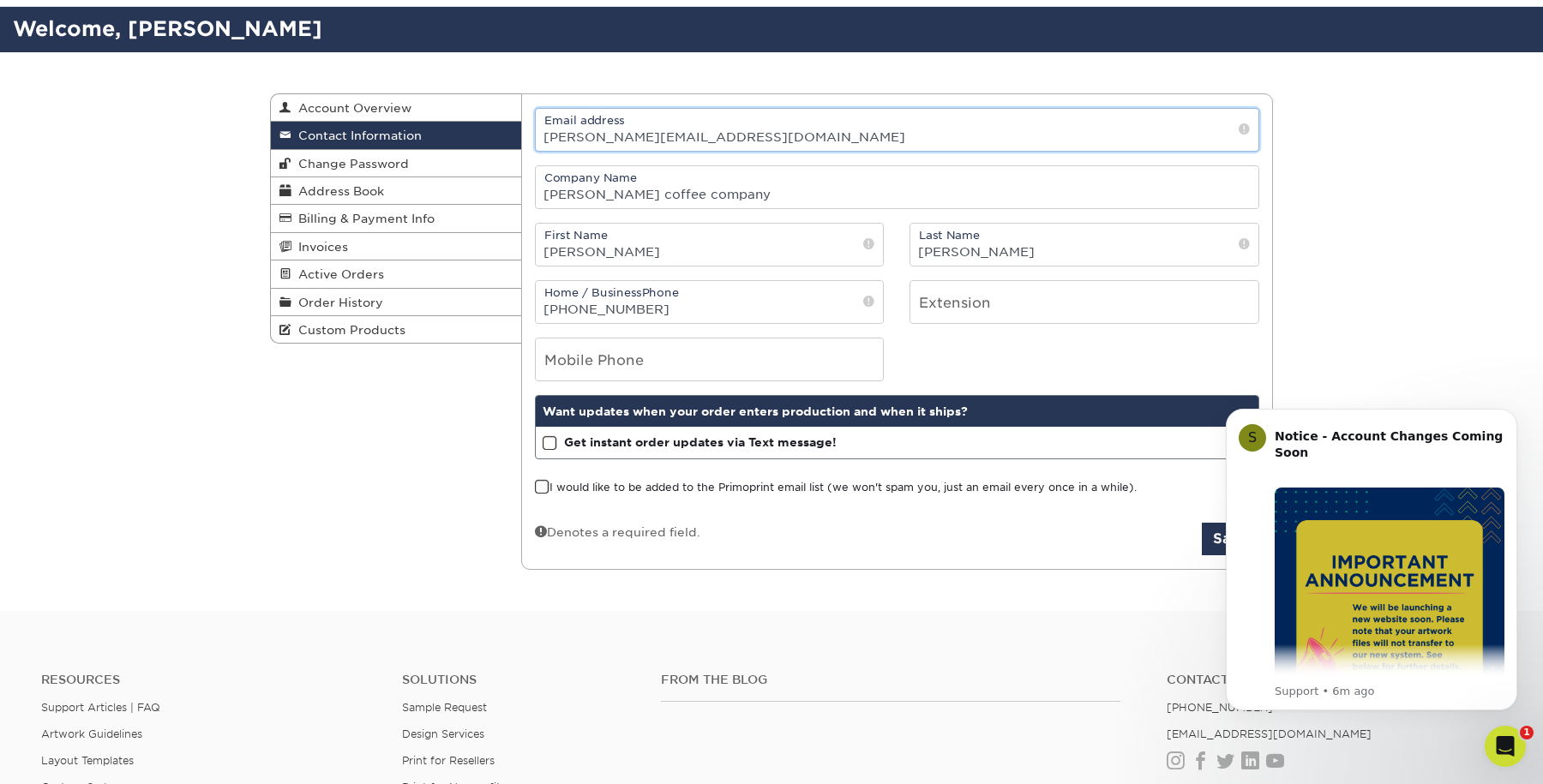
click at [549, 136] on input "[PERSON_NAME][EMAIL_ADDRESS][DOMAIN_NAME]" at bounding box center [897, 130] width 724 height 42
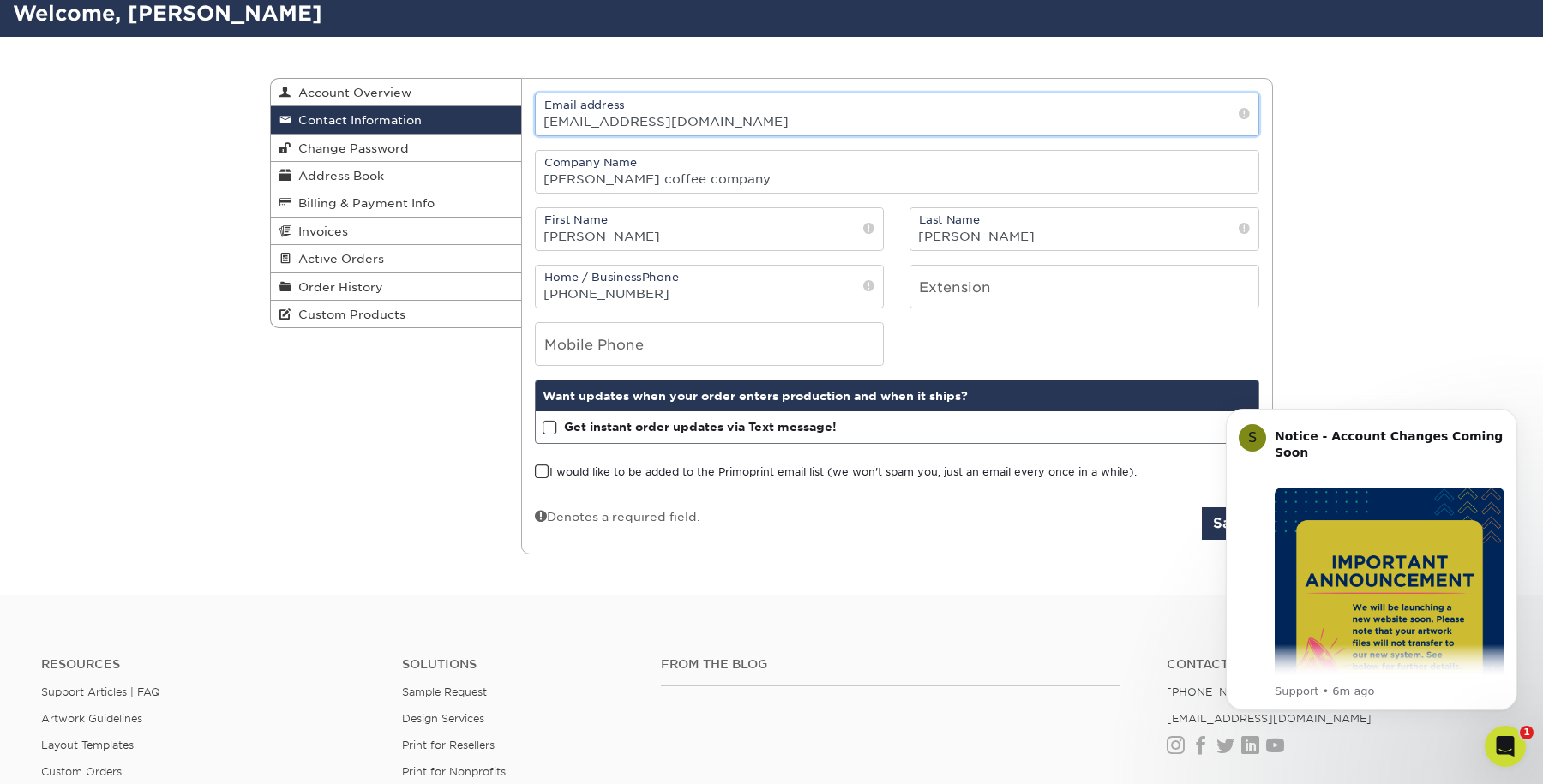
scroll to position [128, 0]
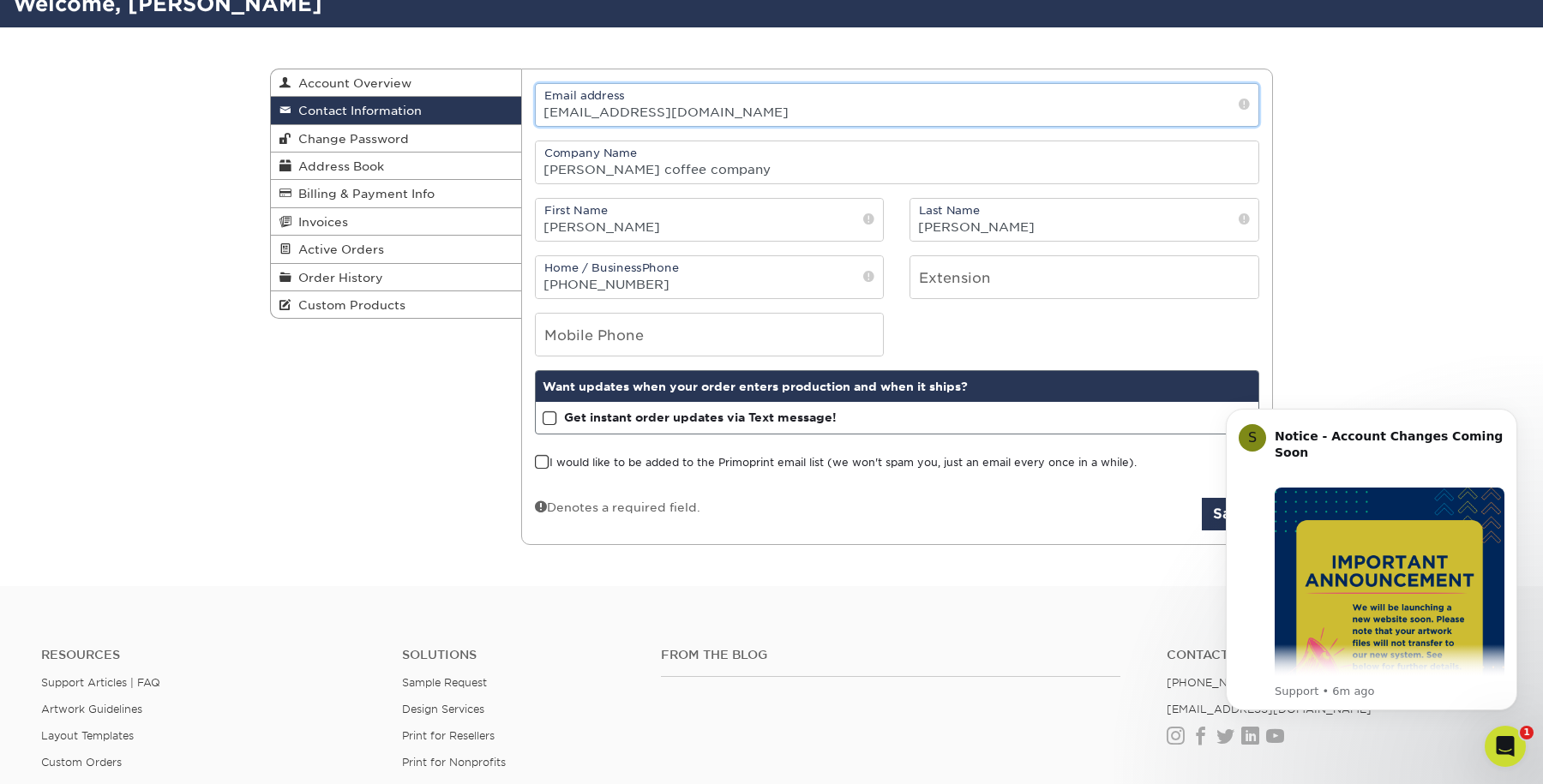
type input "production@jamescoffeeco.com"
click at [812, 275] on input "(619) 756-7770" at bounding box center [710, 277] width 348 height 42
type input "8582044606"
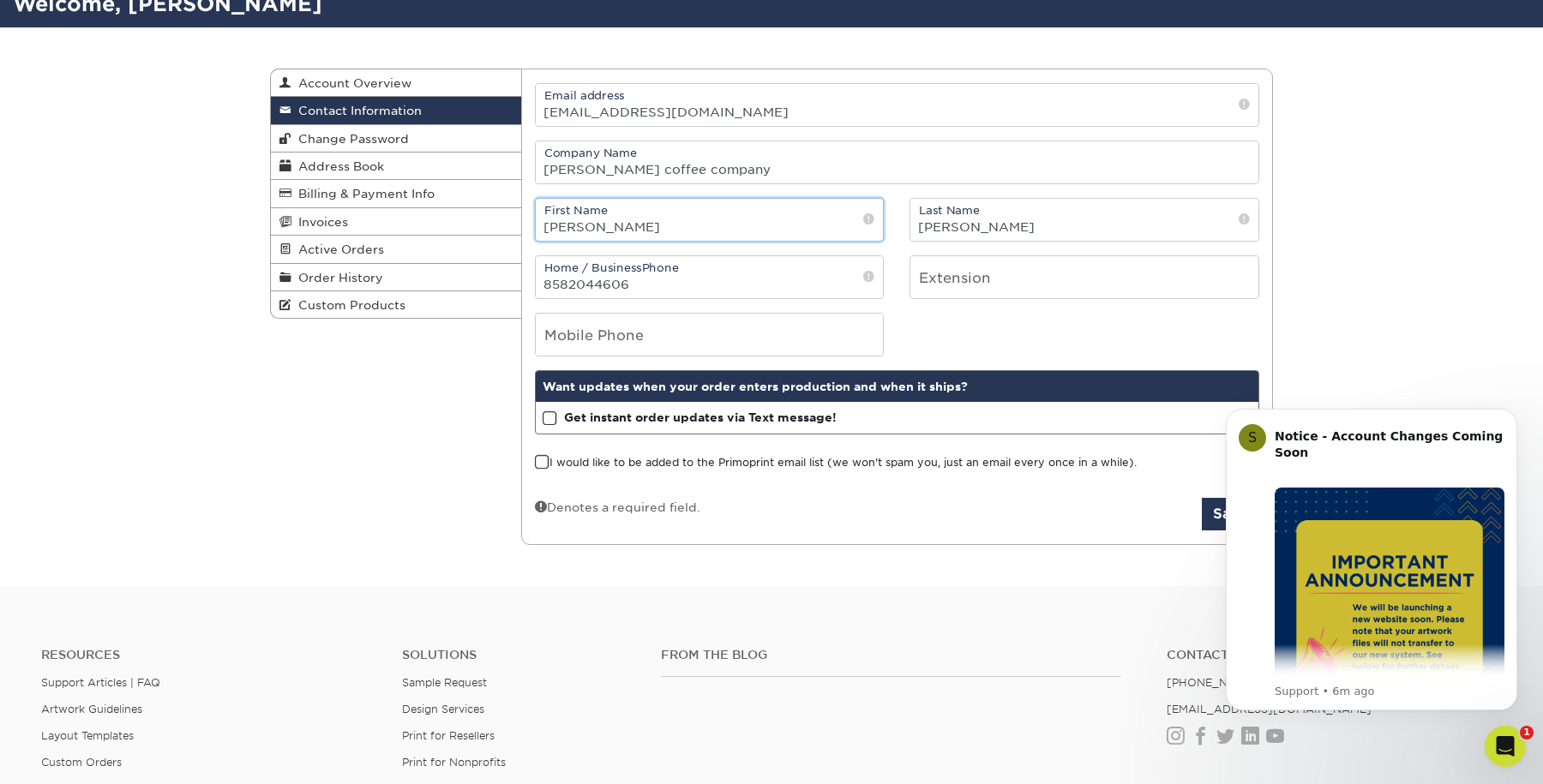
click at [604, 230] on input "David" at bounding box center [710, 219] width 348 height 42
type input "[PERSON_NAME]"
click at [1002, 234] on input "Kennedy" at bounding box center [1085, 219] width 348 height 42
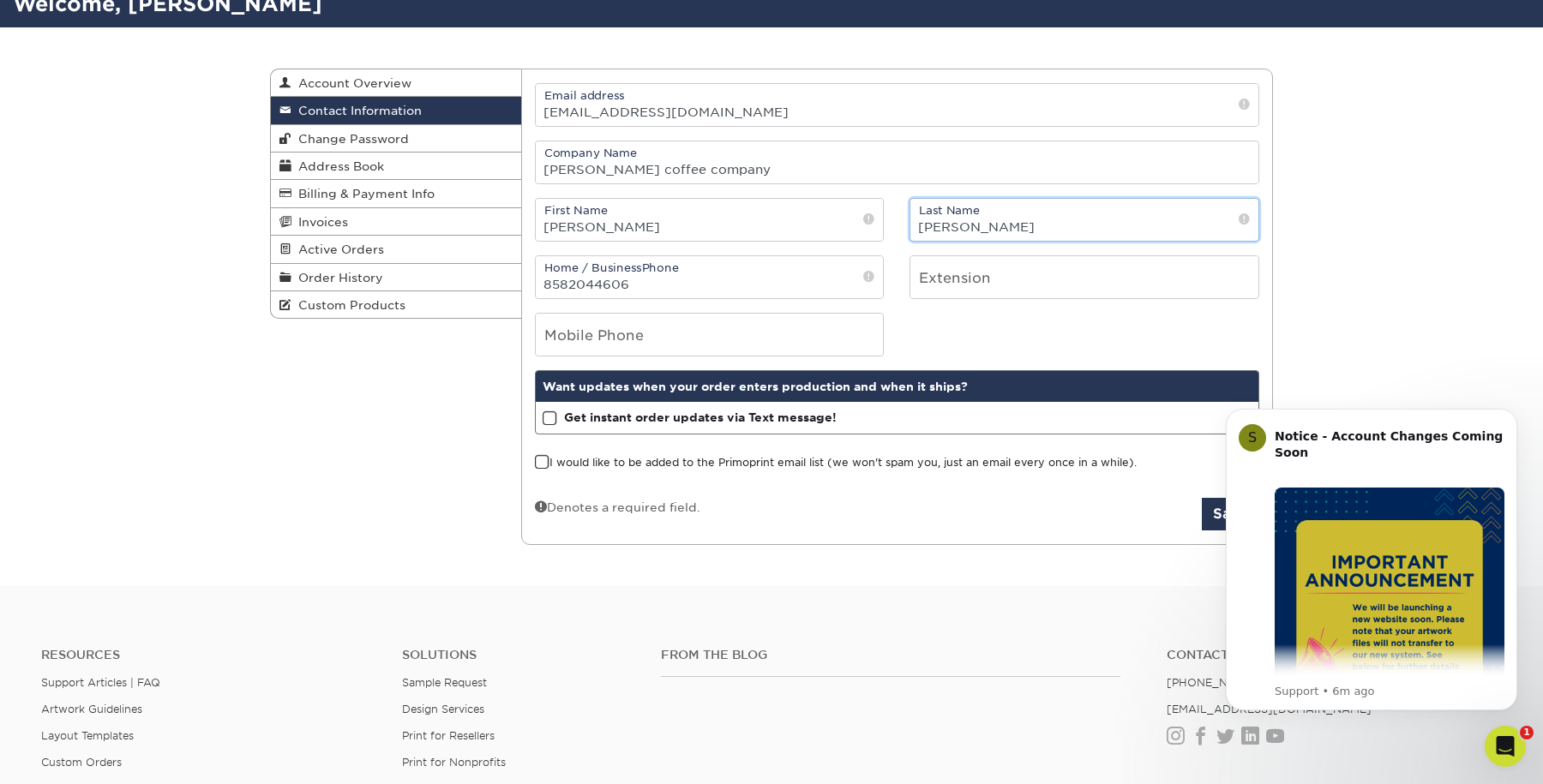
click at [1002, 234] on input "Kennedy" at bounding box center [1085, 219] width 348 height 42
type input "McCoy"
click at [786, 149] on input "james coffee company" at bounding box center [897, 162] width 724 height 42
click at [782, 152] on input "james coffee company" at bounding box center [897, 162] width 724 height 42
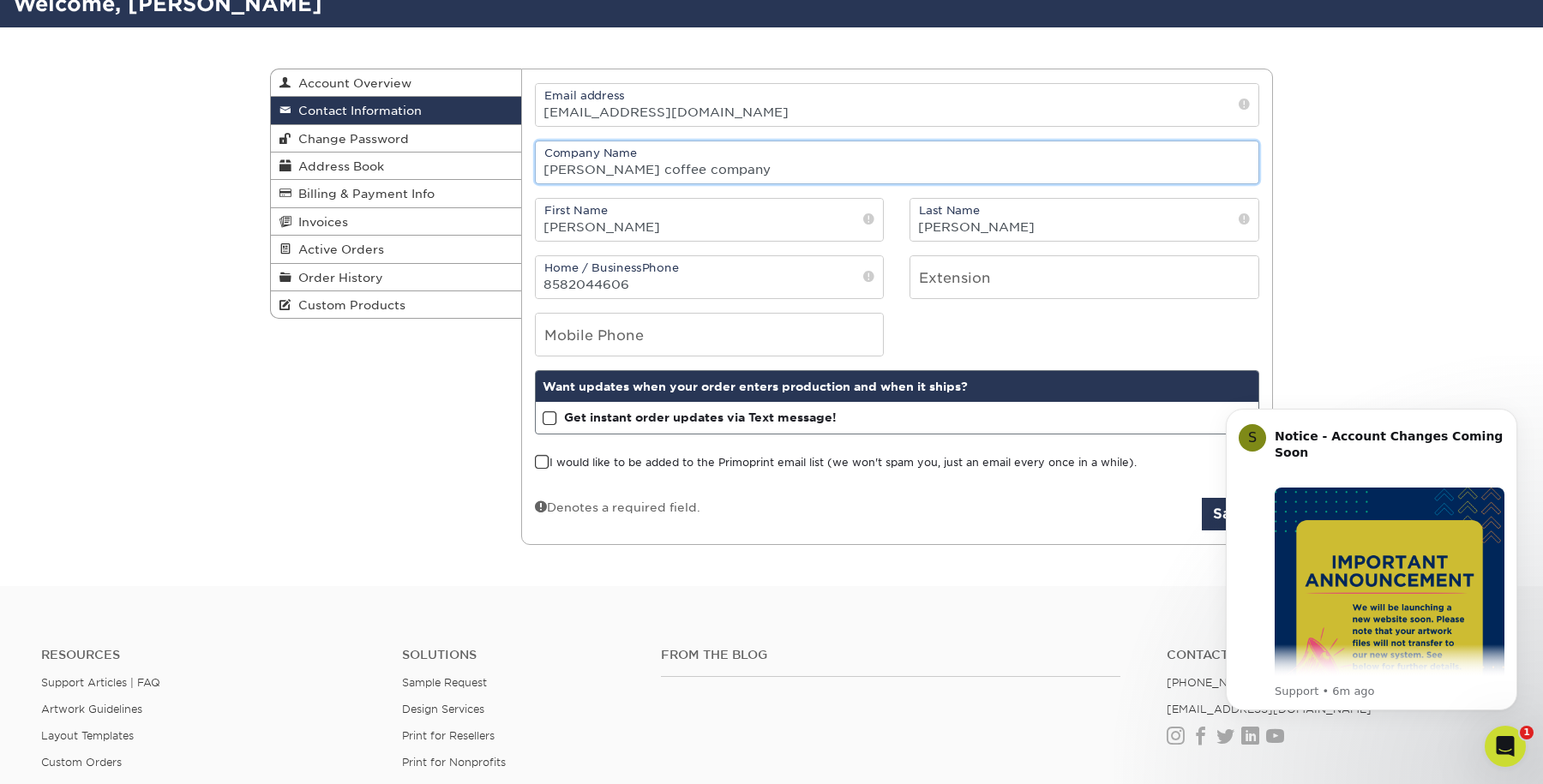
click at [780, 152] on input "james coffee company" at bounding box center [897, 162] width 724 height 42
click at [777, 161] on input "james coffee company" at bounding box center [897, 162] width 724 height 42
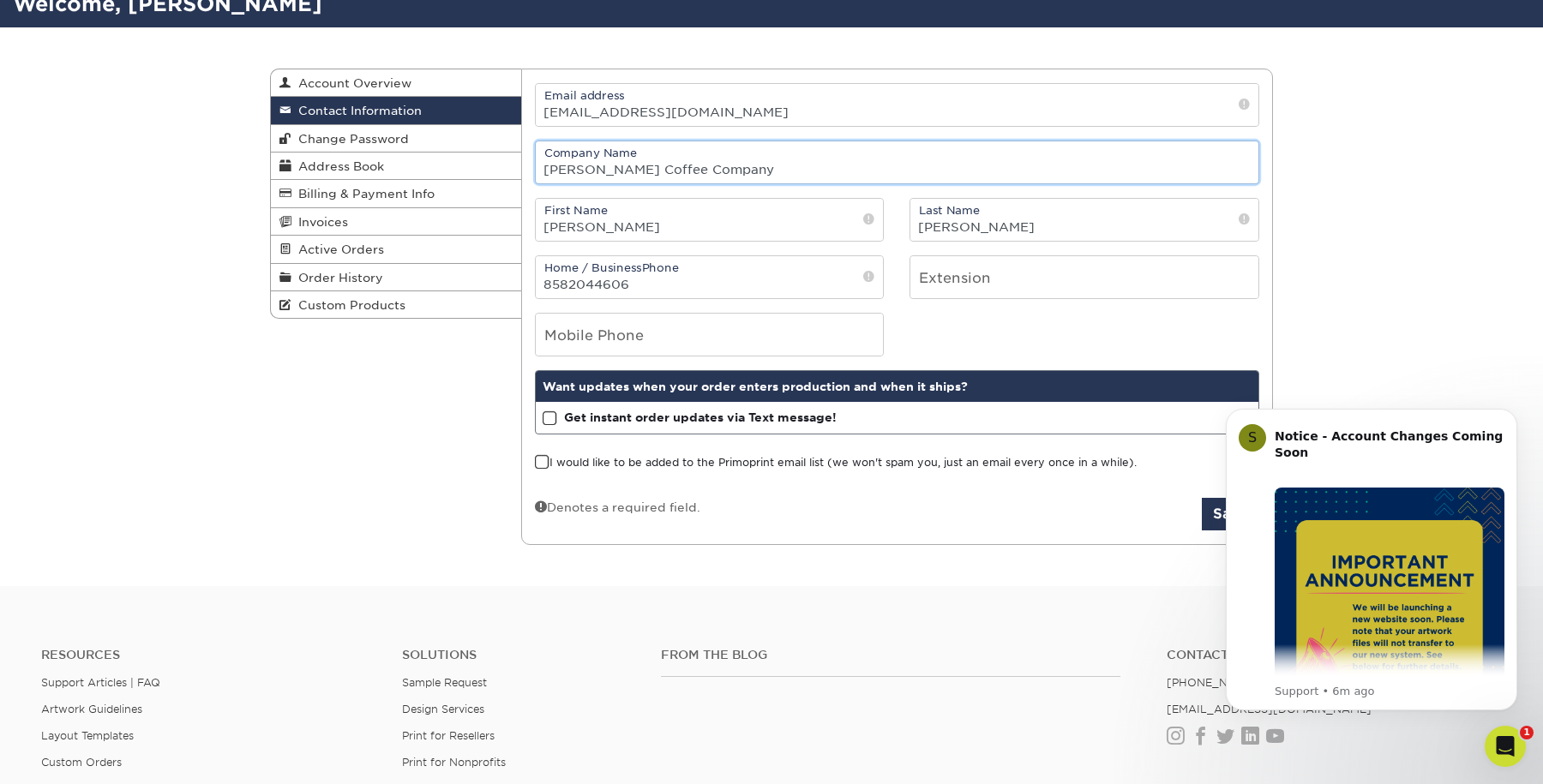
type input "James Coffee Company"
click at [711, 316] on input "tel" at bounding box center [710, 334] width 348 height 42
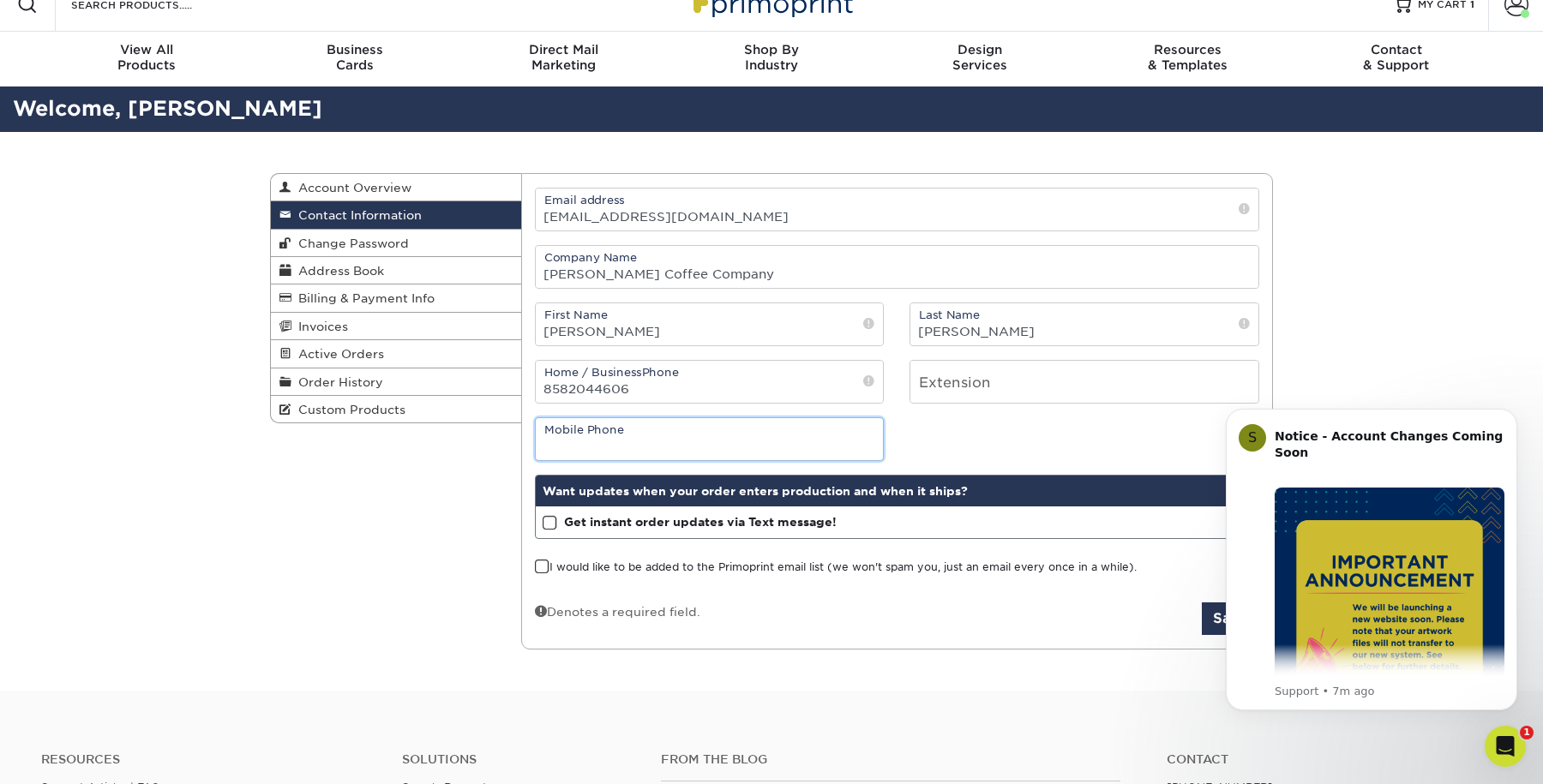
scroll to position [0, 0]
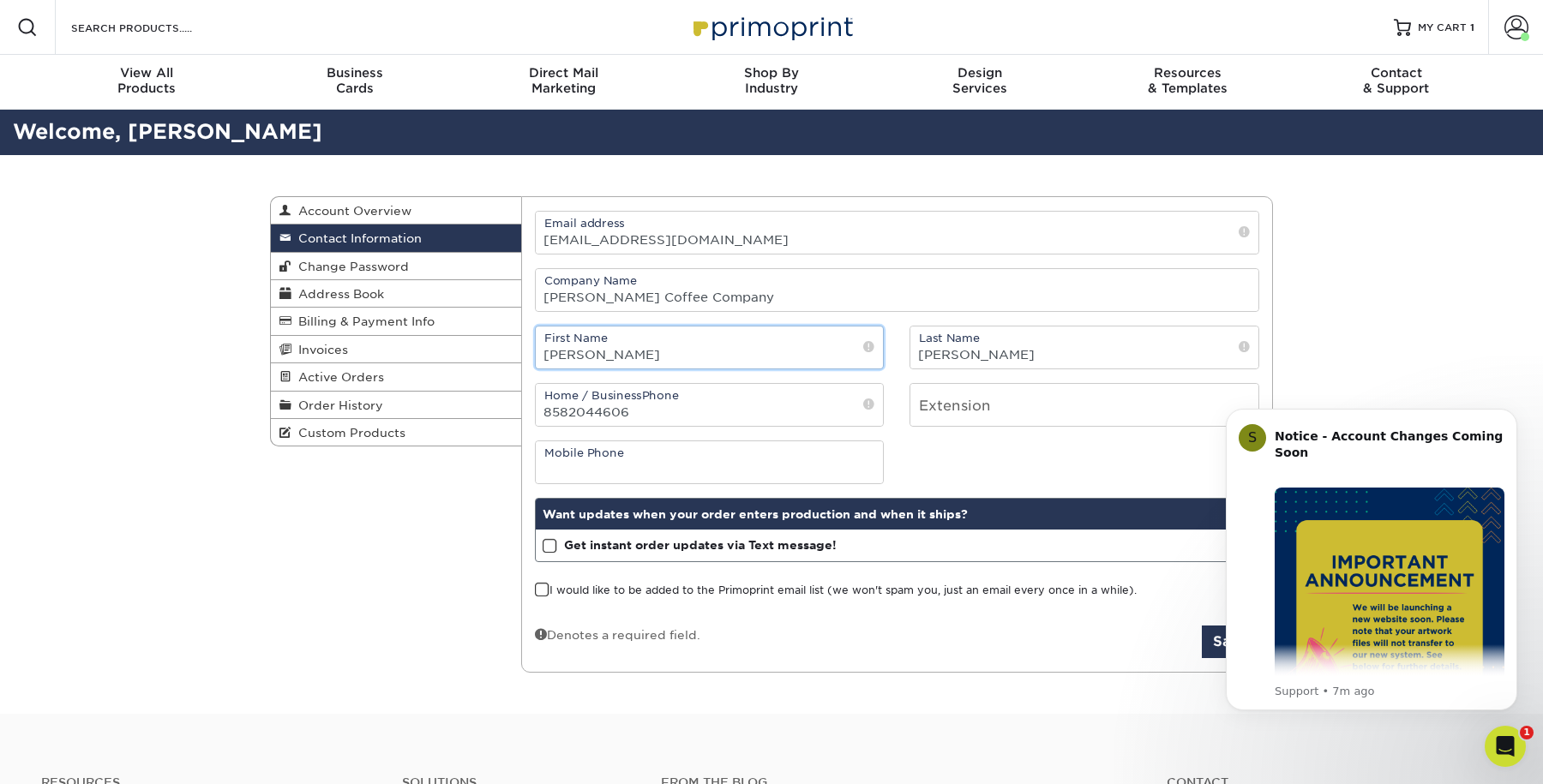
click at [615, 349] on input "[PERSON_NAME]" at bounding box center [710, 347] width 348 height 42
click at [780, 456] on input "tel" at bounding box center [710, 462] width 348 height 42
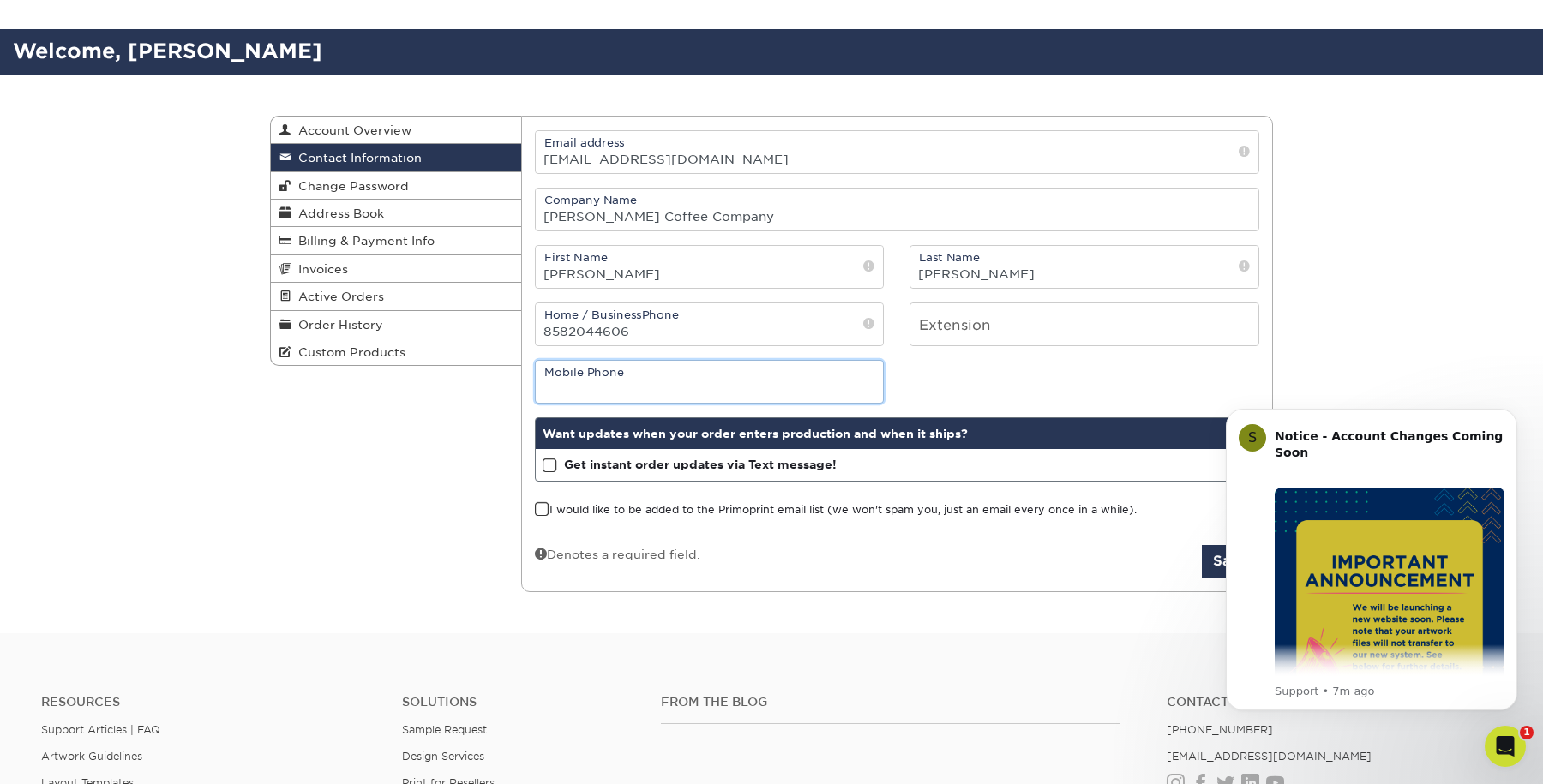
scroll to position [168, 0]
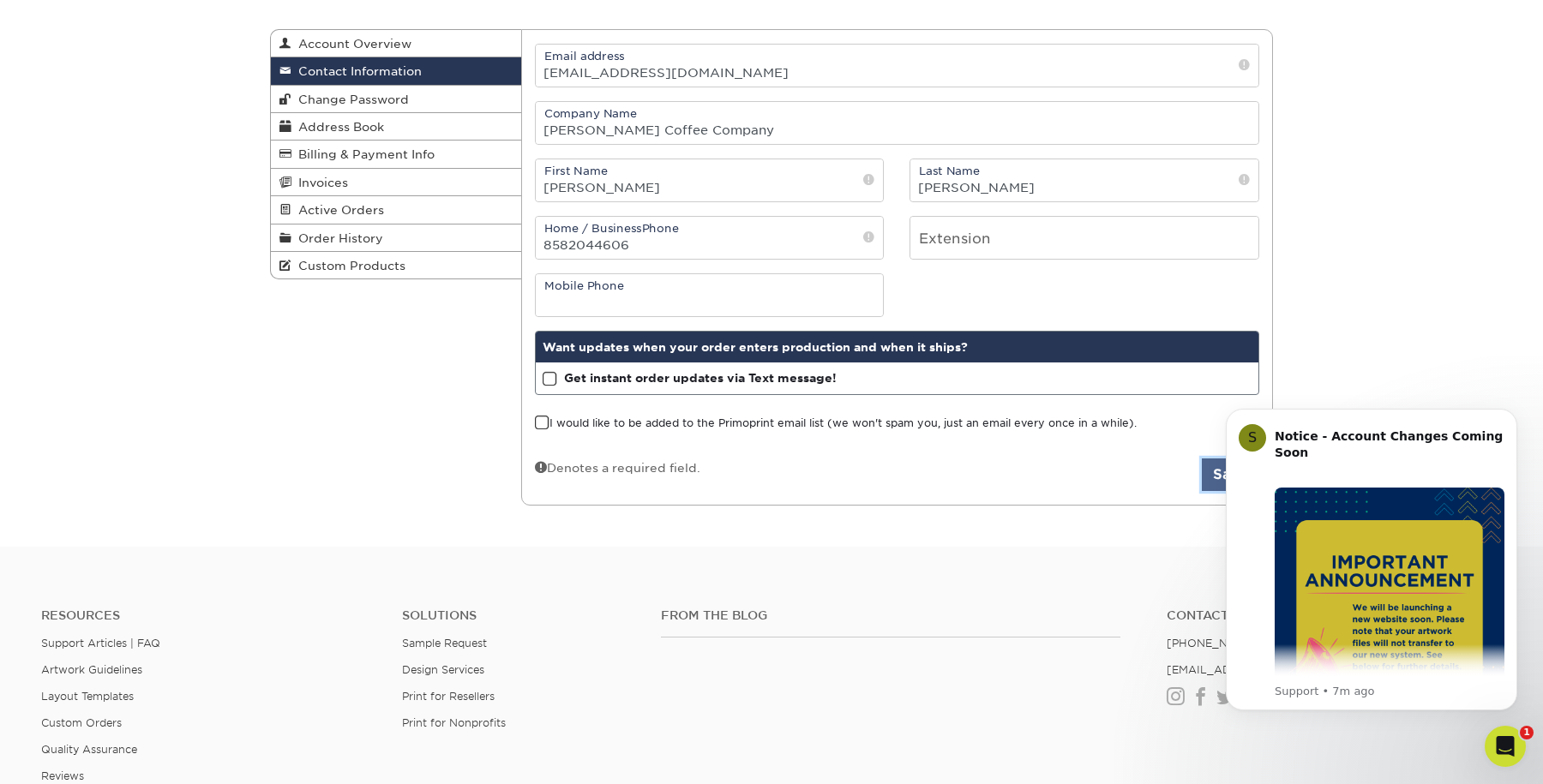
click at [1207, 482] on button "Save" at bounding box center [1230, 474] width 57 height 33
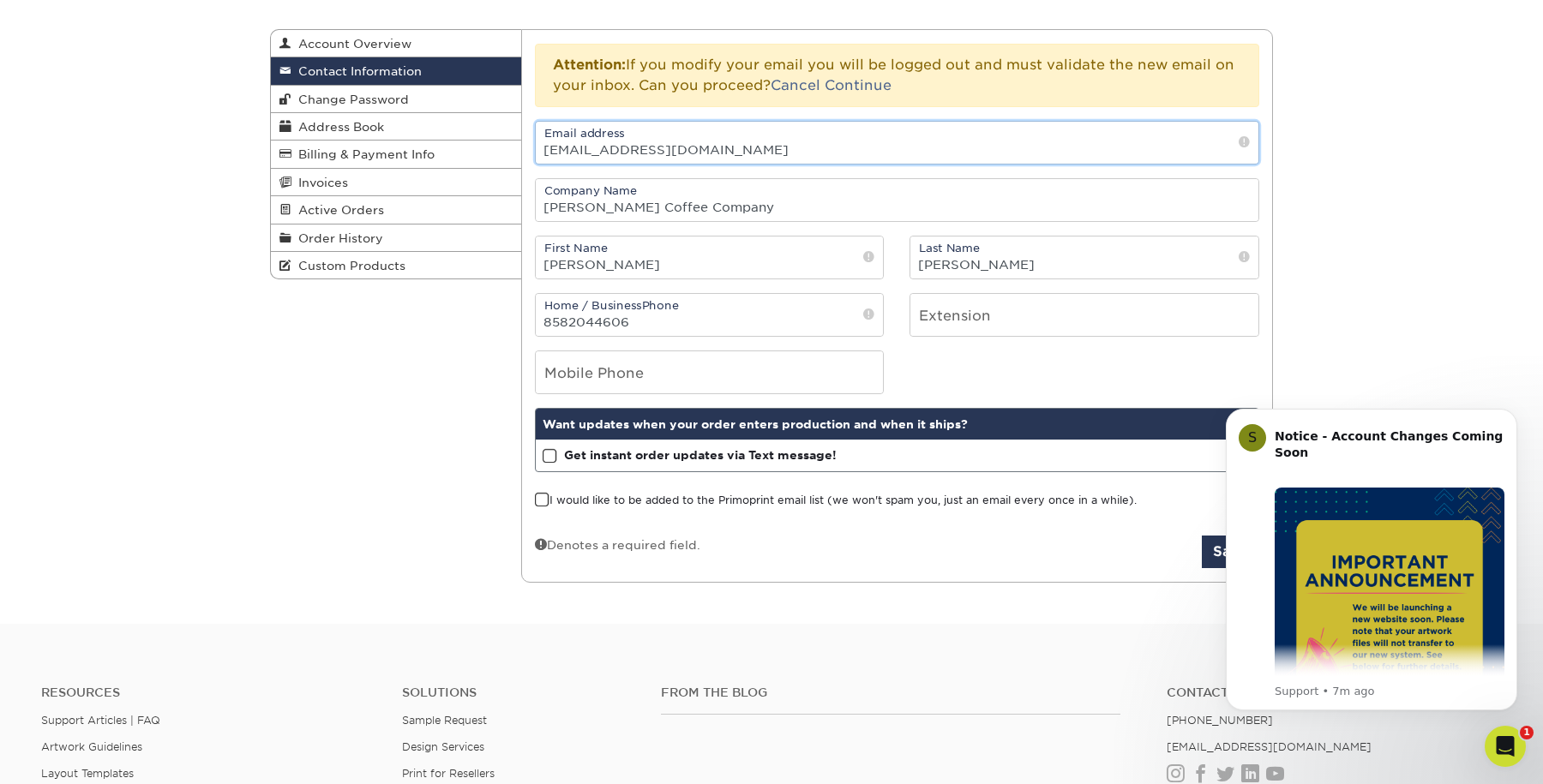
click at [684, 163] on input "production@jamescoffeeco.com" at bounding box center [897, 142] width 724 height 42
click at [603, 152] on input "production@jamescoffeeco.com" at bounding box center [897, 142] width 724 height 42
click at [763, 152] on input "production@jamescoffeeco.com" at bounding box center [897, 142] width 724 height 42
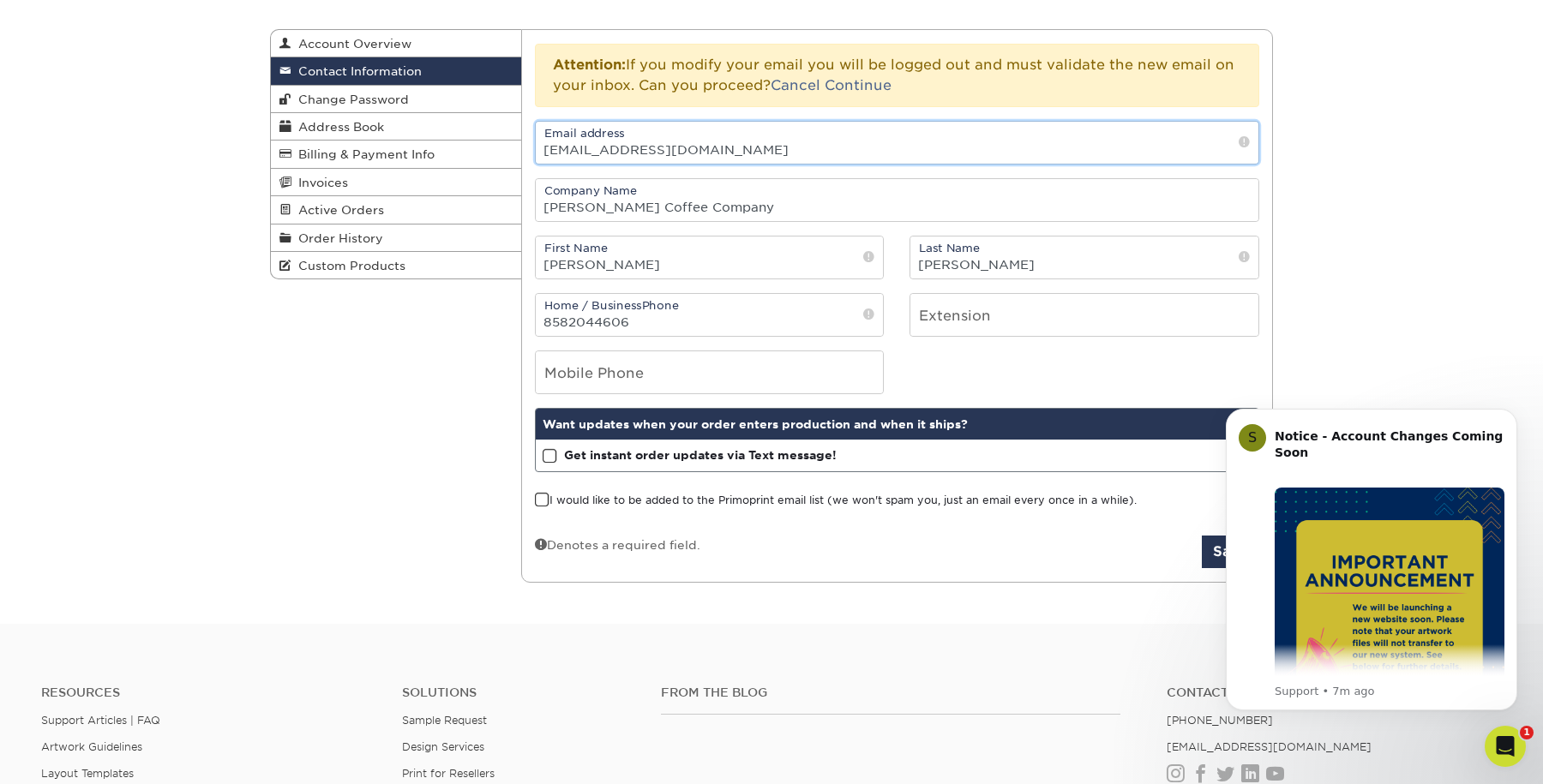
click at [763, 152] on input "production@jamescoffeeco.com" at bounding box center [897, 142] width 724 height 42
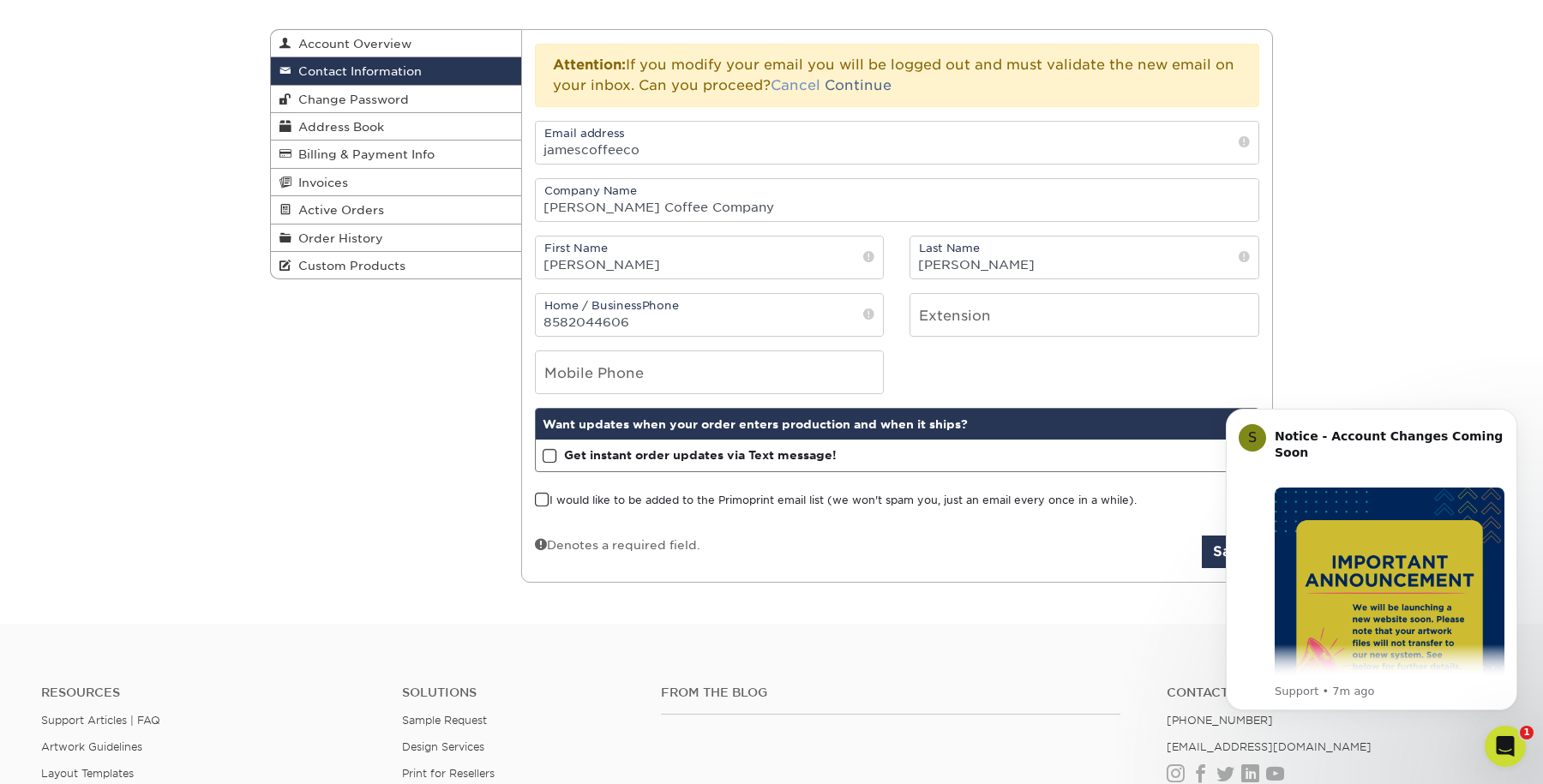
click at [818, 88] on link "Cancel" at bounding box center [796, 85] width 50 height 16
type input "Sarah@jamescoffeeco.com"
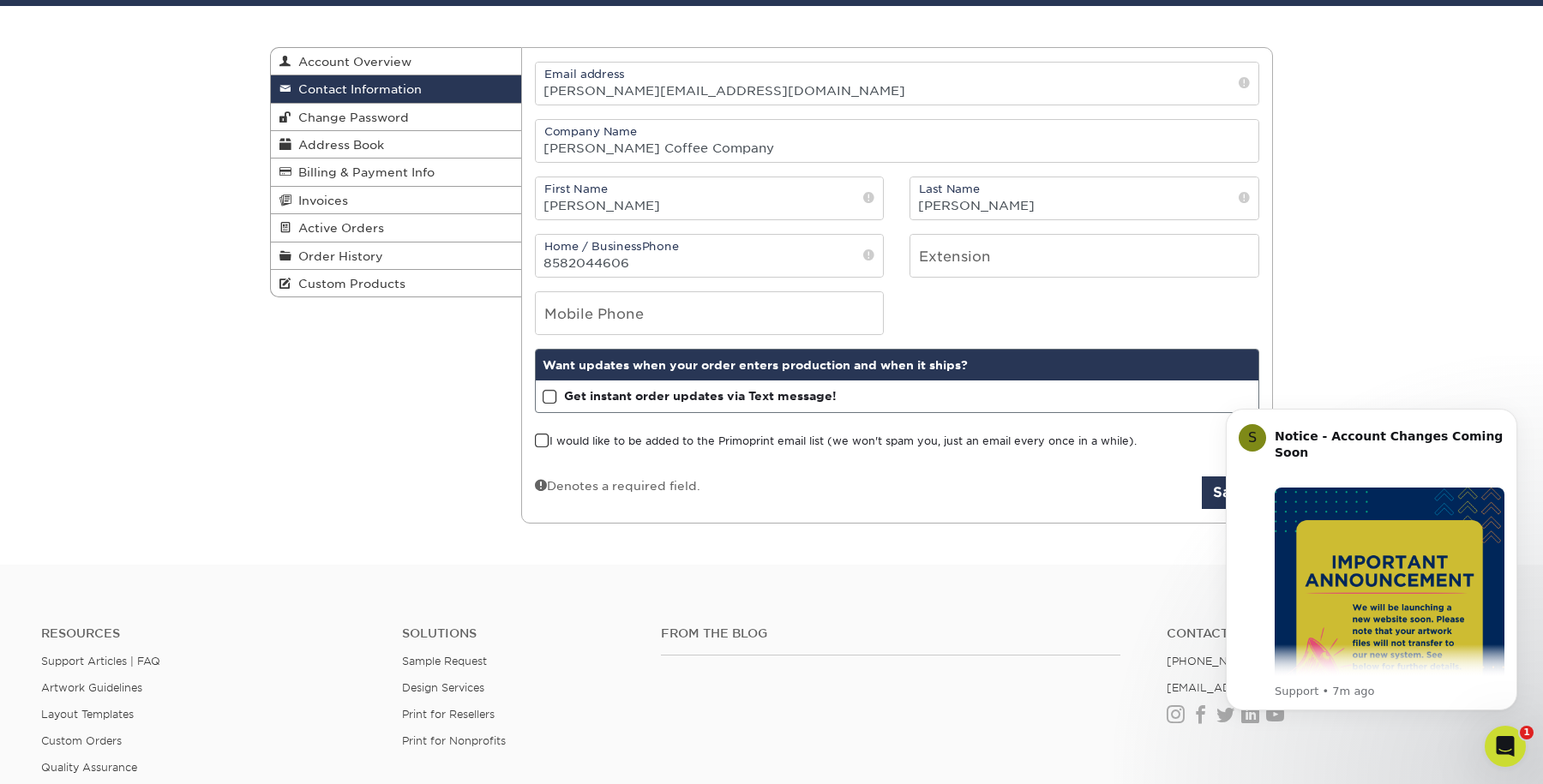
scroll to position [152, 0]
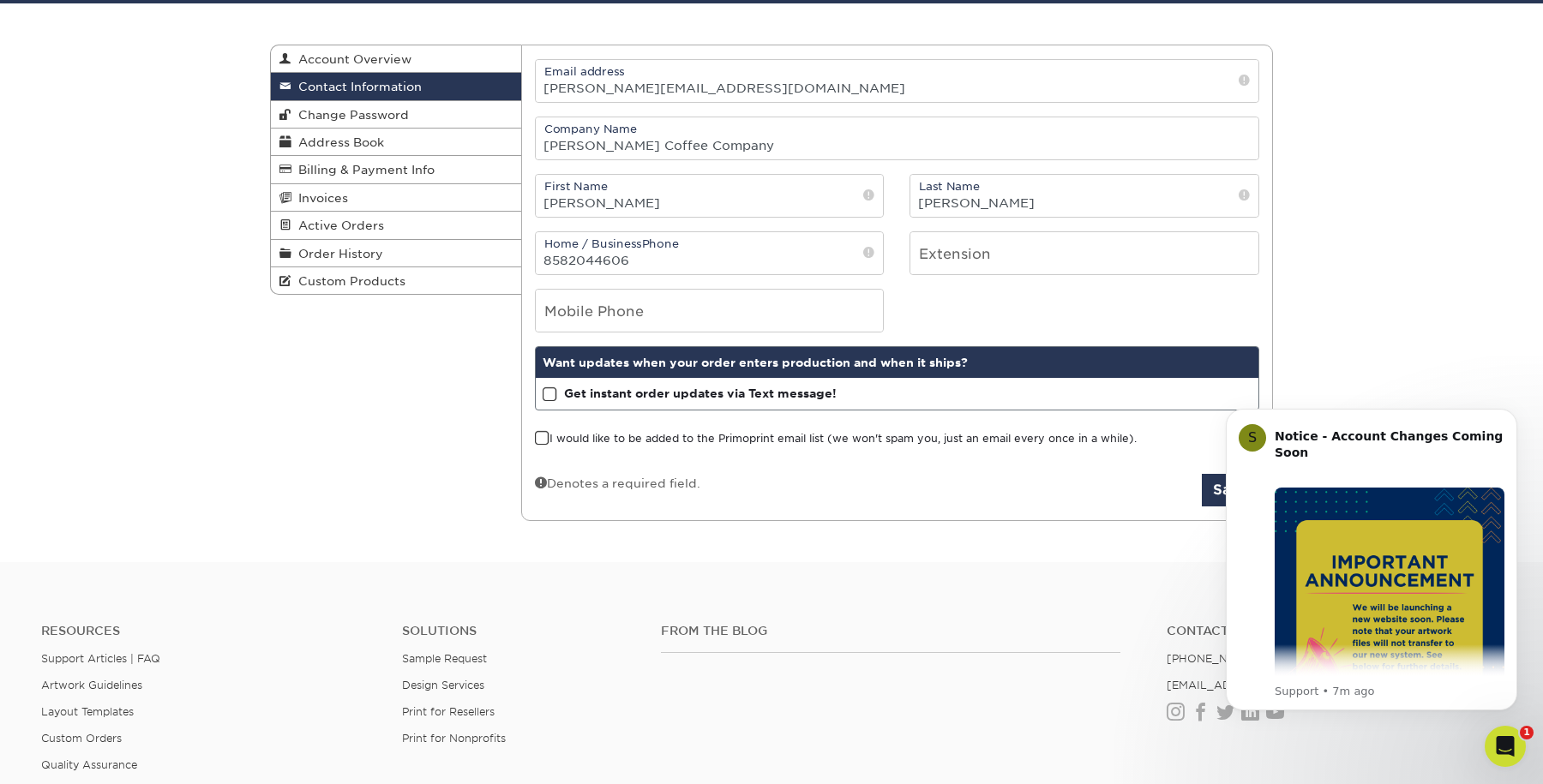
click at [1246, 85] on span at bounding box center [1245, 80] width 11 height 17
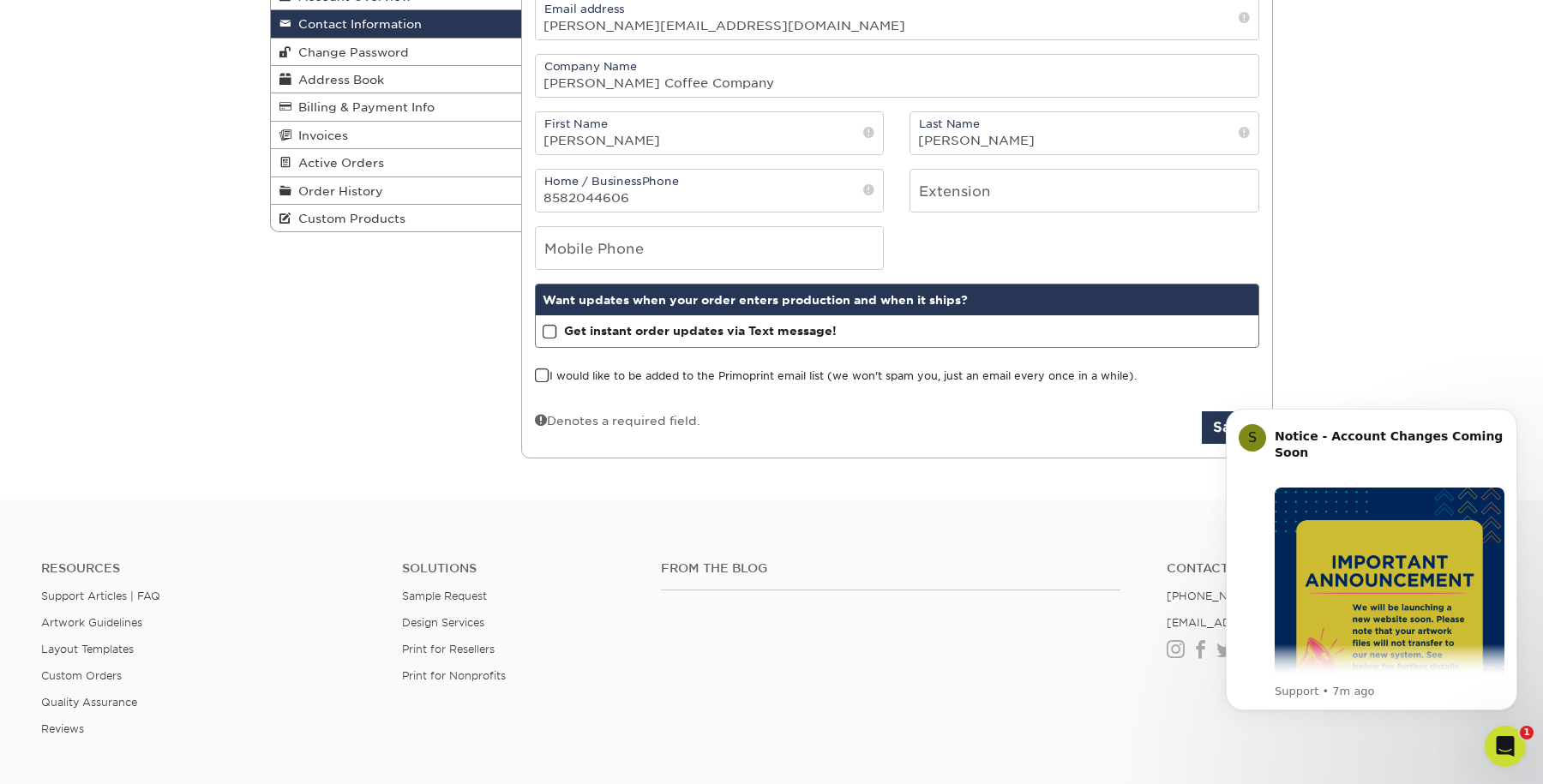
scroll to position [356, 0]
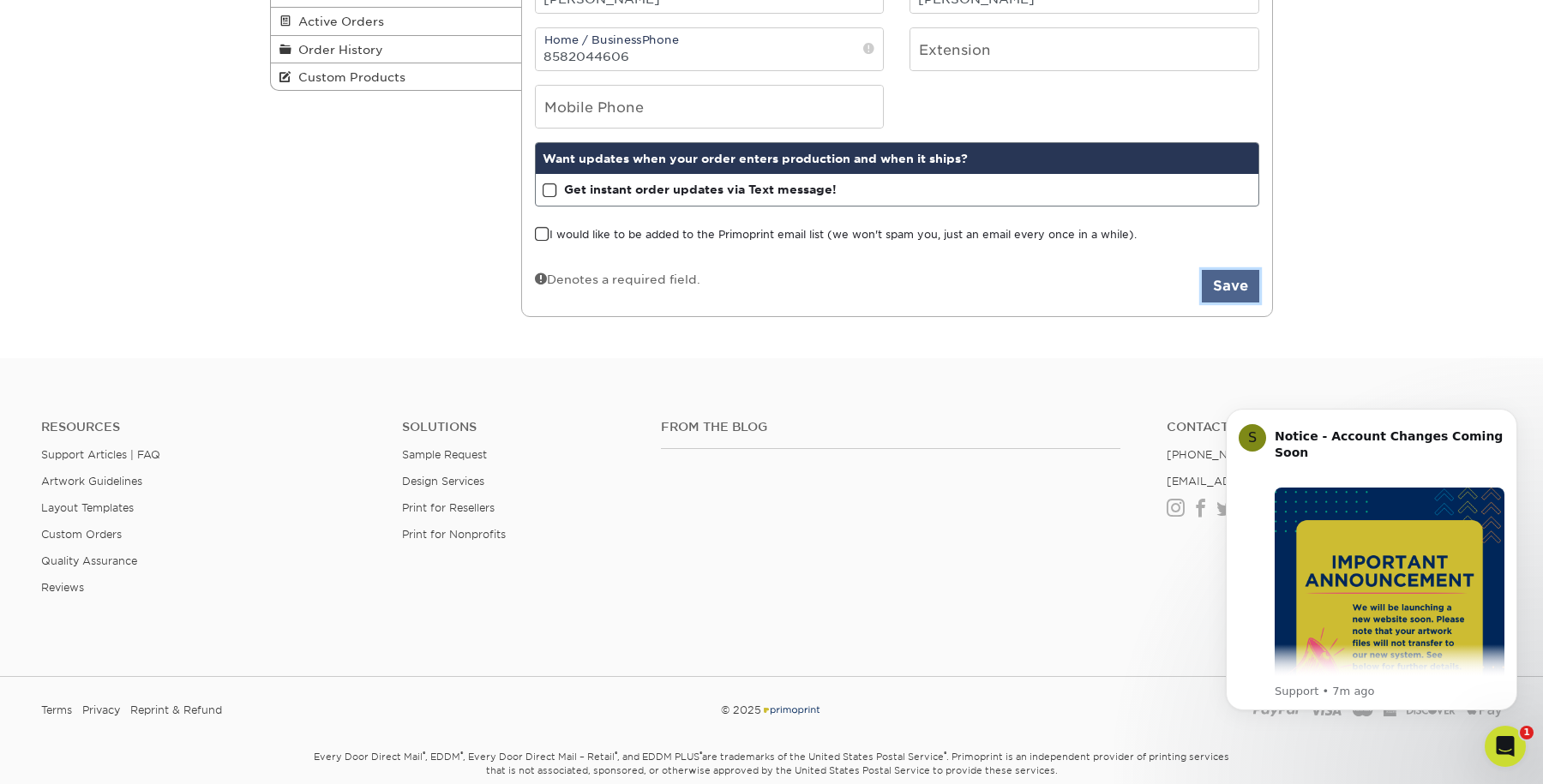
click at [1222, 292] on button "Save" at bounding box center [1230, 286] width 57 height 33
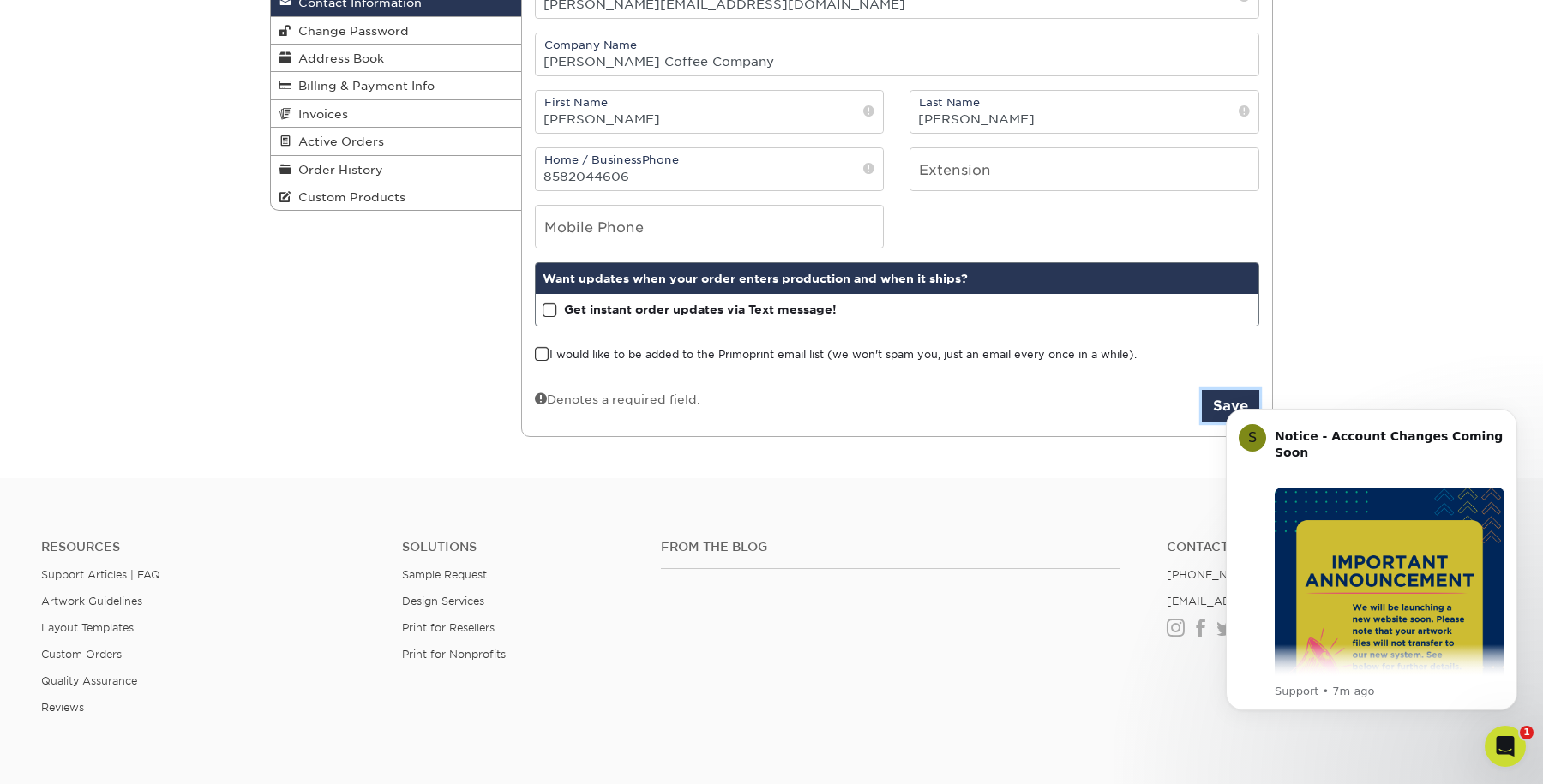
scroll to position [14, 0]
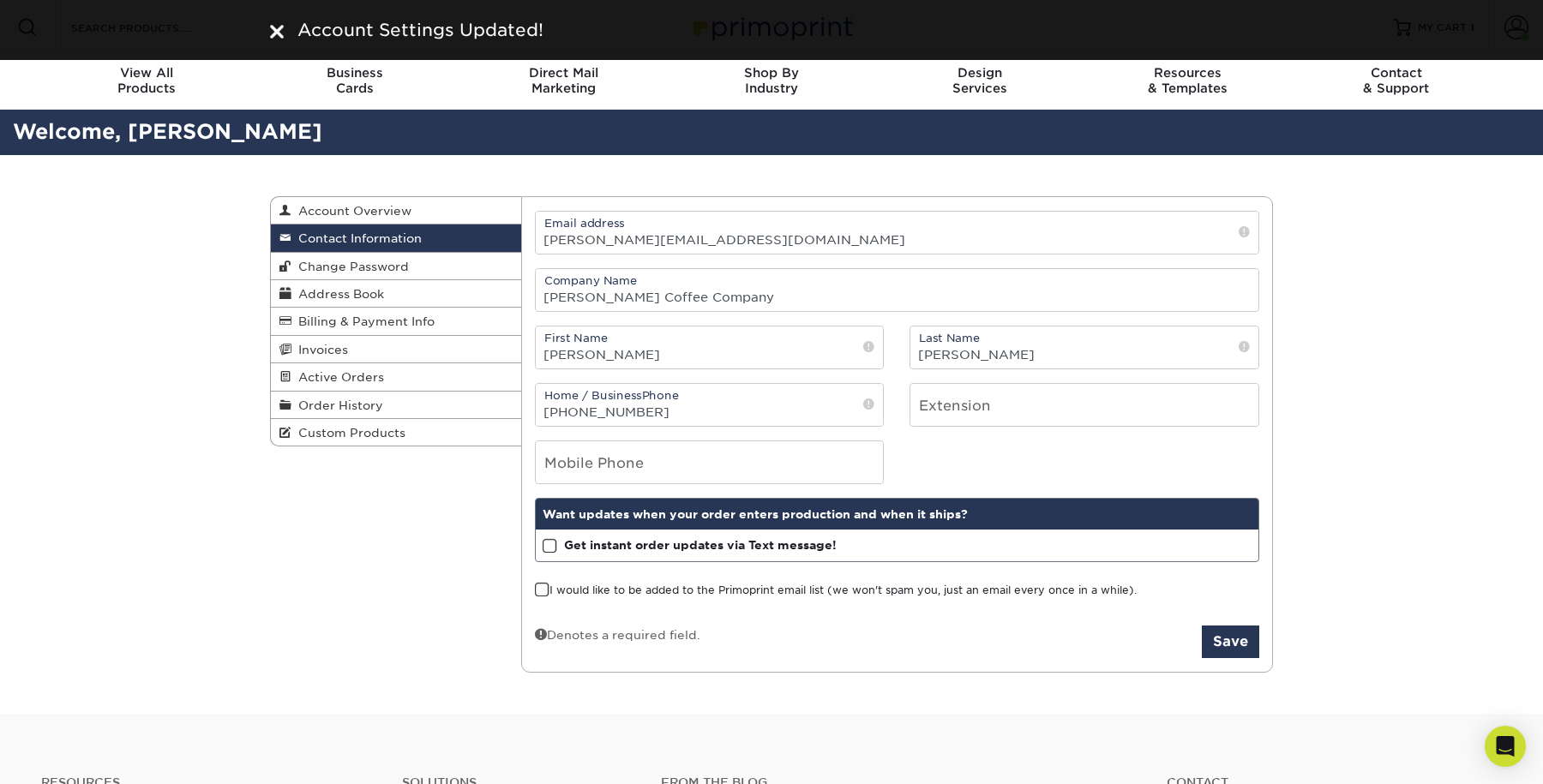
click at [1512, 209] on div "Contact Information Account Overview Contact Information Change Password Addres…" at bounding box center [771, 435] width 1543 height 560
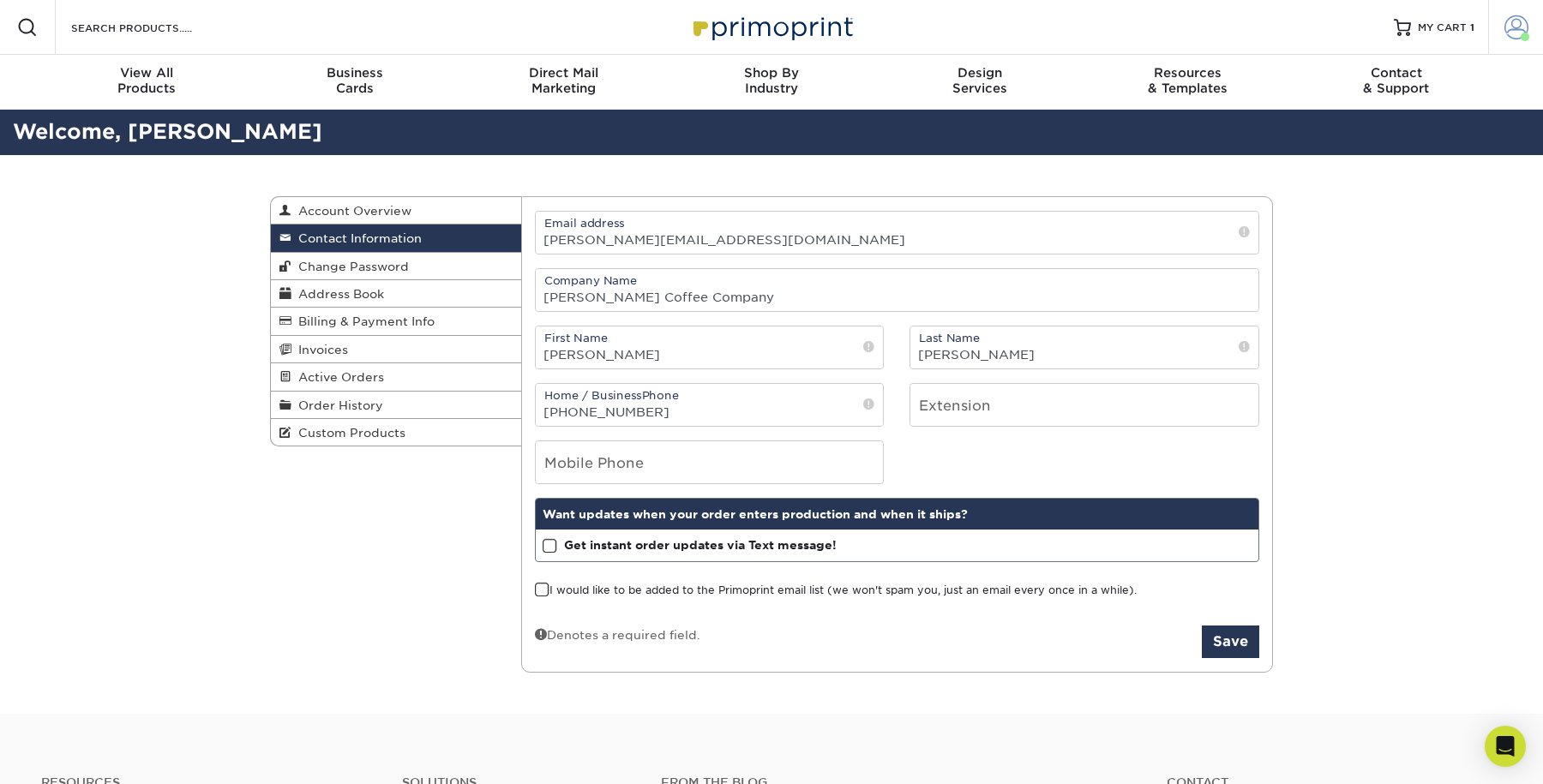
click at [1511, 19] on span at bounding box center [1516, 26] width 24 height 24
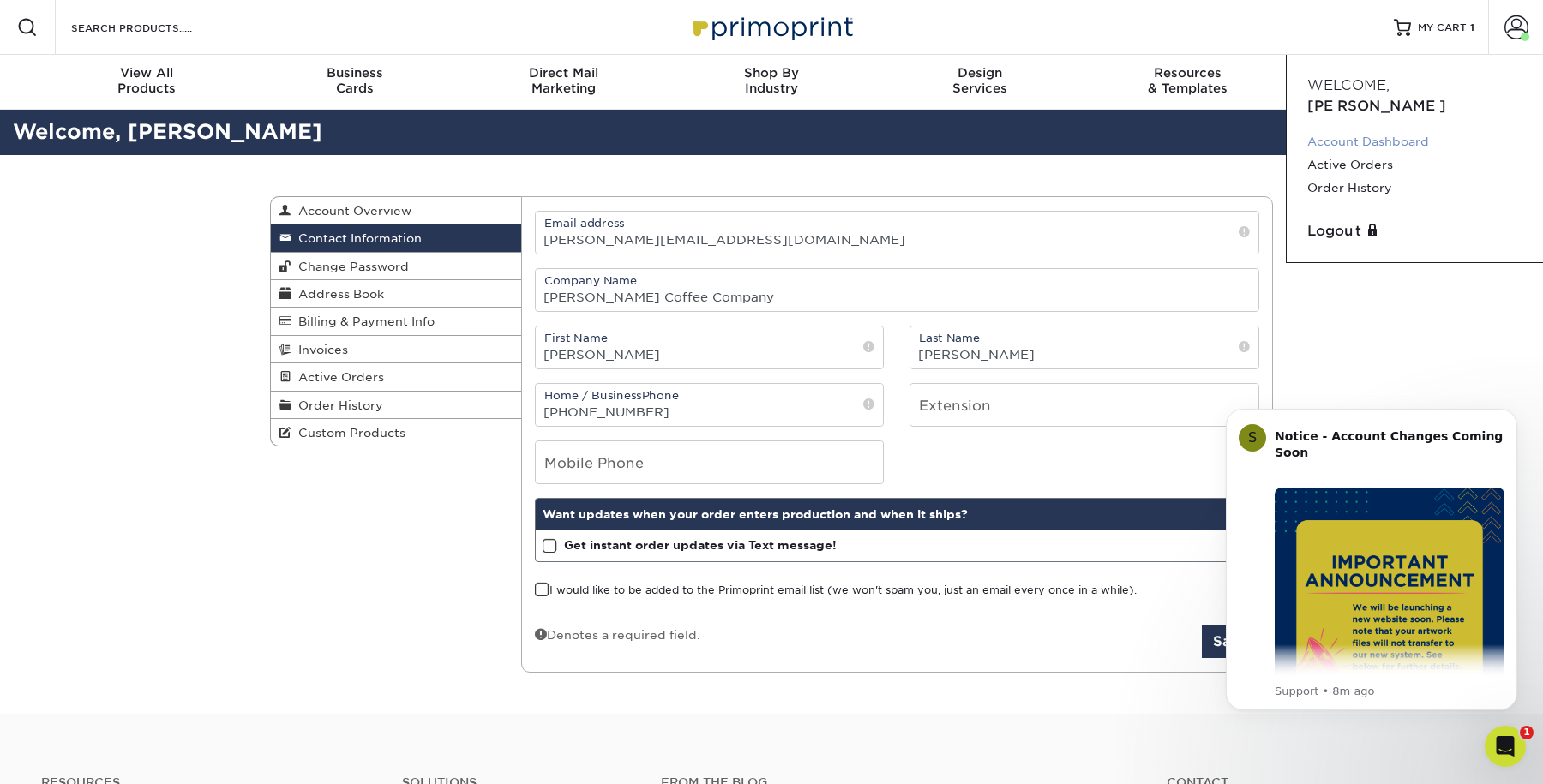
click at [1381, 130] on link "Account Dashboard" at bounding box center [1415, 141] width 216 height 24
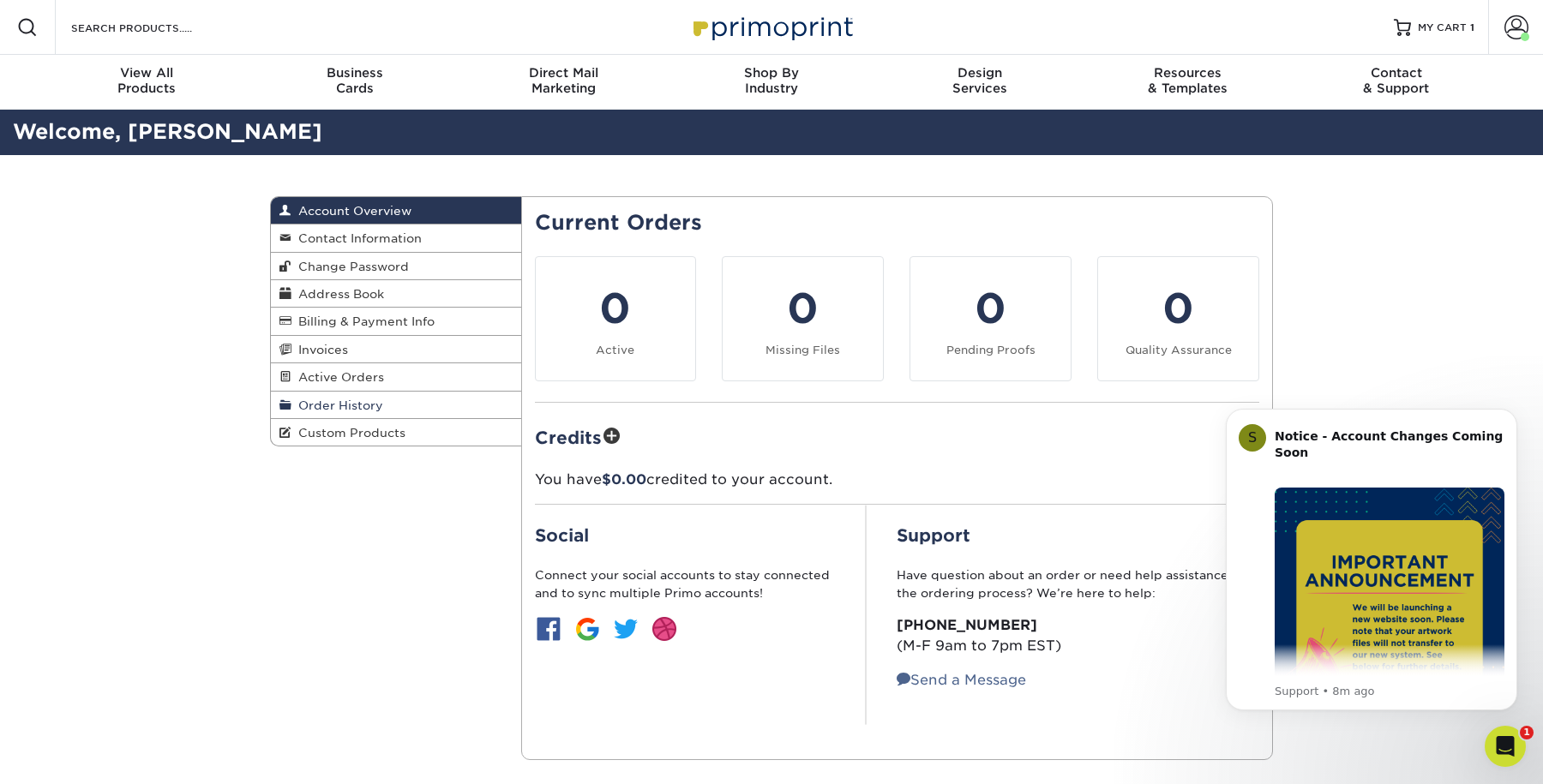
click at [373, 403] on span "Order History" at bounding box center [337, 405] width 91 height 14
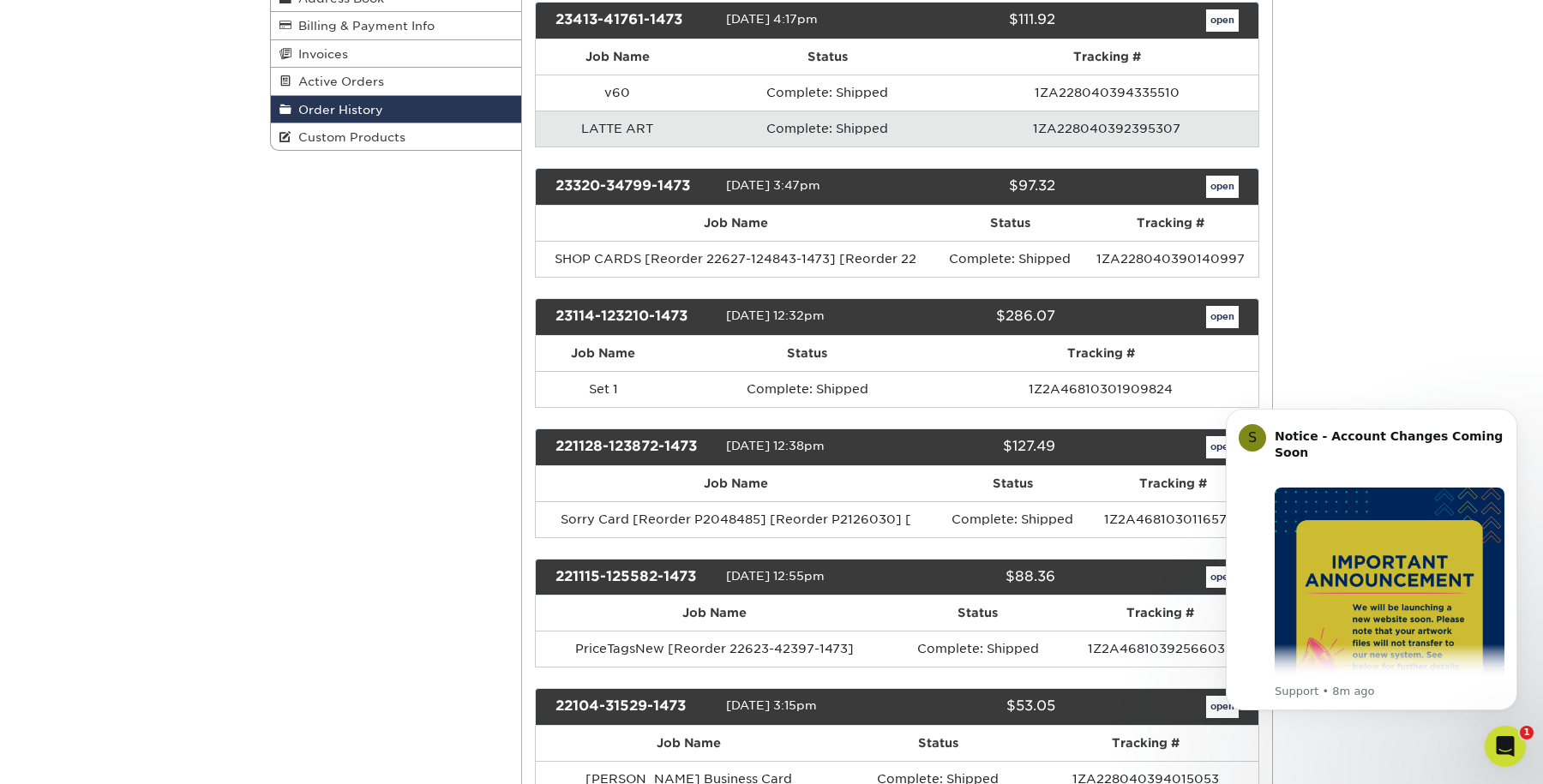
scroll to position [316, 0]
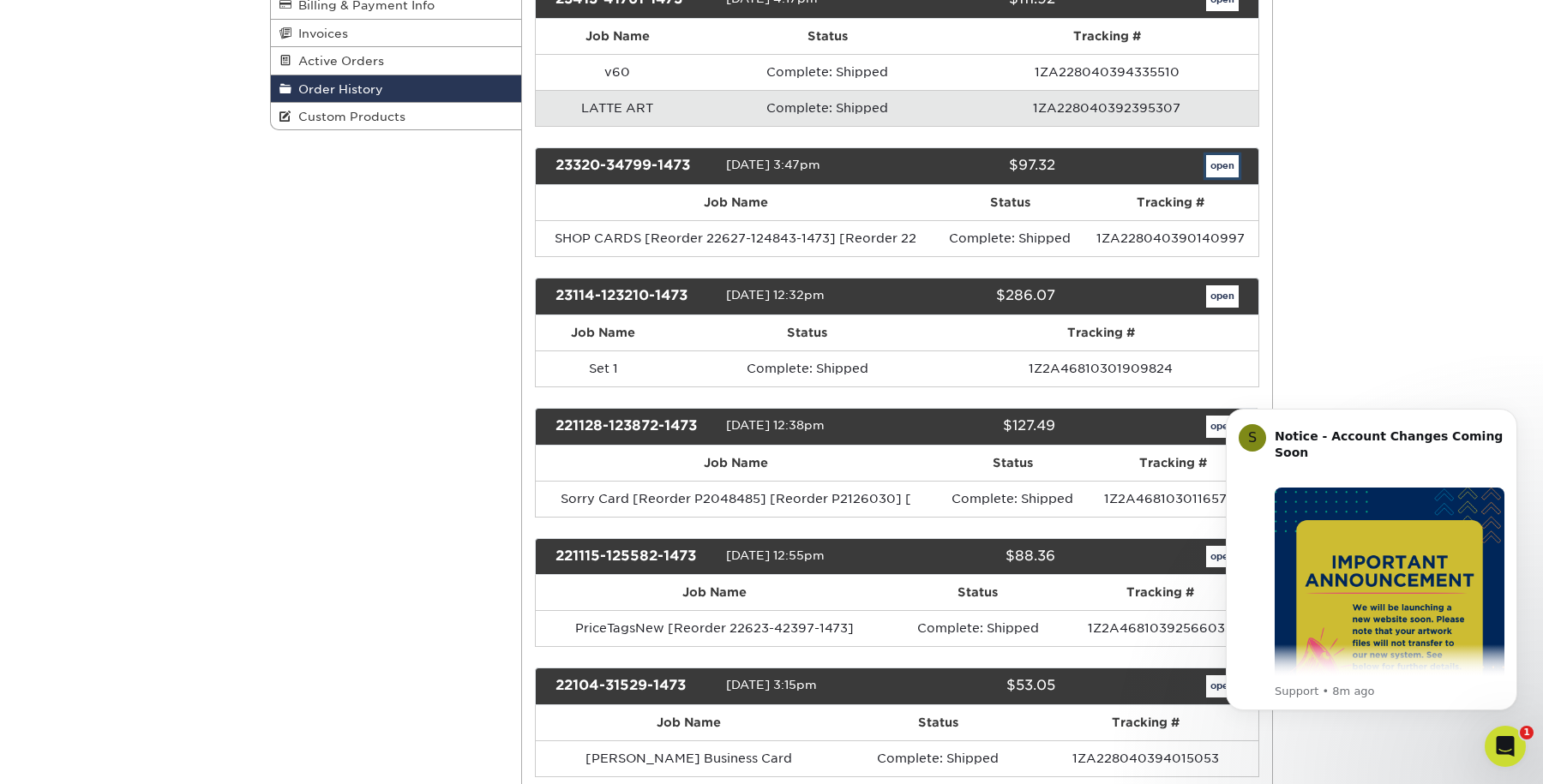
click at [1216, 164] on link "open" at bounding box center [1222, 167] width 33 height 23
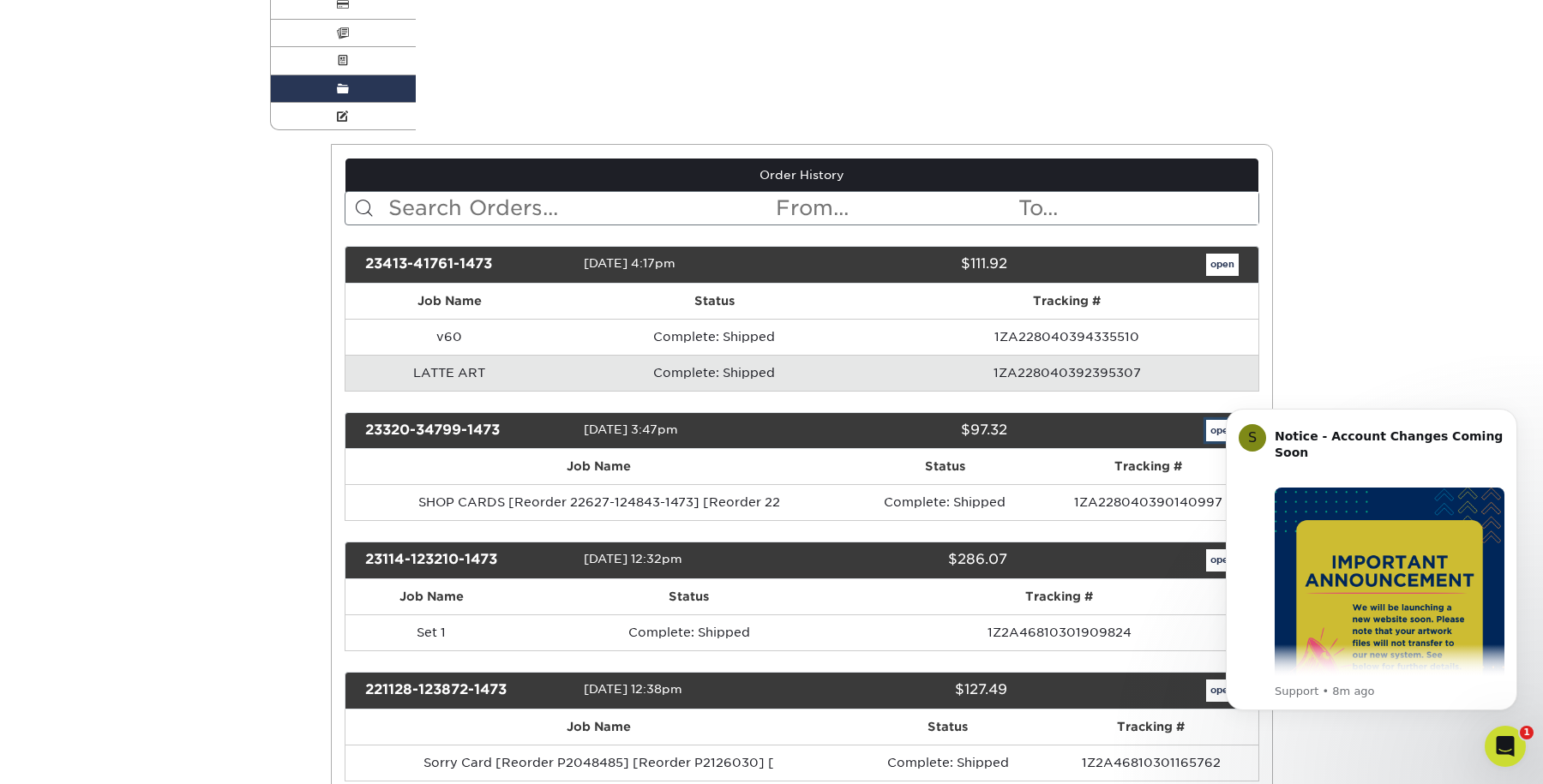
scroll to position [0, 0]
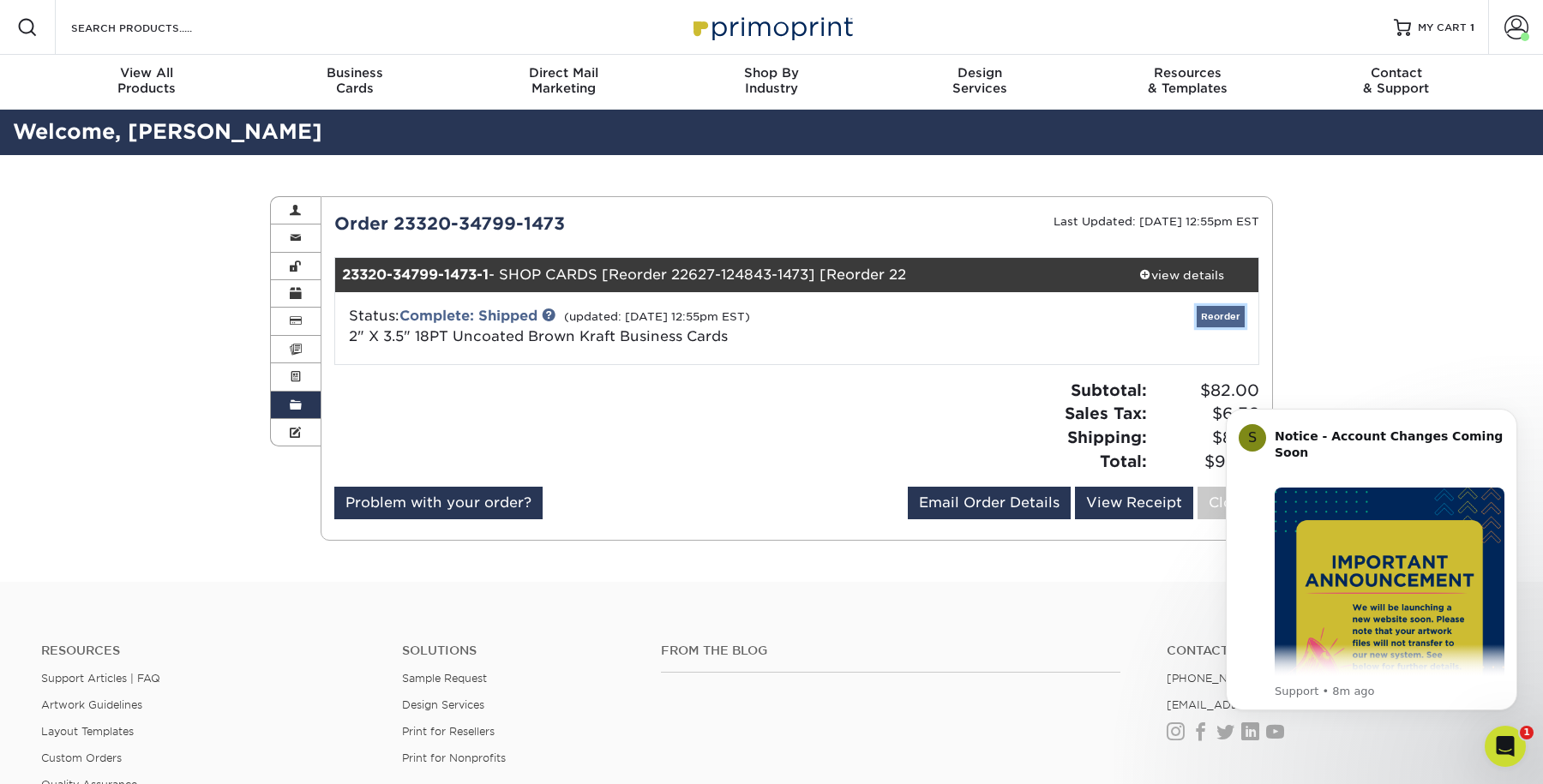
click at [1232, 319] on link "Reorder" at bounding box center [1220, 316] width 48 height 22
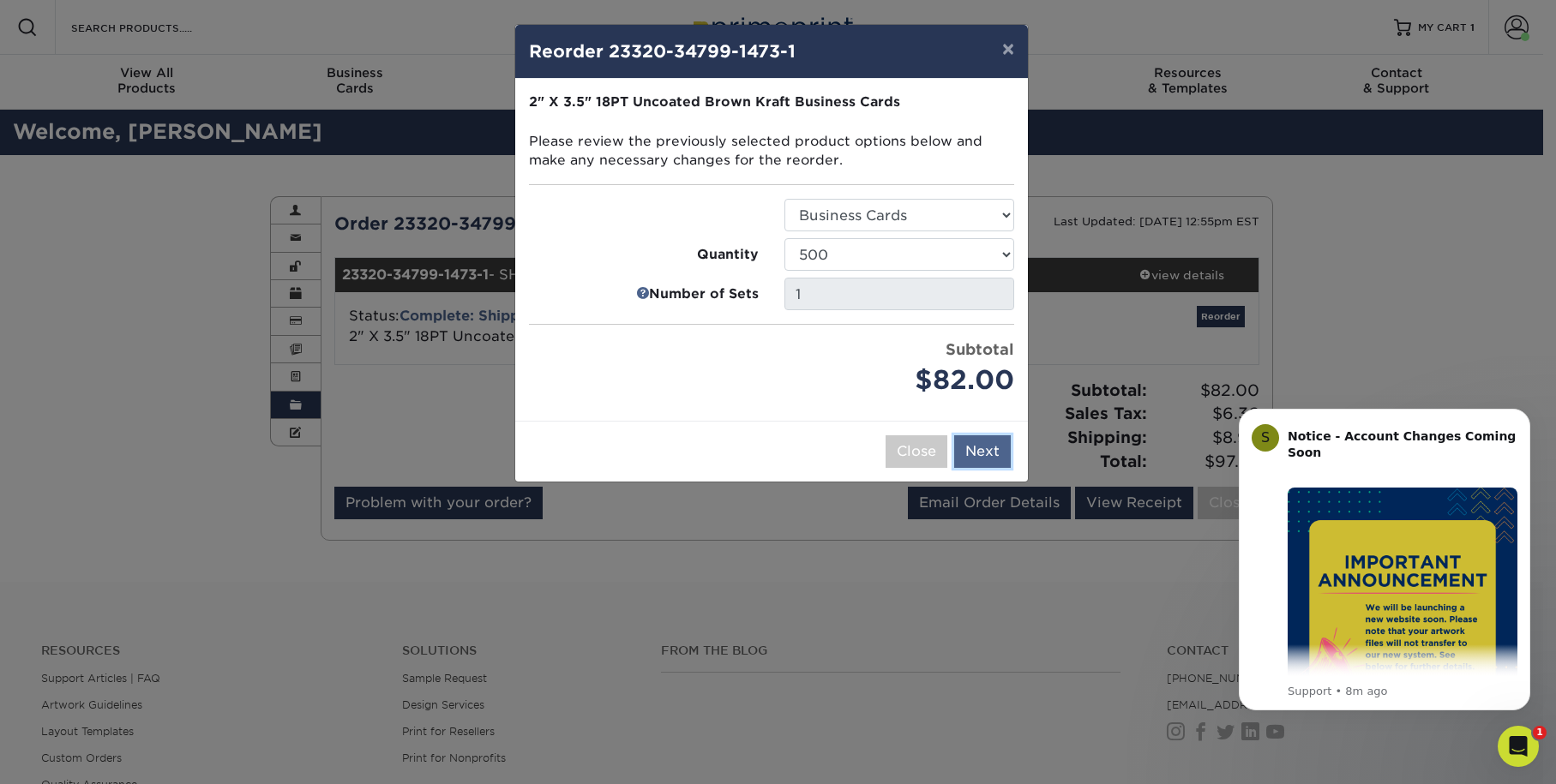
click at [979, 445] on button "Next" at bounding box center [982, 452] width 56 height 33
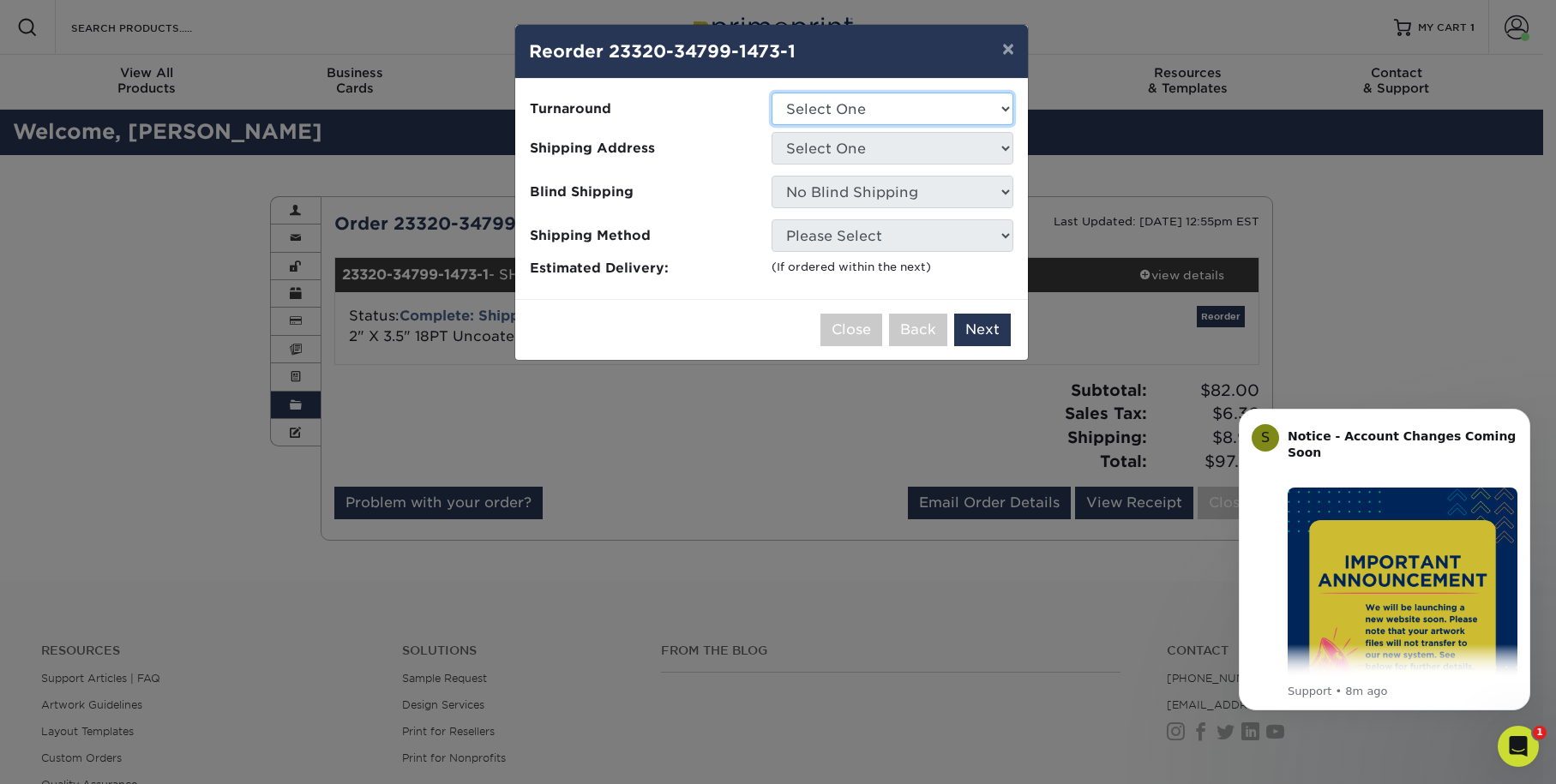
click at [962, 120] on select "Select One 2-4 Business Days" at bounding box center [892, 108] width 242 height 33
select select "664e0fbc-ad01-41b0-8fc7-cf76a8e90638"
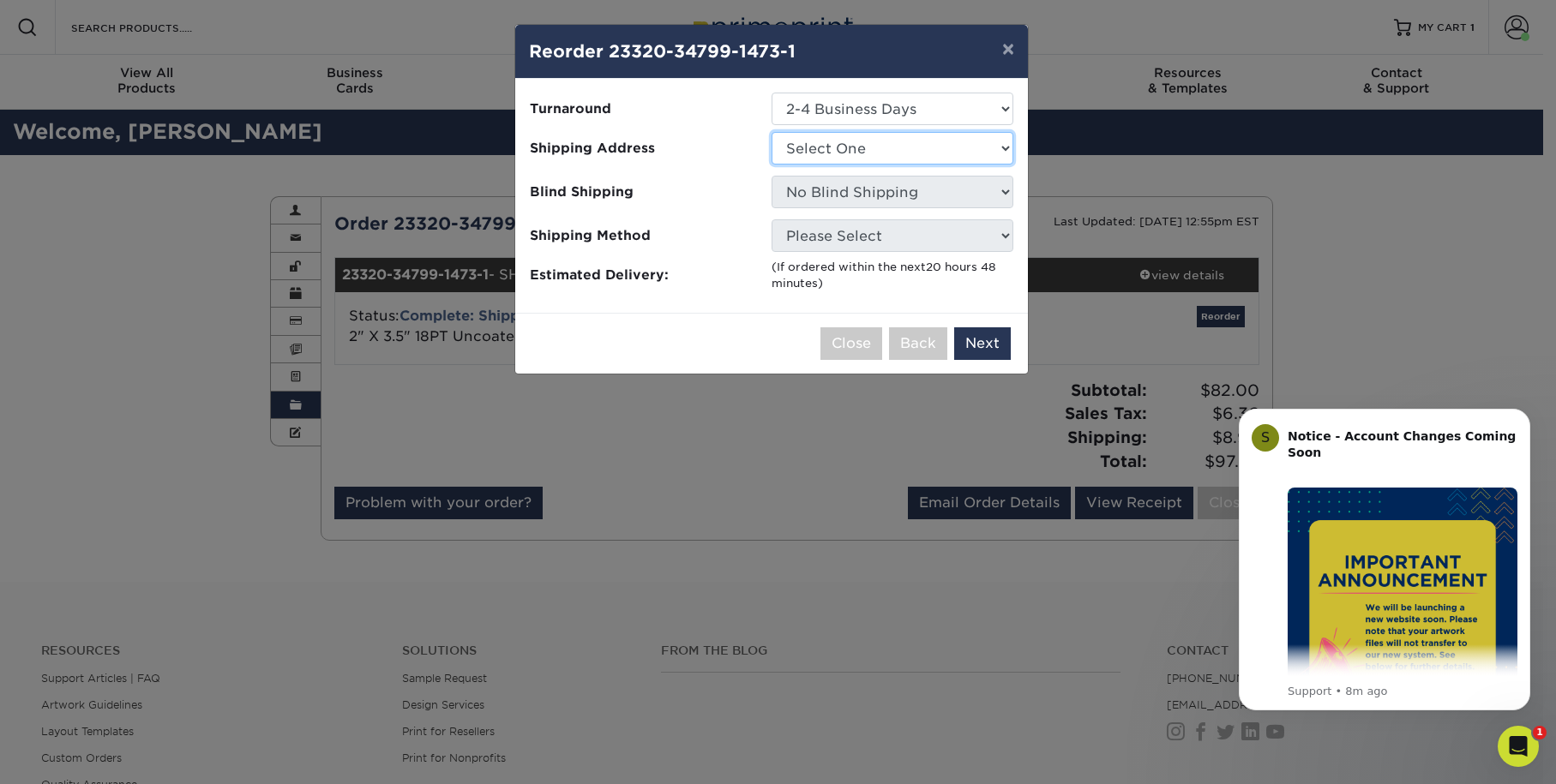
click at [914, 147] on select "Select One Escondido Shop Workshop" at bounding box center [892, 148] width 242 height 33
select select "234092"
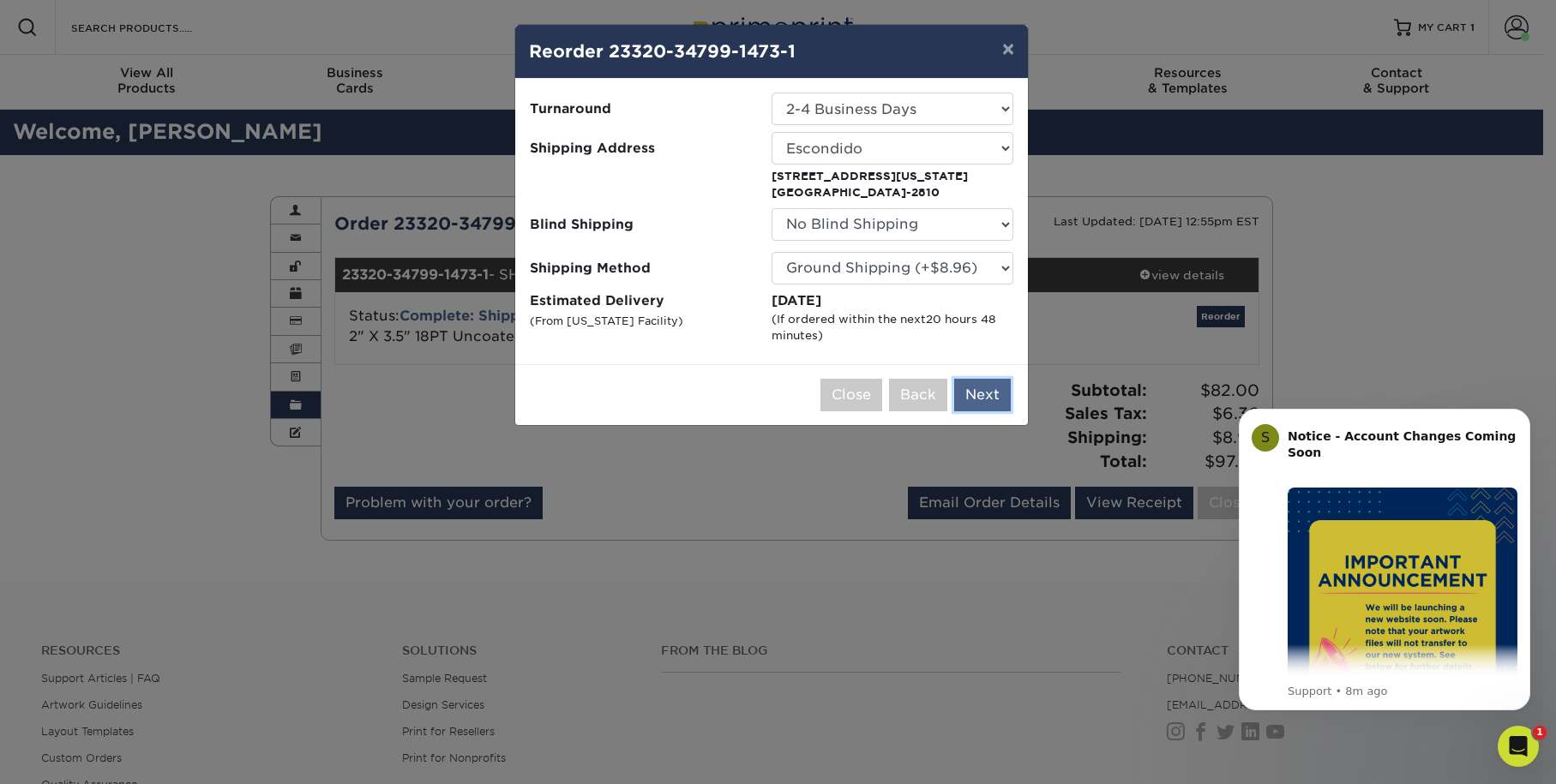
click at [991, 382] on button "Next" at bounding box center [982, 394] width 56 height 33
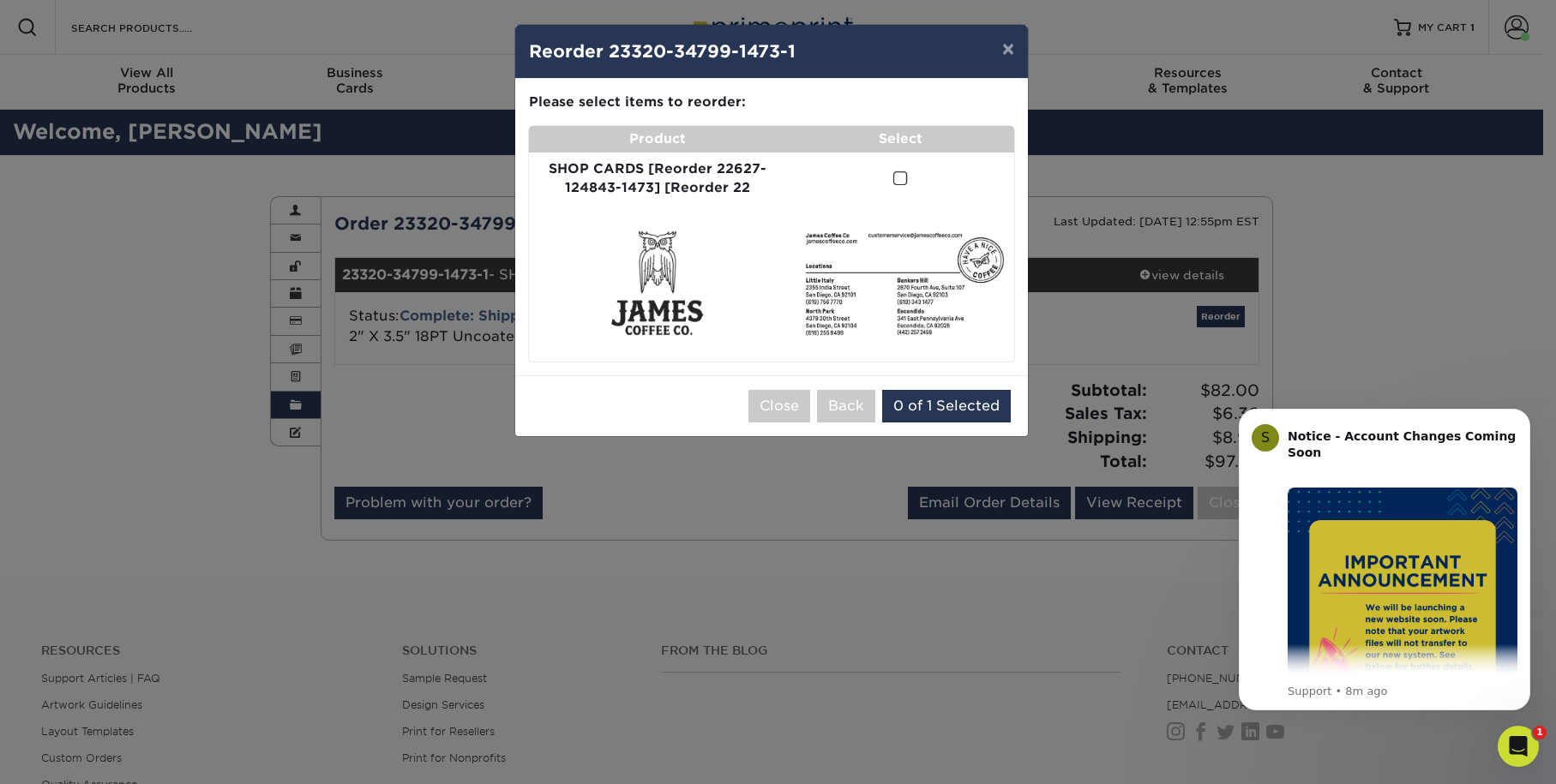
click at [893, 183] on span at bounding box center [900, 178] width 14 height 16
click at [0, 0] on input "checkbox" at bounding box center [0, 0] width 0 height 0
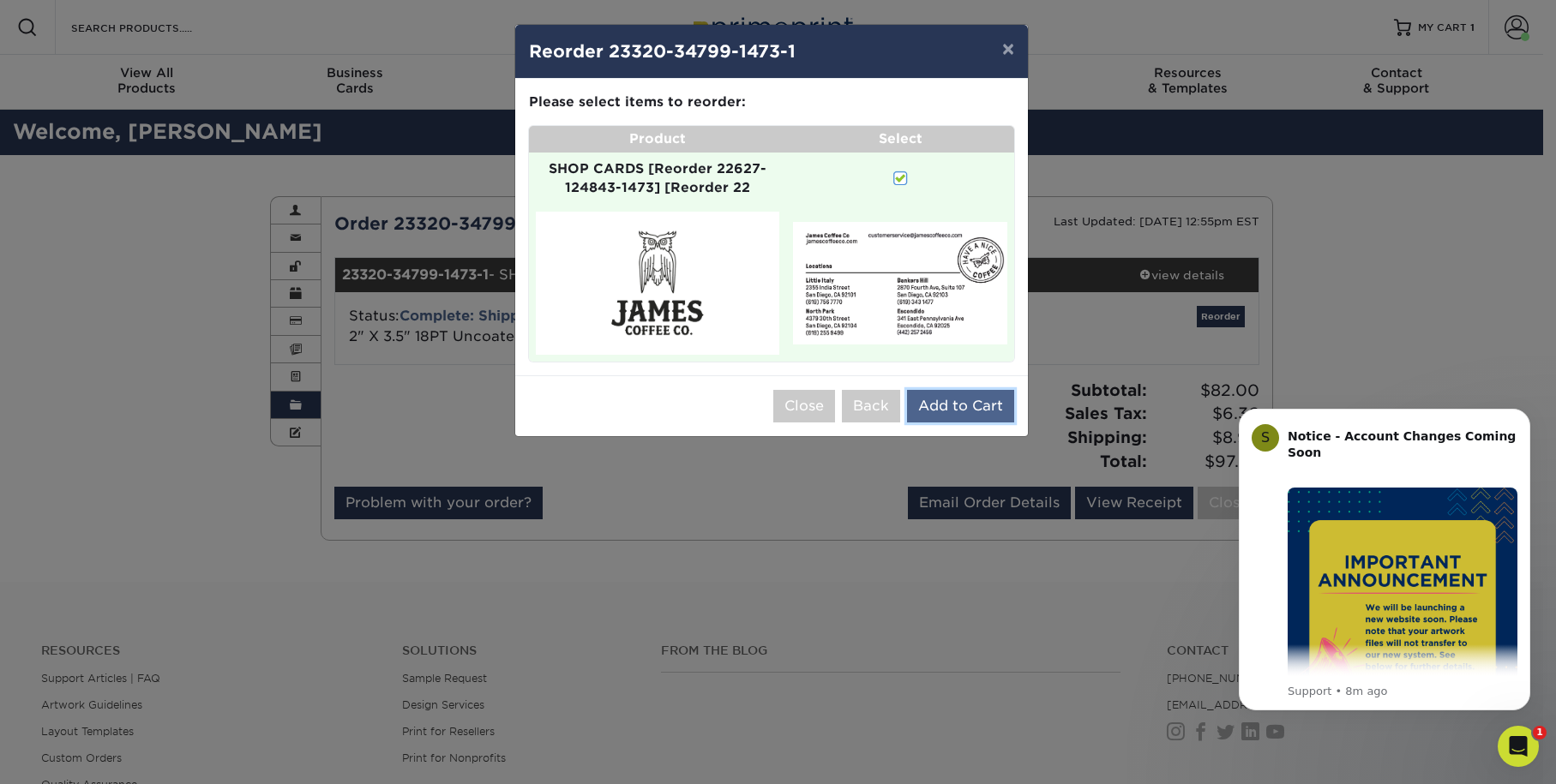
click at [985, 408] on button "Add to Cart" at bounding box center [960, 406] width 107 height 33
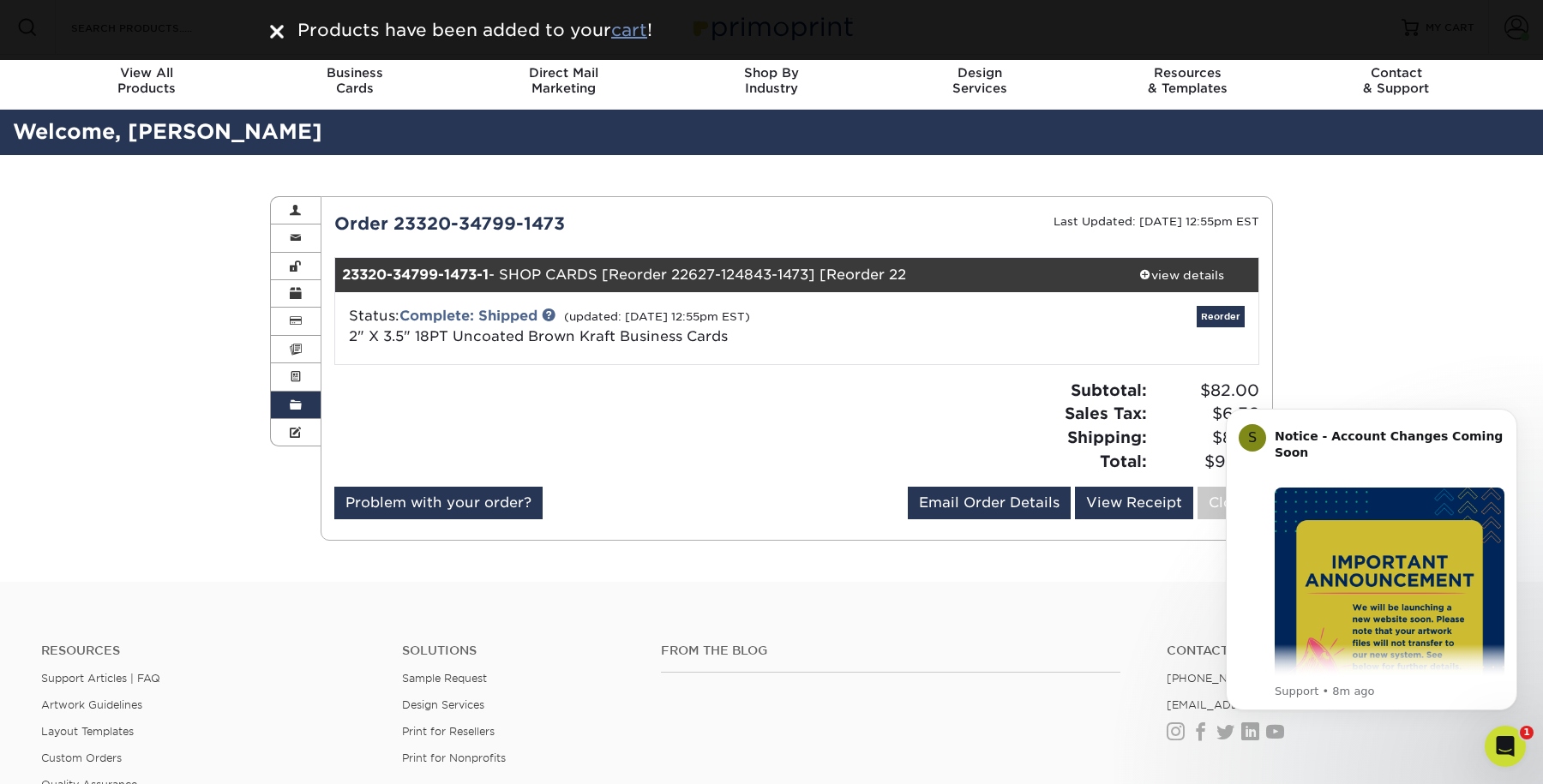
click at [630, 34] on u "cart" at bounding box center [629, 30] width 36 height 21
